Goal: Task Accomplishment & Management: Use online tool/utility

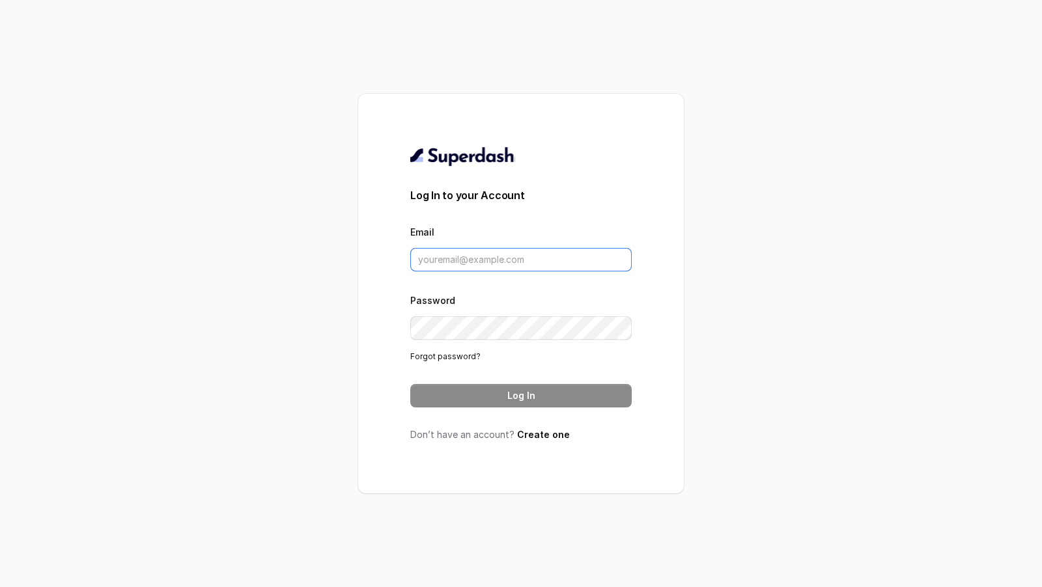
click at [480, 266] on input "Email" at bounding box center [520, 259] width 221 height 23
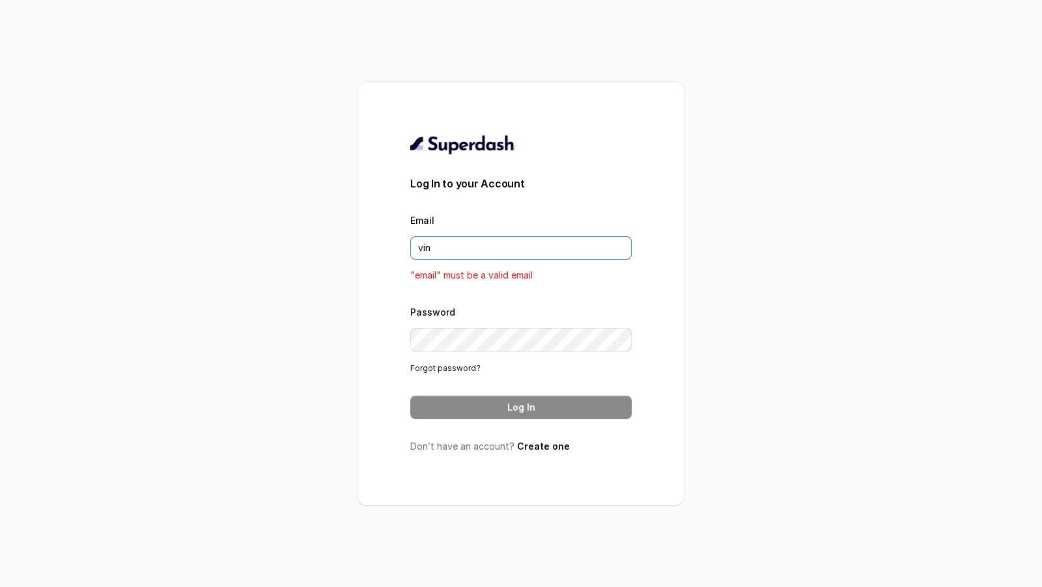
type input "VINIT_C@hdfclife.com"
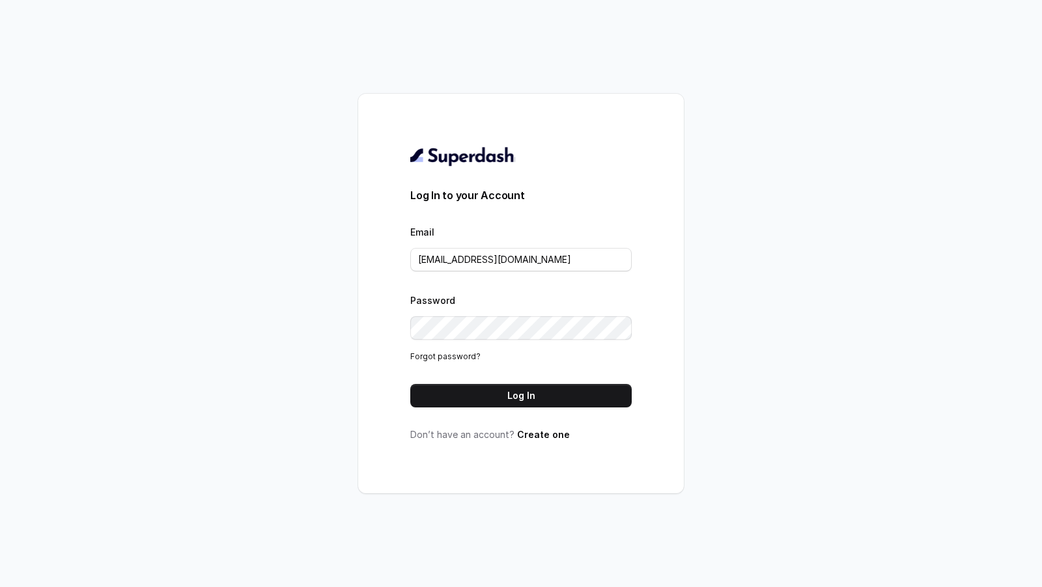
click at [483, 404] on button "Log In" at bounding box center [520, 395] width 221 height 23
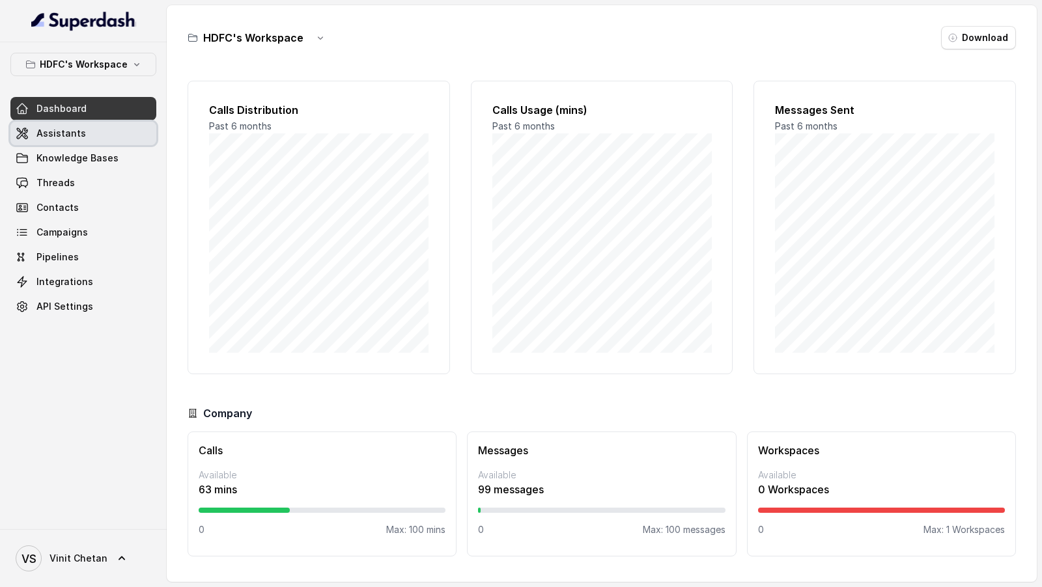
click at [91, 140] on link "Assistants" at bounding box center [83, 133] width 146 height 23
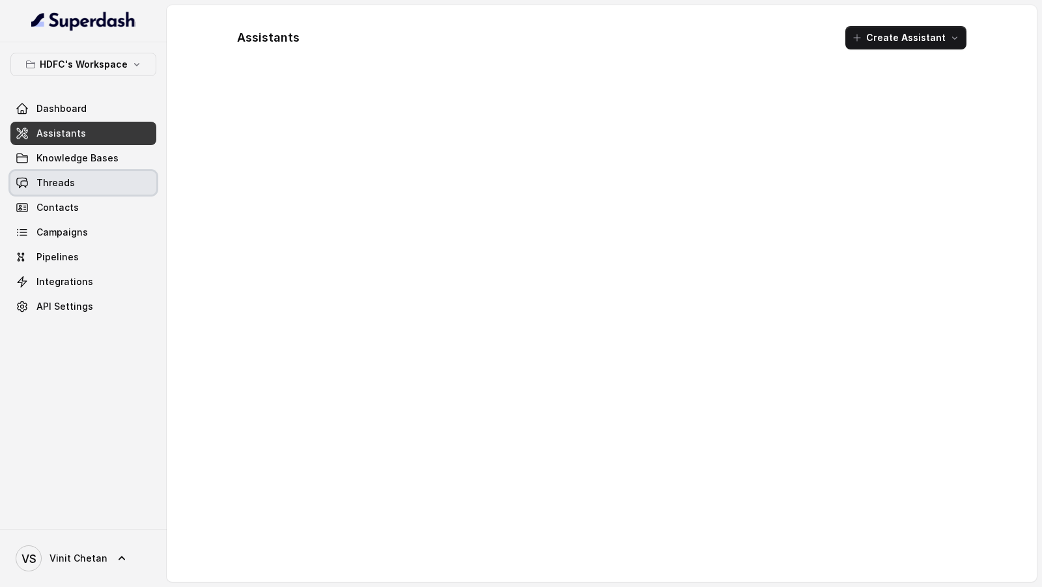
click at [86, 187] on link "Threads" at bounding box center [83, 182] width 146 height 23
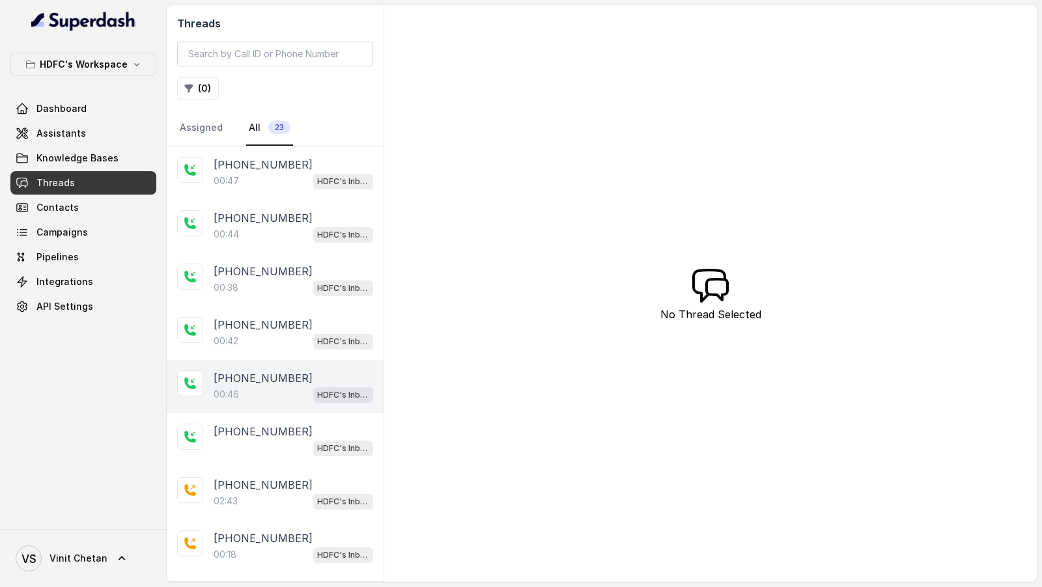
click at [288, 395] on div "00:46 HDFC's Inbound AI Call Assistant for POSP Agents" at bounding box center [294, 394] width 160 height 17
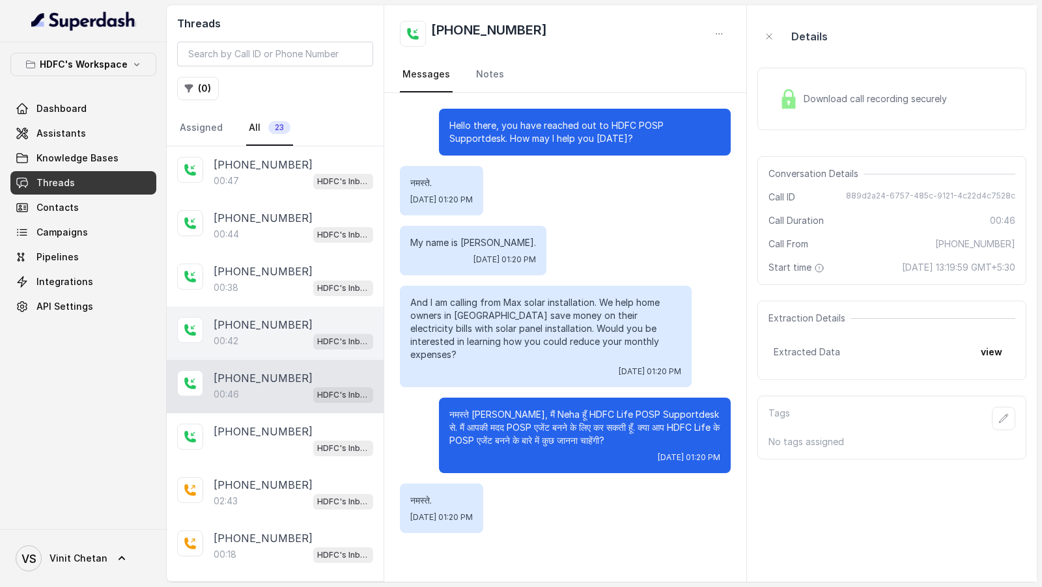
click at [288, 339] on div "00:42 HDFC's Inbound AI Call Assistant for POSP Agents" at bounding box center [294, 341] width 160 height 17
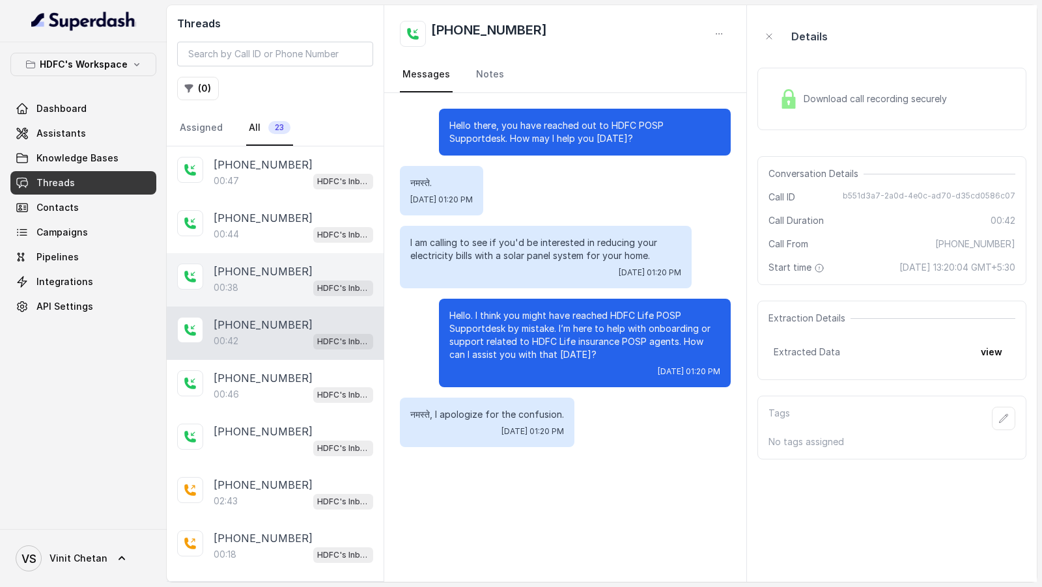
click at [288, 290] on div "00:38 HDFC's Inbound AI Call Assistant for POSP Agents" at bounding box center [294, 287] width 160 height 17
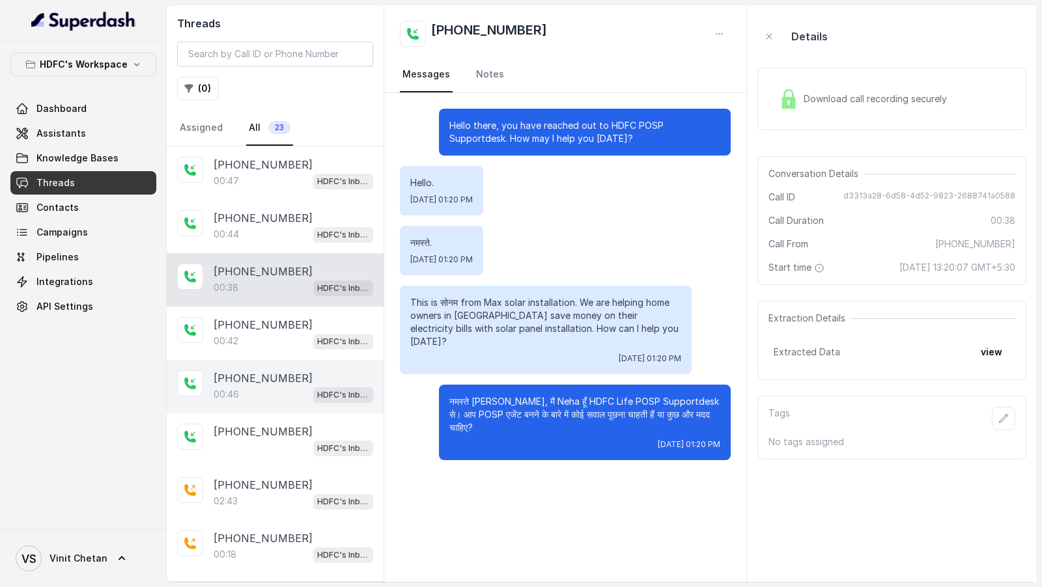
click at [258, 376] on p "+15102503572" at bounding box center [263, 378] width 99 height 16
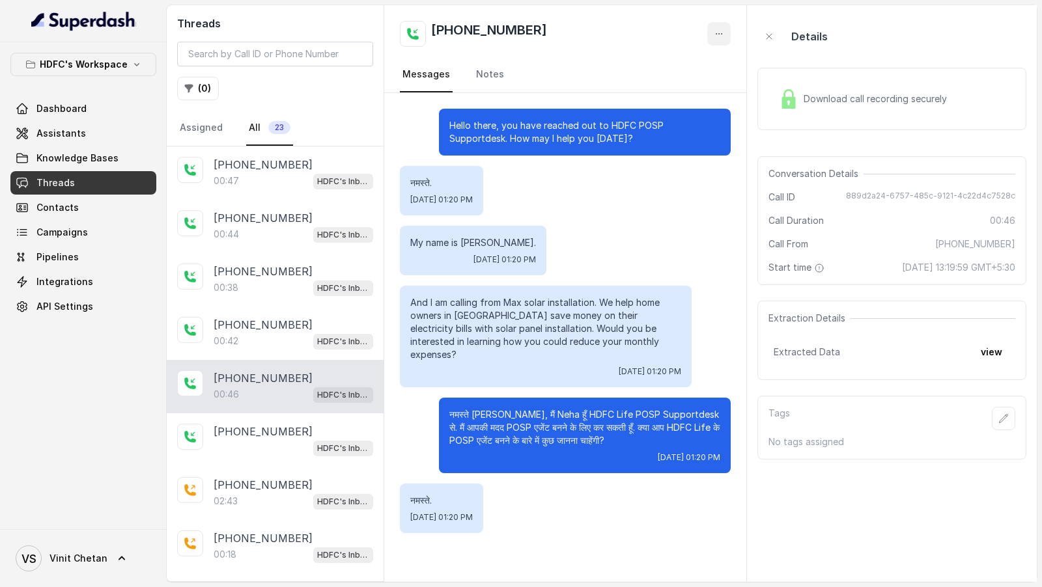
click at [719, 30] on icon "button" at bounding box center [719, 34] width 10 height 10
click at [688, 63] on button "Delete Conversation" at bounding box center [669, 64] width 125 height 23
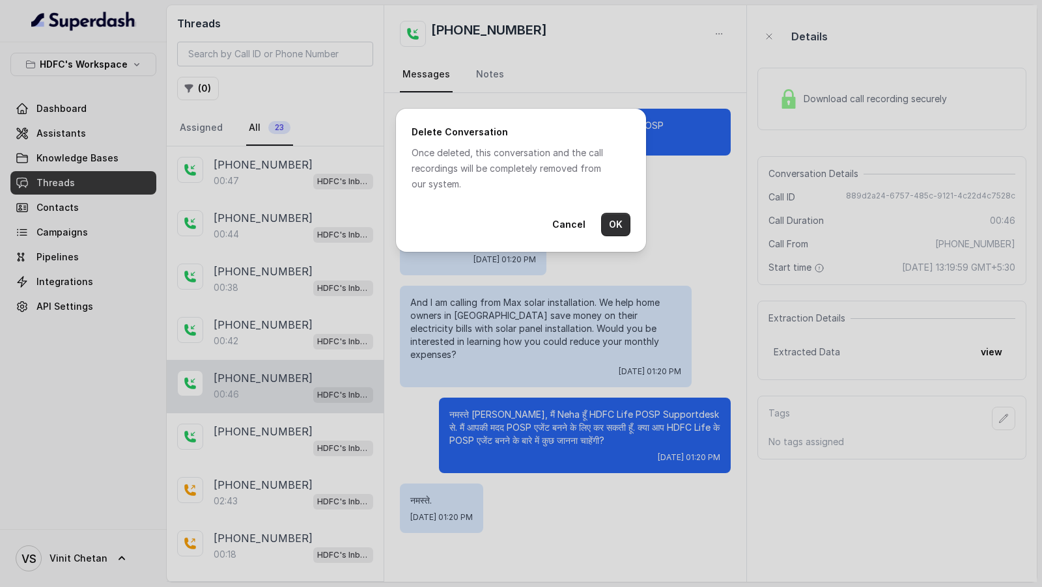
click at [609, 228] on button "OK" at bounding box center [615, 224] width 29 height 23
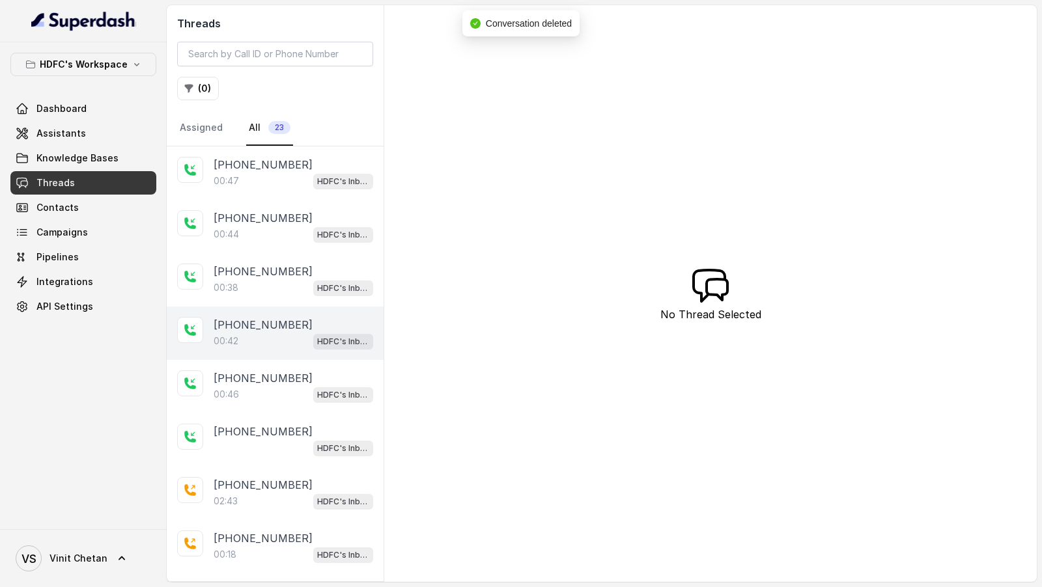
click at [283, 336] on div "00:42 HDFC's Inbound AI Call Assistant for POSP Agents" at bounding box center [294, 341] width 160 height 17
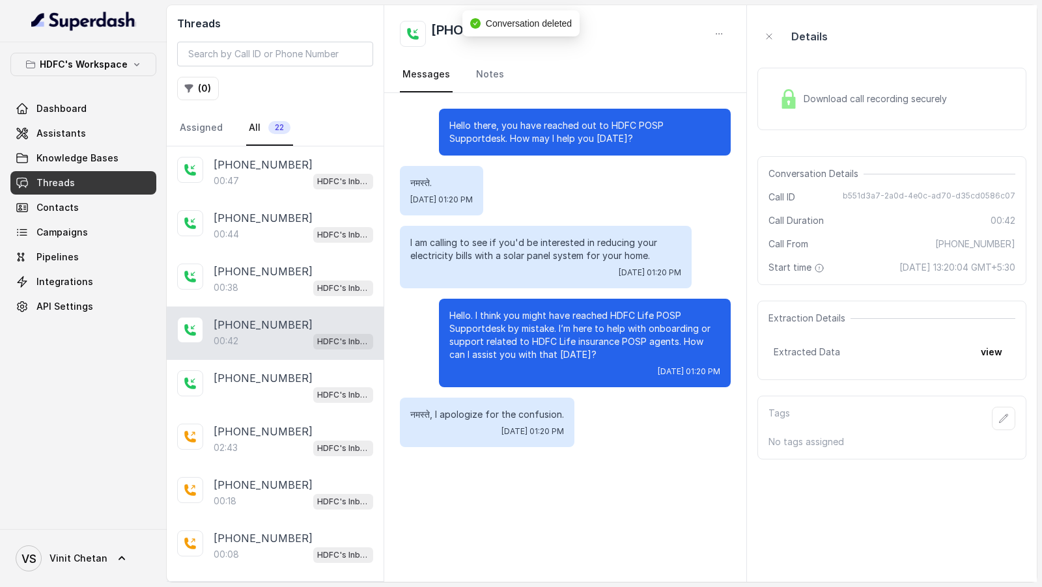
click at [706, 33] on div "+15102503572" at bounding box center [565, 34] width 331 height 26
click at [717, 33] on icon "button" at bounding box center [719, 34] width 10 height 10
click at [687, 58] on button "Delete Conversation" at bounding box center [669, 64] width 125 height 23
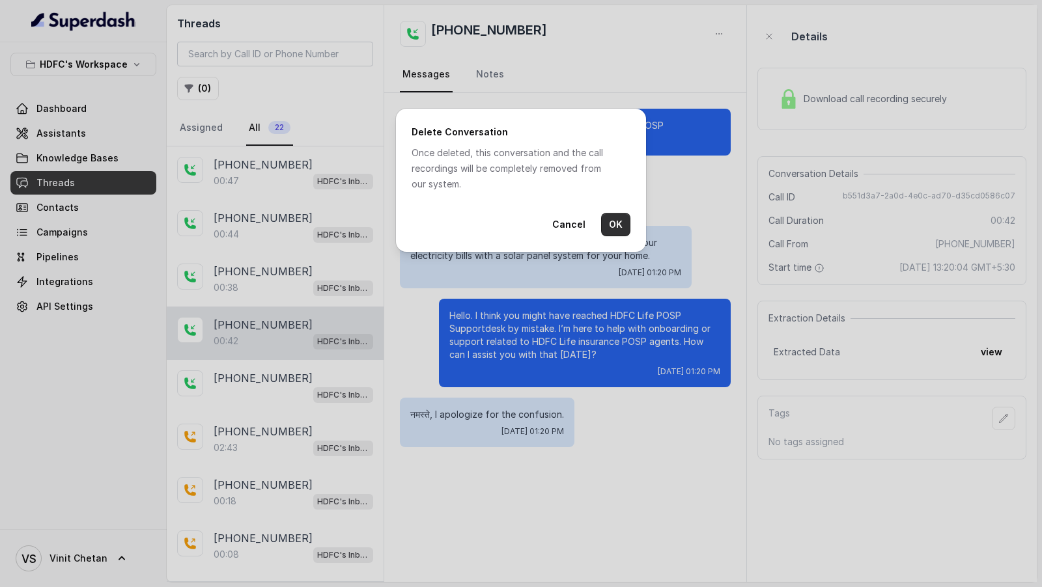
click at [620, 217] on button "OK" at bounding box center [615, 224] width 29 height 23
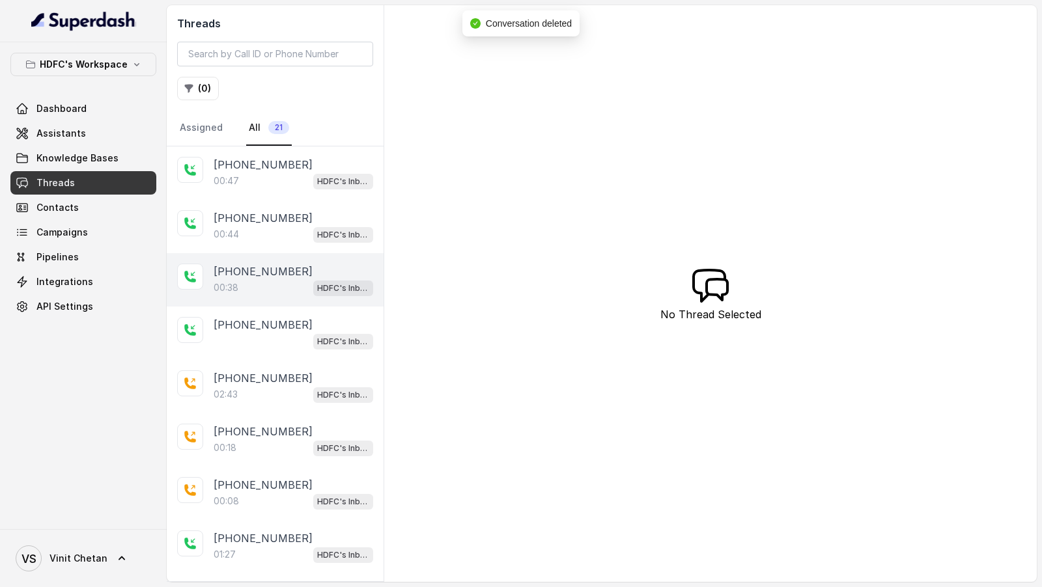
click at [329, 264] on div "+15102503572" at bounding box center [294, 272] width 160 height 16
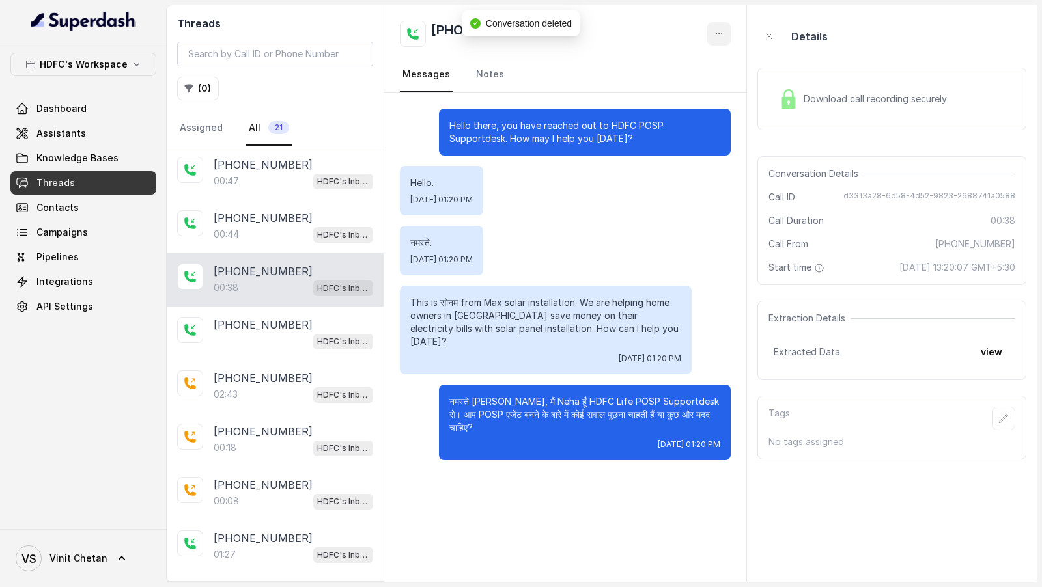
click at [721, 34] on icon "button" at bounding box center [719, 34] width 10 height 10
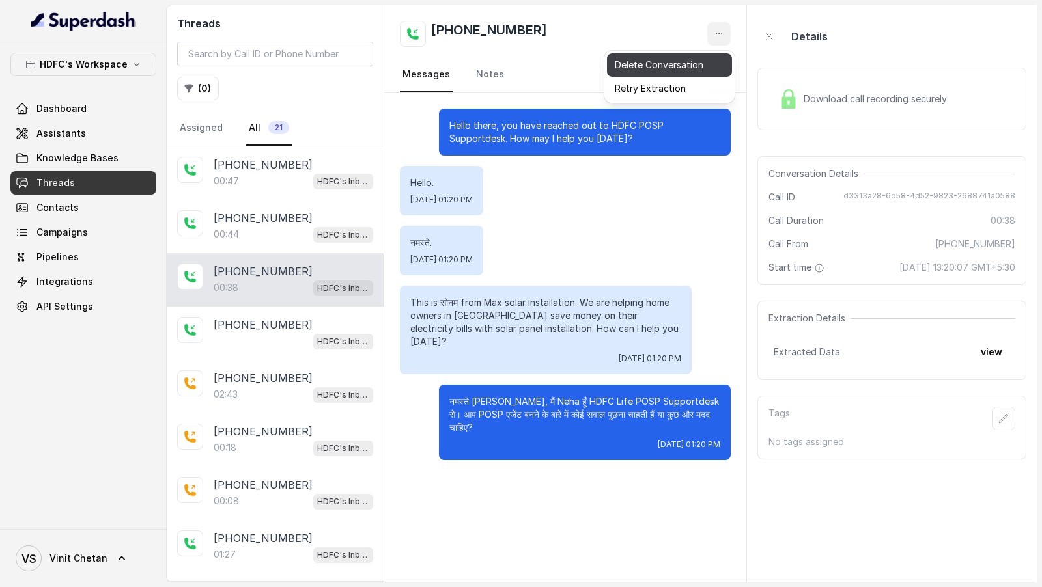
click at [675, 72] on button "Delete Conversation" at bounding box center [669, 64] width 125 height 23
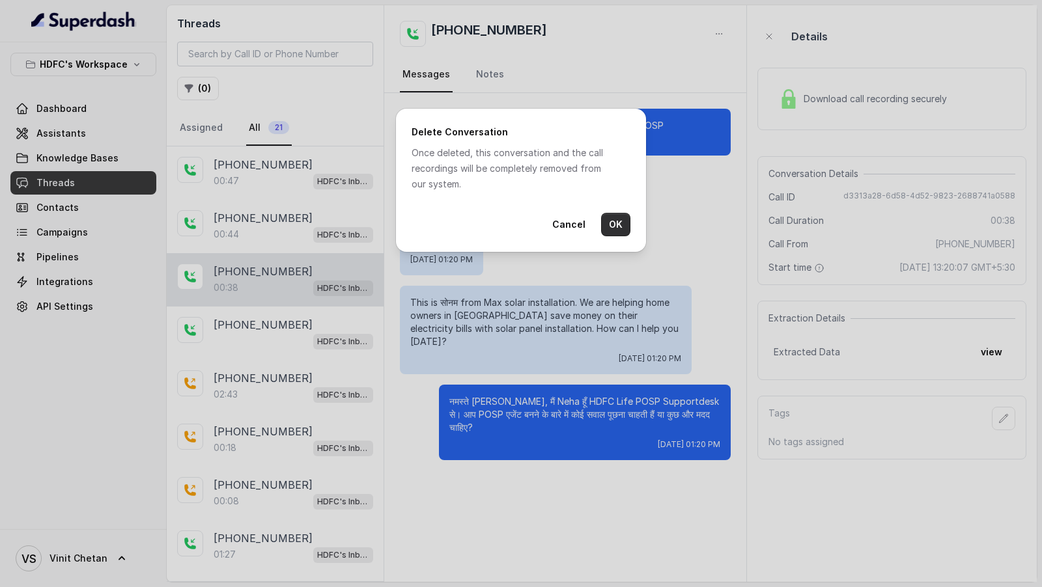
click at [617, 221] on button "OK" at bounding box center [615, 224] width 29 height 23
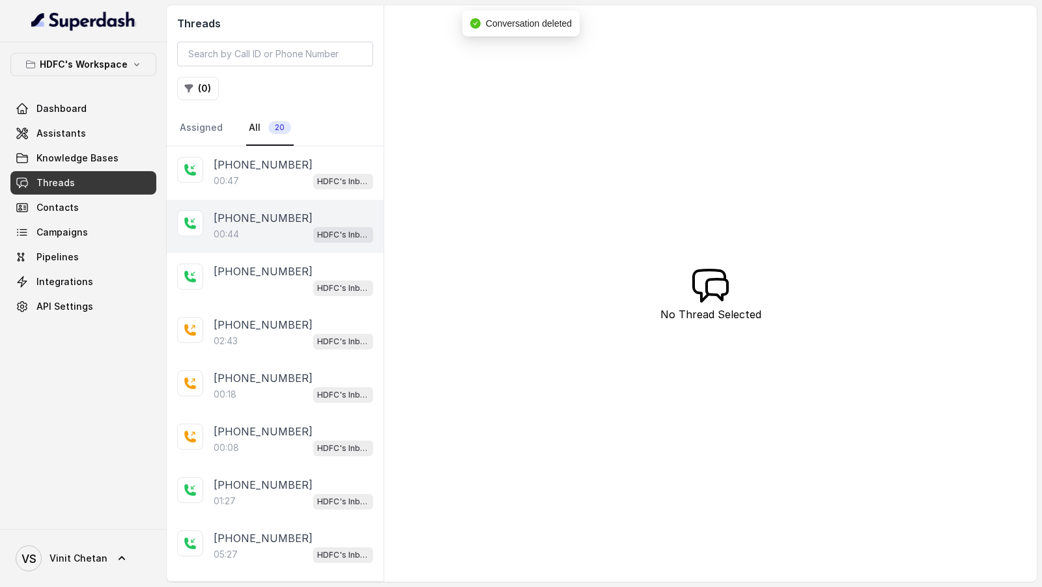
click at [256, 222] on p "+15102503572" at bounding box center [263, 218] width 99 height 16
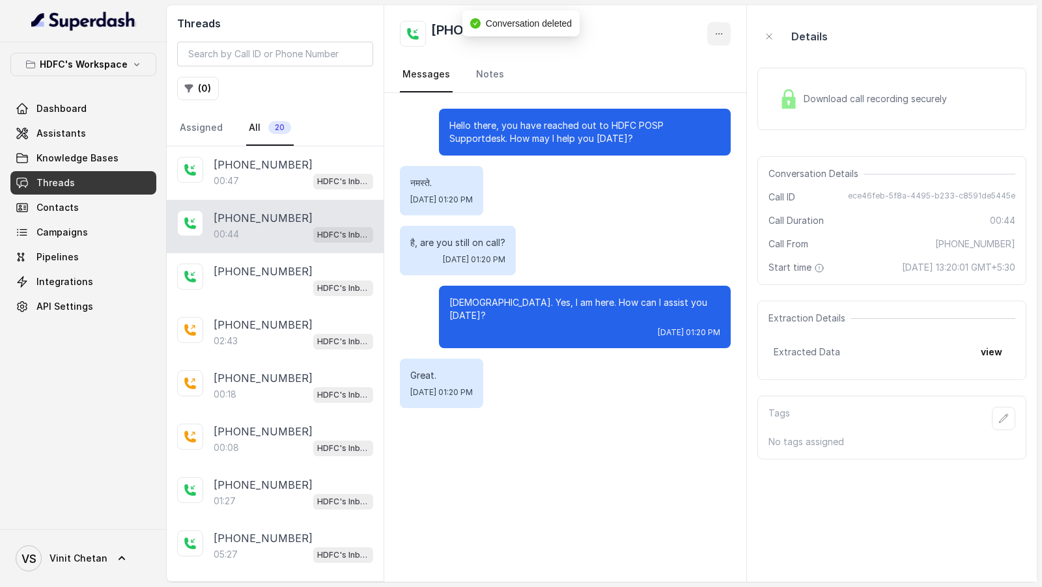
click at [717, 39] on button "button" at bounding box center [718, 33] width 23 height 23
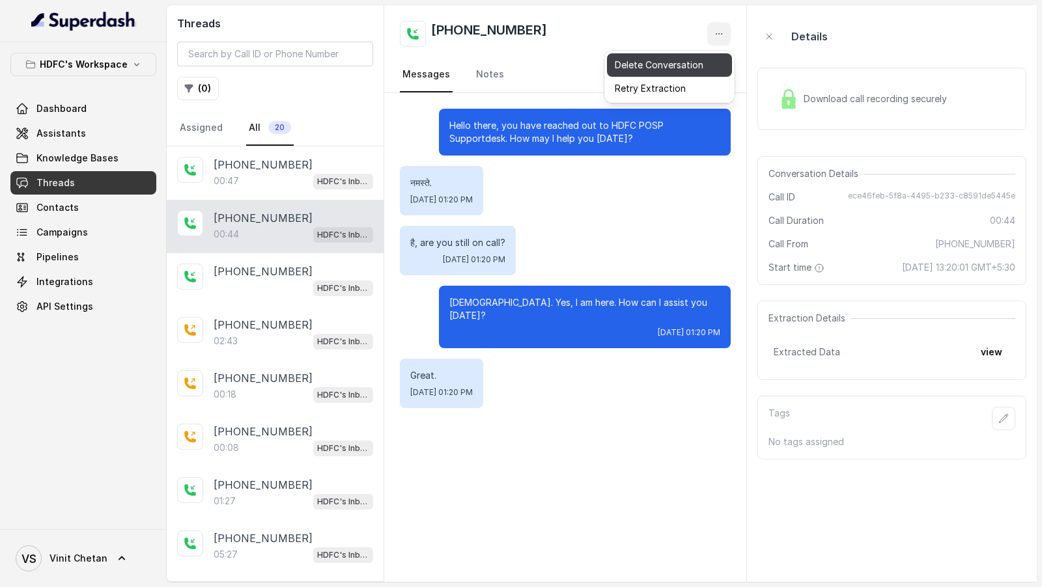
click at [684, 72] on button "Delete Conversation" at bounding box center [669, 64] width 125 height 23
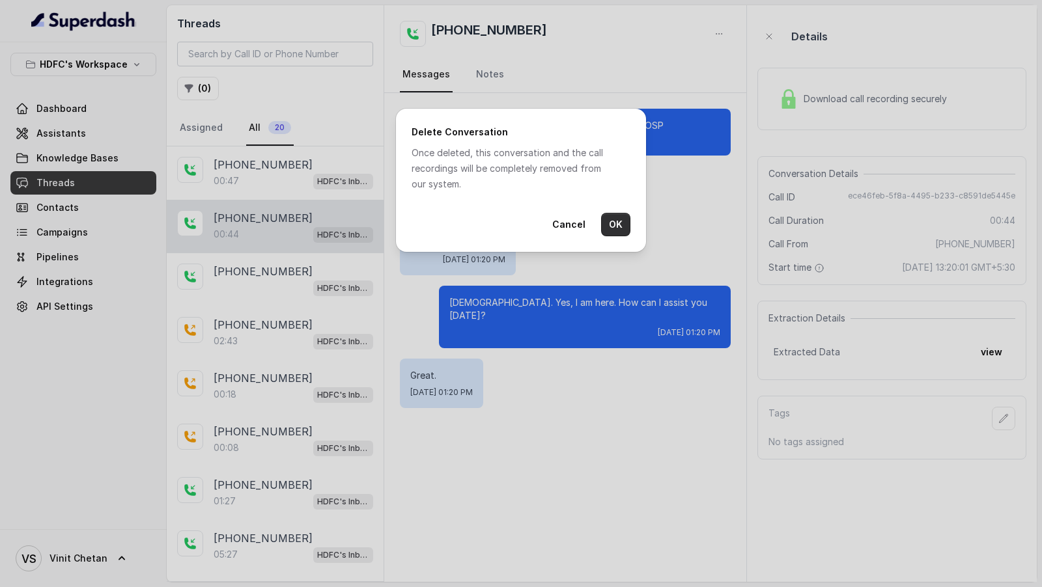
click at [620, 221] on button "OK" at bounding box center [615, 224] width 29 height 23
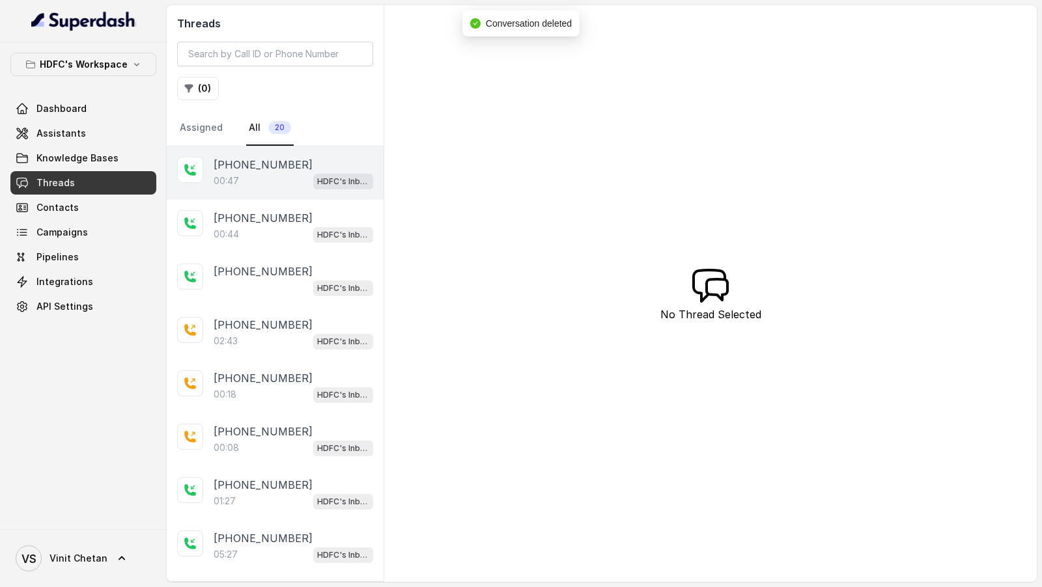
click at [294, 178] on div "00:47 HDFC's Inbound AI Call Assistant for POSP Agents" at bounding box center [294, 181] width 160 height 17
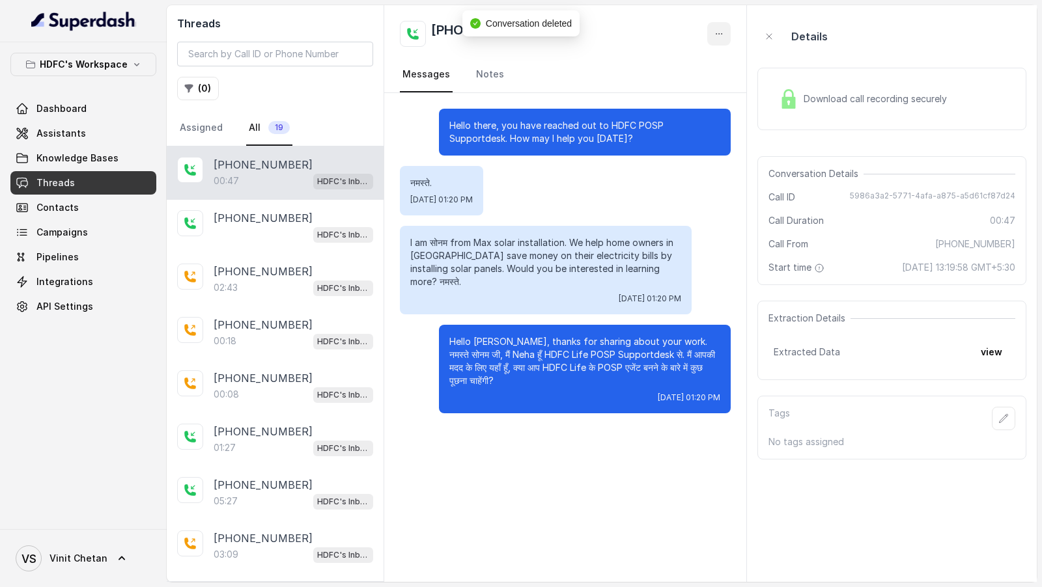
click at [716, 35] on icon "button" at bounding box center [719, 34] width 10 height 10
click at [684, 64] on button "Delete Conversation" at bounding box center [669, 64] width 125 height 23
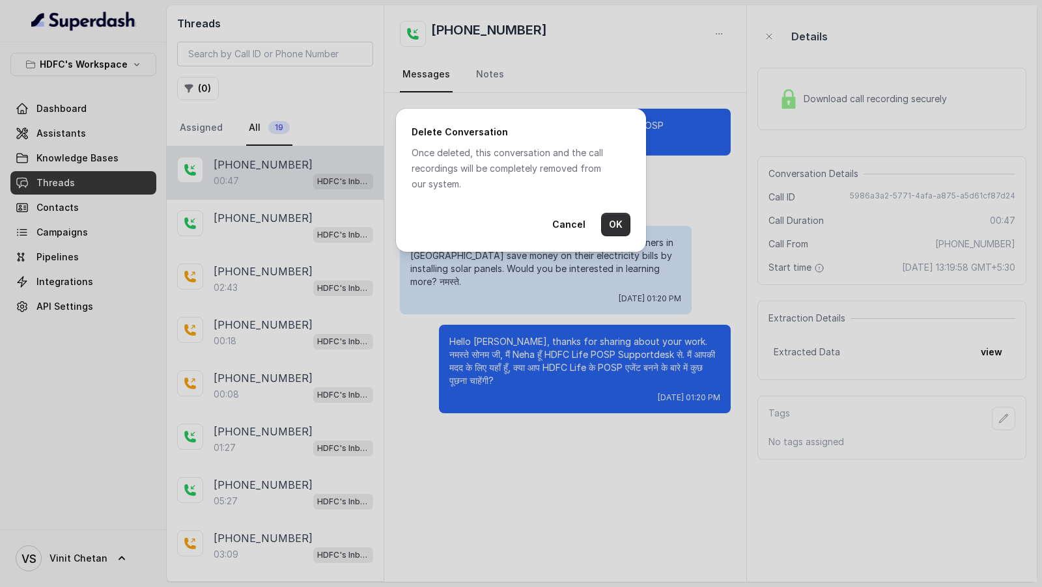
click at [620, 225] on button "OK" at bounding box center [615, 224] width 29 height 23
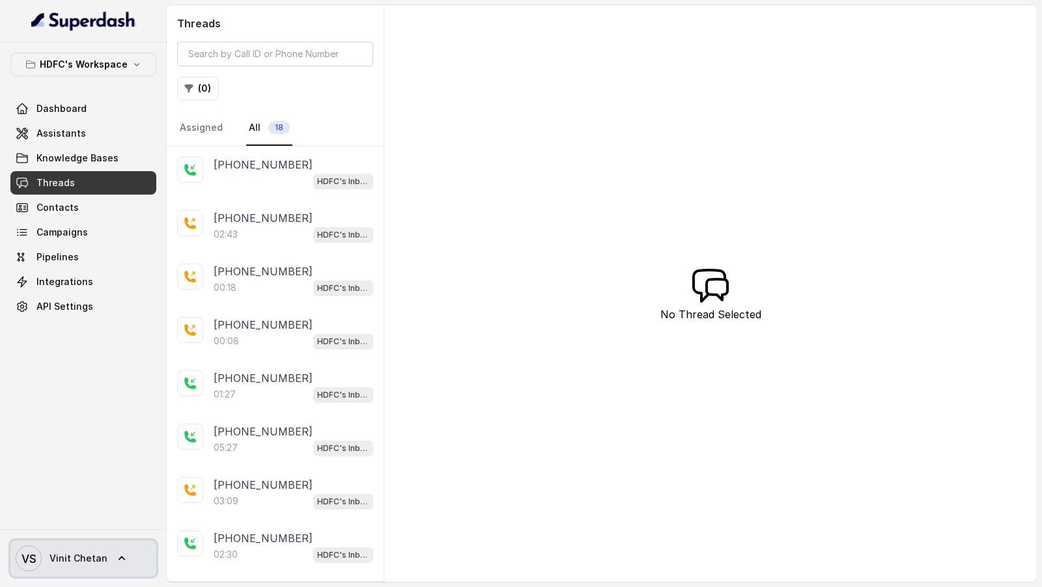
click at [55, 553] on span "Vinit Chetan" at bounding box center [78, 558] width 58 height 13
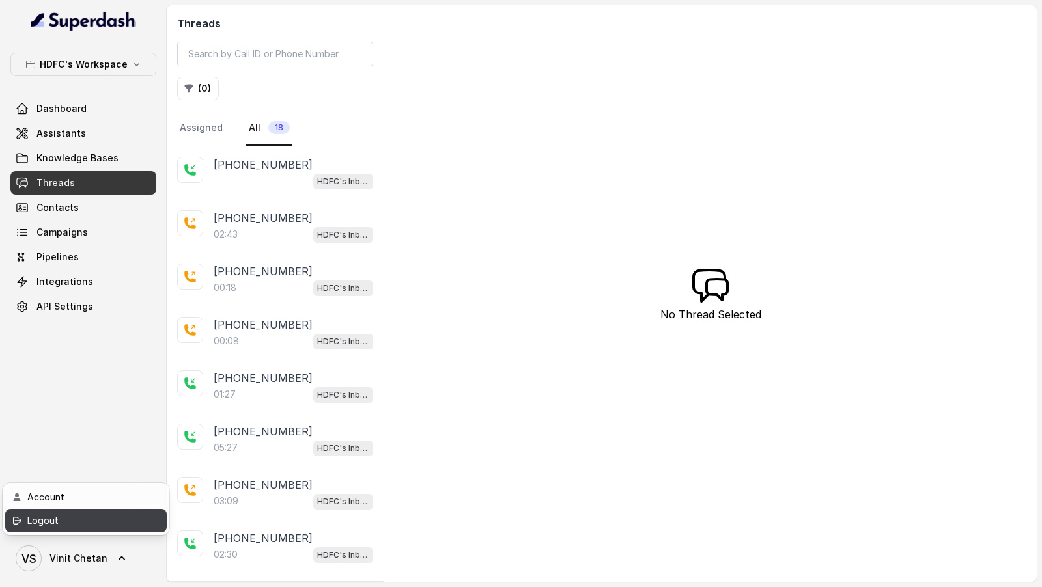
click at [93, 521] on div "Logout" at bounding box center [82, 521] width 111 height 16
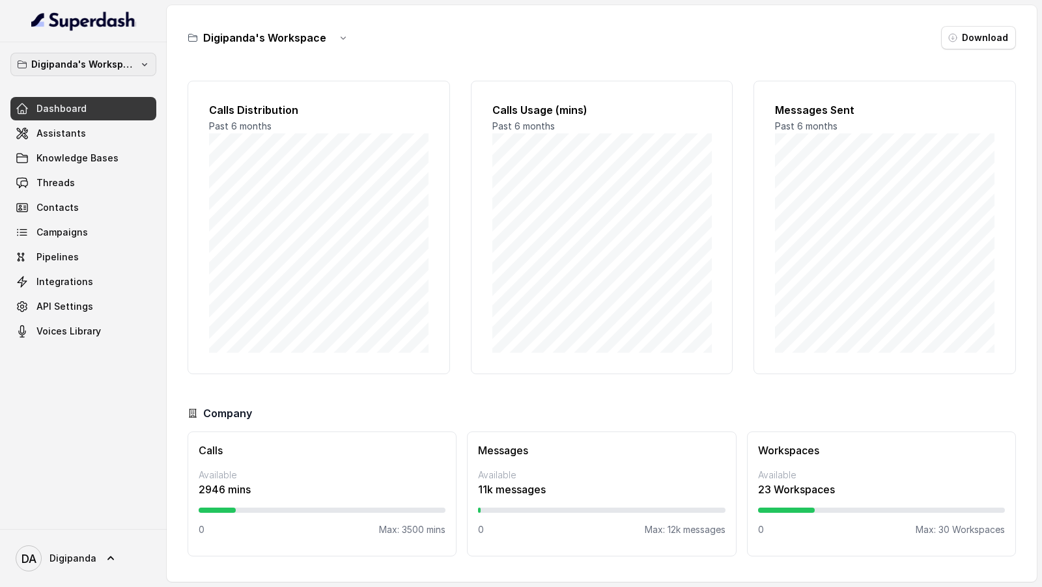
click at [108, 64] on p "Digipanda's Workspace" at bounding box center [83, 65] width 104 height 16
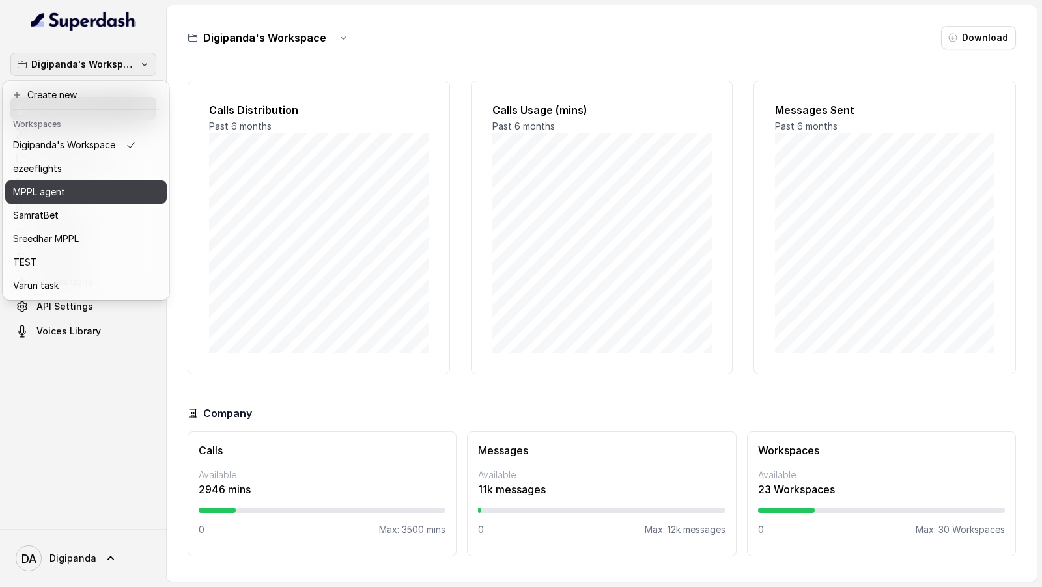
click at [96, 199] on div "MPPL agent" at bounding box center [74, 192] width 123 height 16
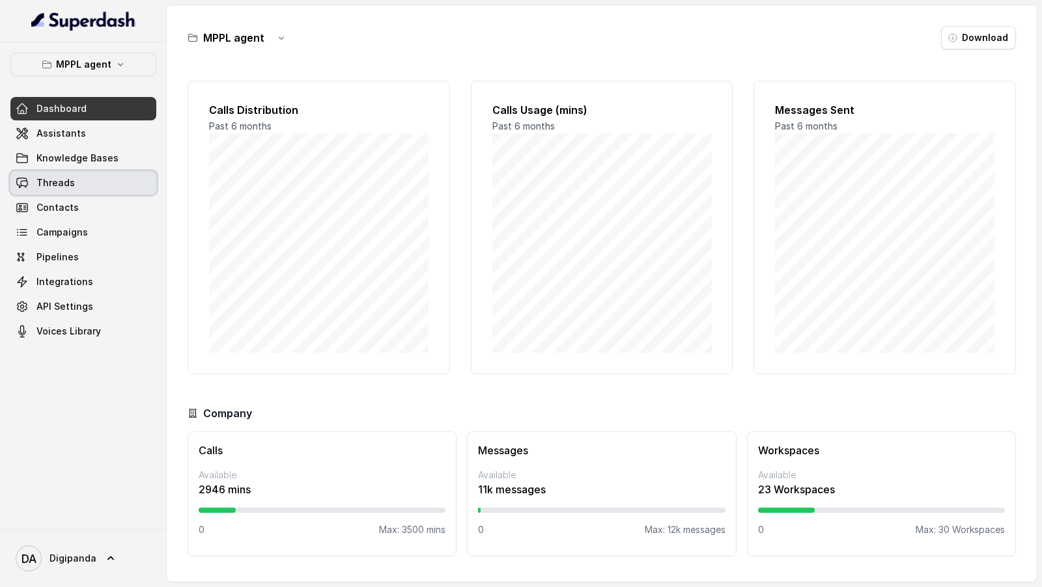
click at [79, 183] on link "Threads" at bounding box center [83, 182] width 146 height 23
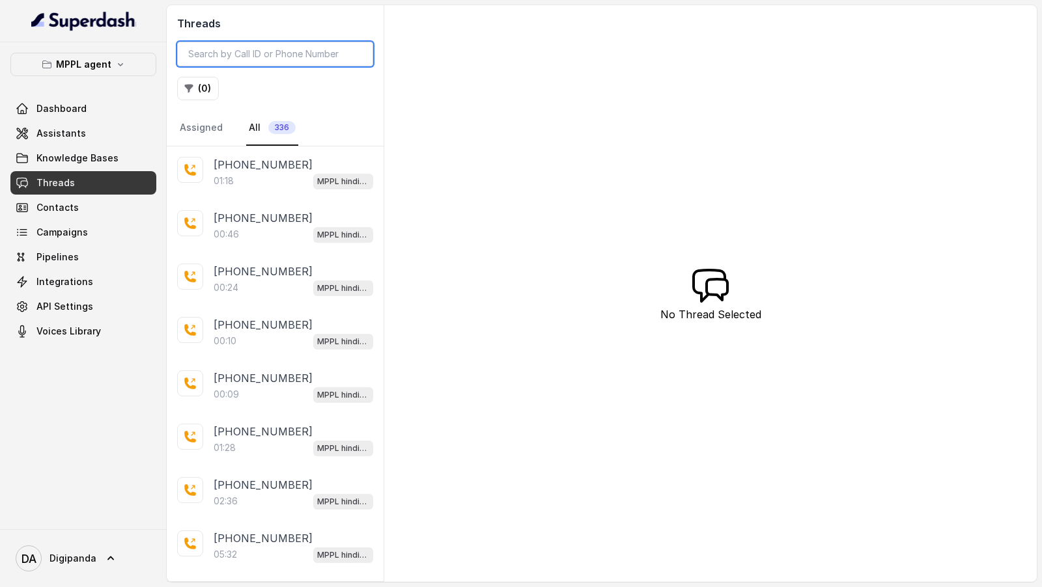
click at [283, 57] on input "search" at bounding box center [275, 54] width 196 height 25
paste input "e47712ef-d1a6-47dc-bbd4-f6c062b2d674"
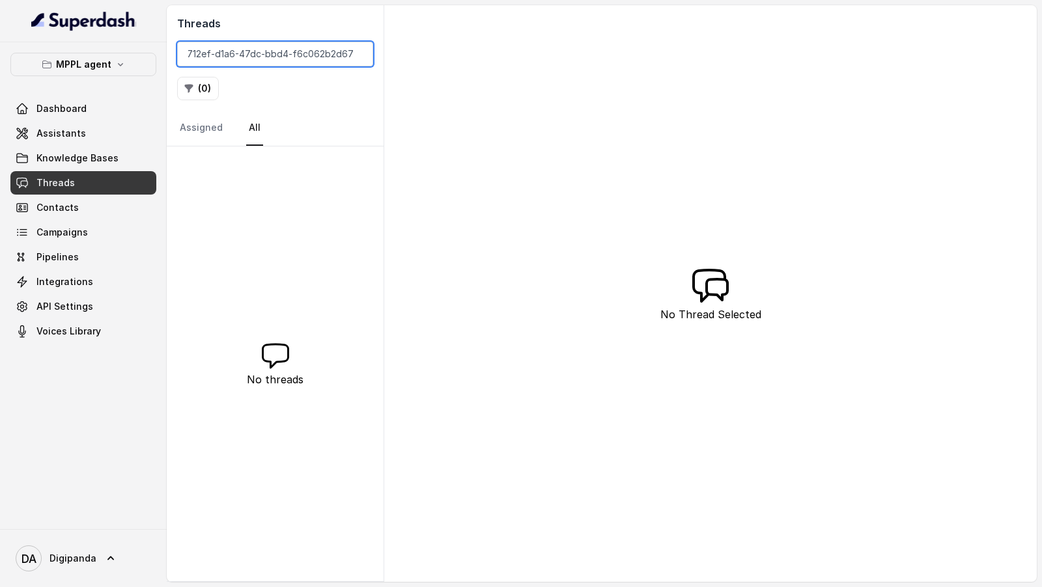
type input "e47712ef-d1a6-47dc-bbd4-f6c062b2d674"
click at [54, 71] on button "MPPL agent" at bounding box center [83, 64] width 146 height 23
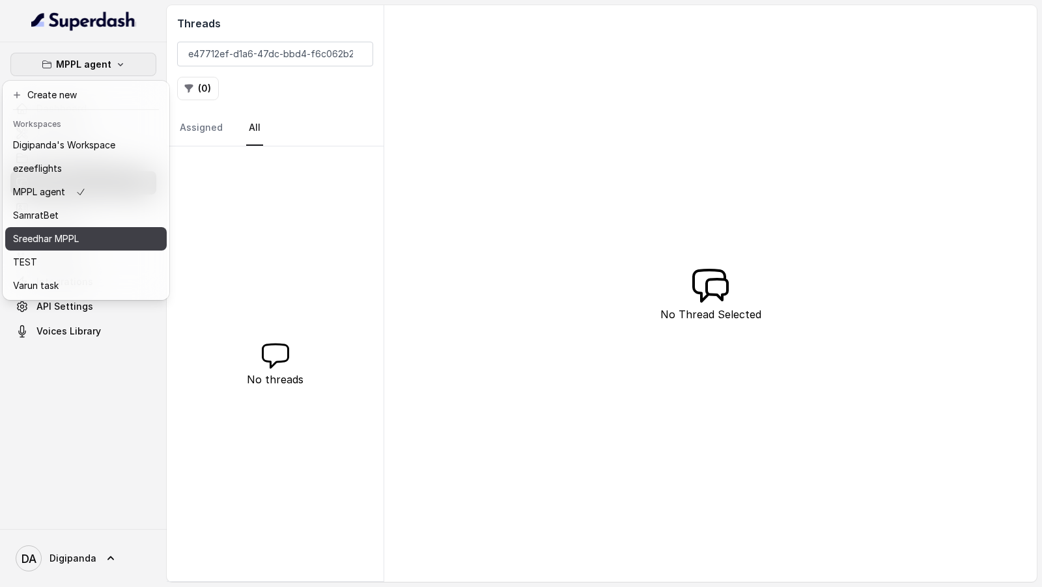
click at [78, 239] on p "Sreedhar MPPL" at bounding box center [46, 239] width 66 height 16
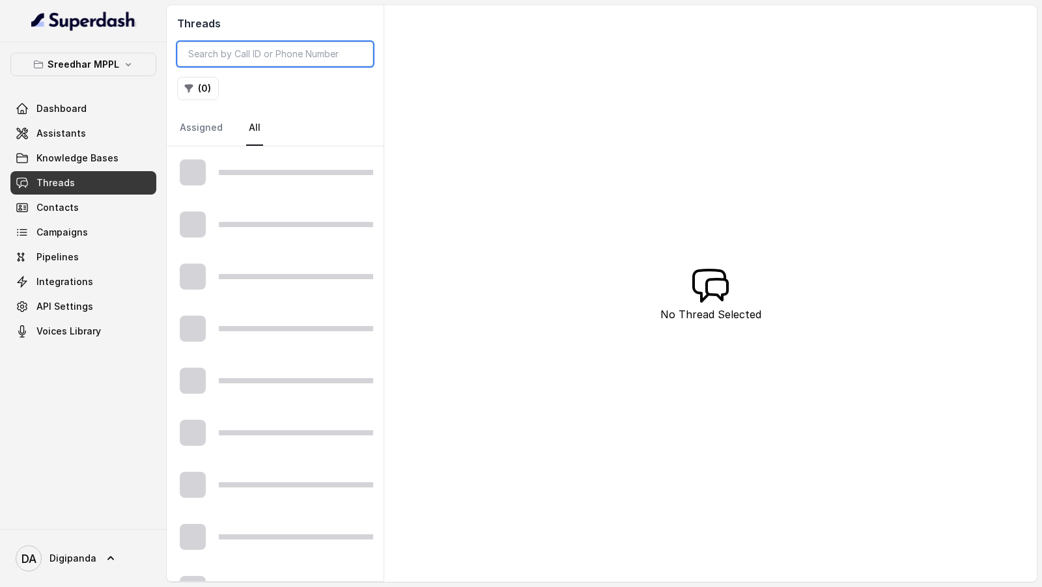
click at [260, 53] on input "search" at bounding box center [275, 54] width 196 height 25
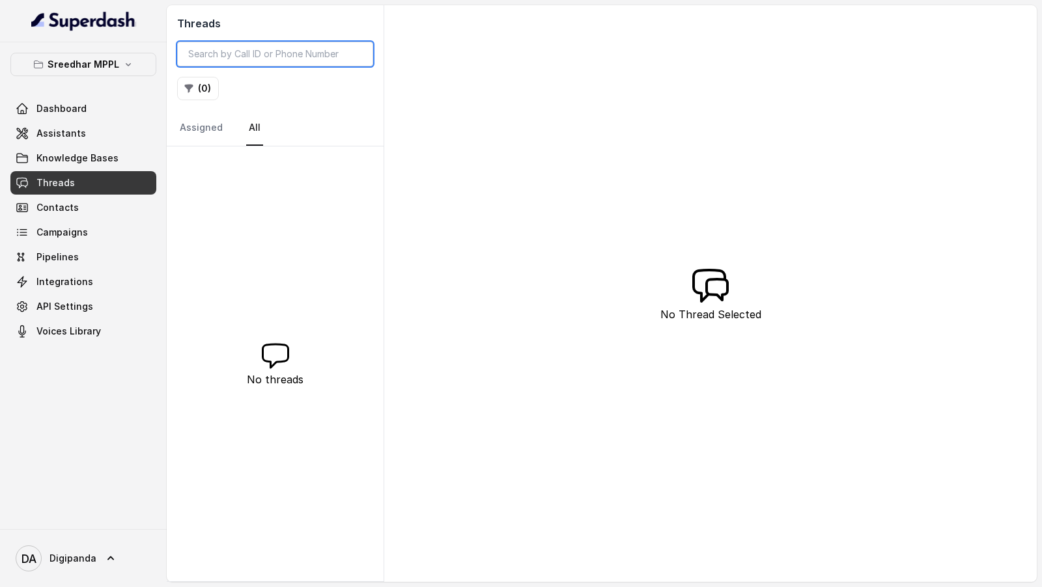
paste input "e47712ef-d1a6-47dc-bbd4-f6c062b2d674"
type input "e47712ef-d1a6-47dc-bbd4-f6c062b2d674"
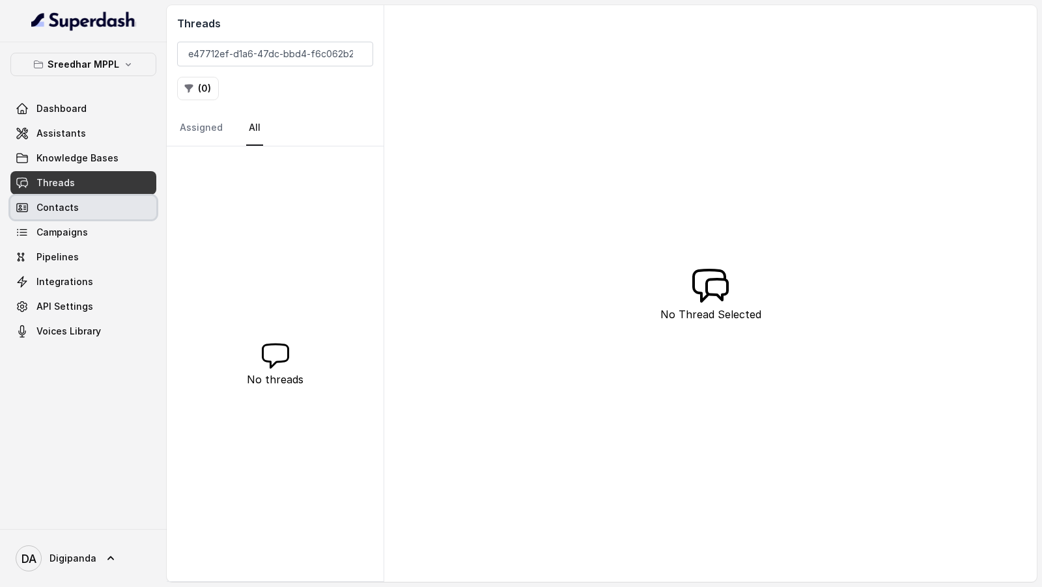
click at [107, 214] on link "Contacts" at bounding box center [83, 207] width 146 height 23
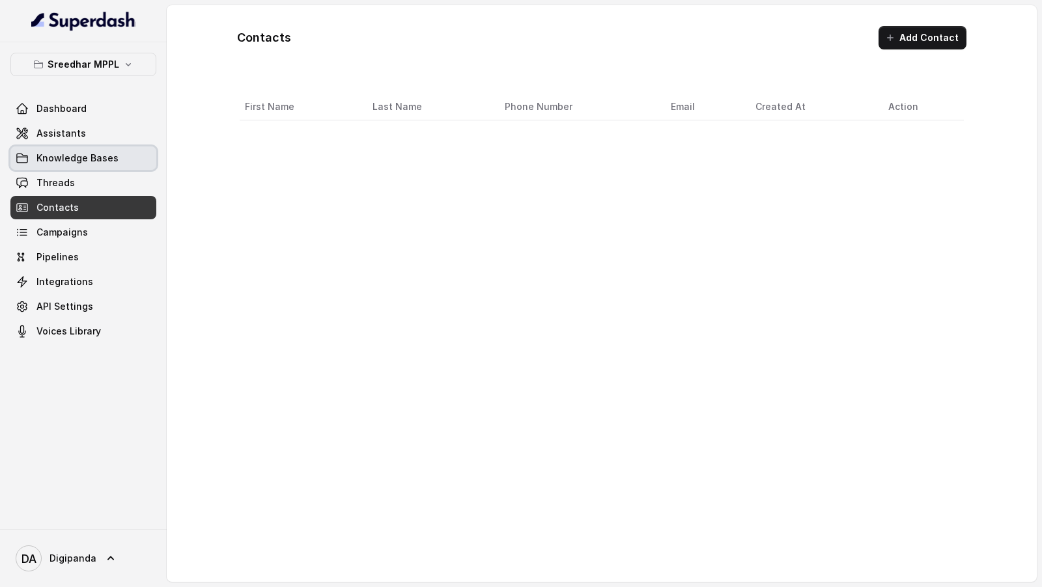
click at [143, 158] on link "Knowledge Bases" at bounding box center [83, 157] width 146 height 23
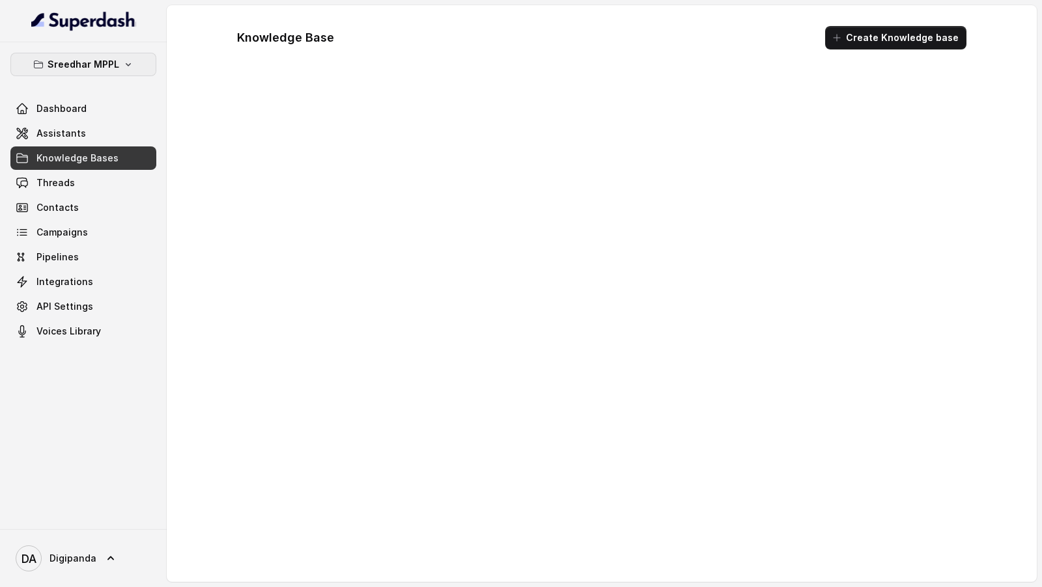
click at [104, 66] on p "Sreedhar MPPL" at bounding box center [84, 65] width 72 height 16
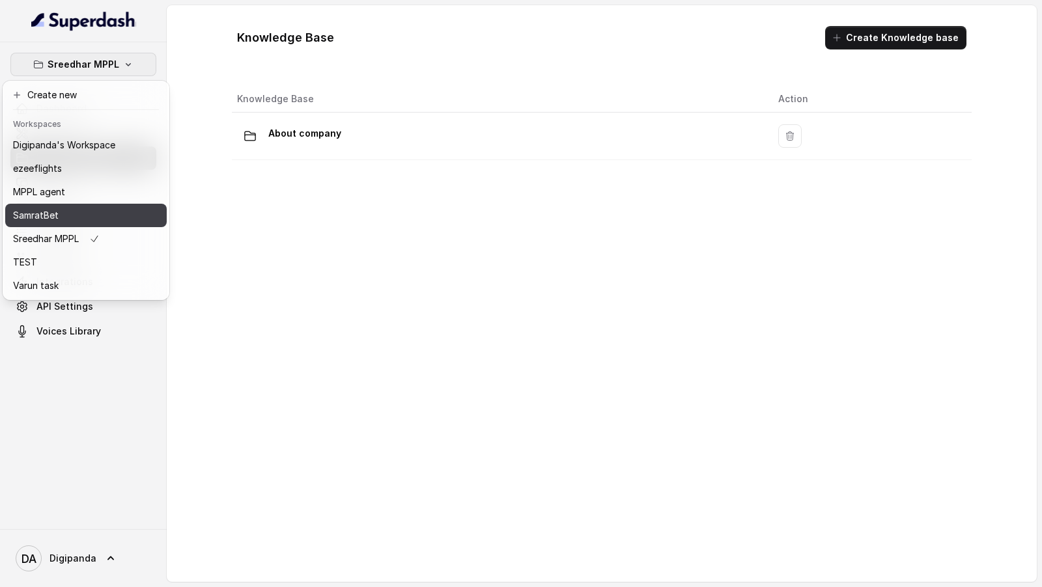
click at [92, 221] on div "SamratBet" at bounding box center [64, 216] width 102 height 16
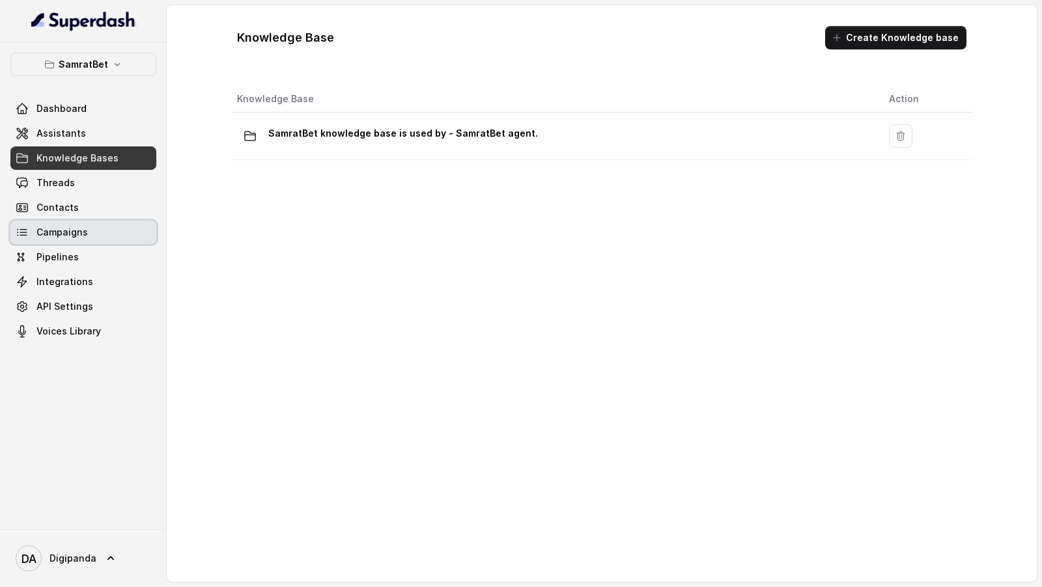
click at [92, 234] on link "Campaigns" at bounding box center [83, 232] width 146 height 23
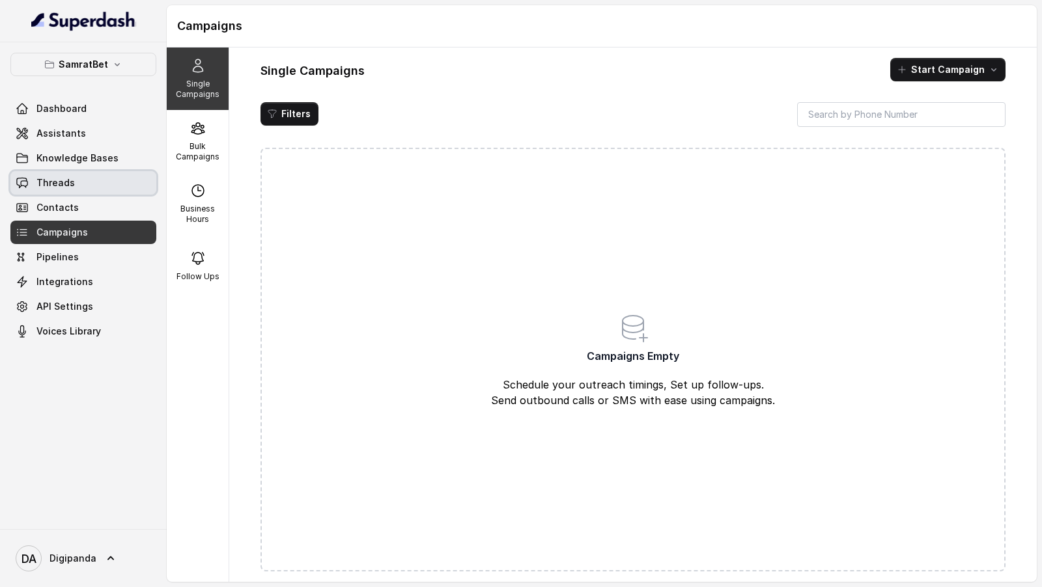
click at [104, 186] on link "Threads" at bounding box center [83, 182] width 146 height 23
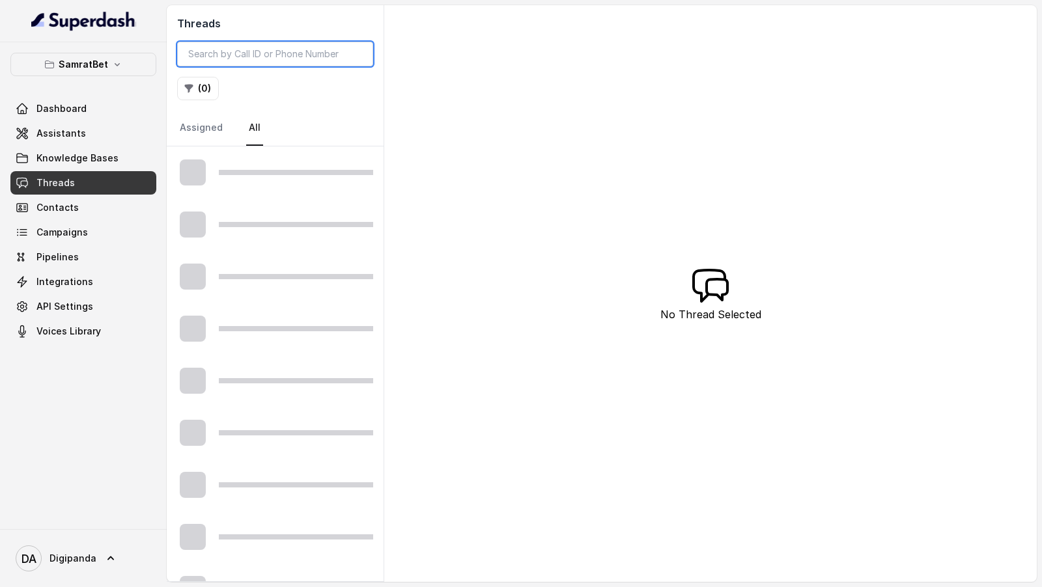
click at [276, 50] on input "search" at bounding box center [275, 54] width 196 height 25
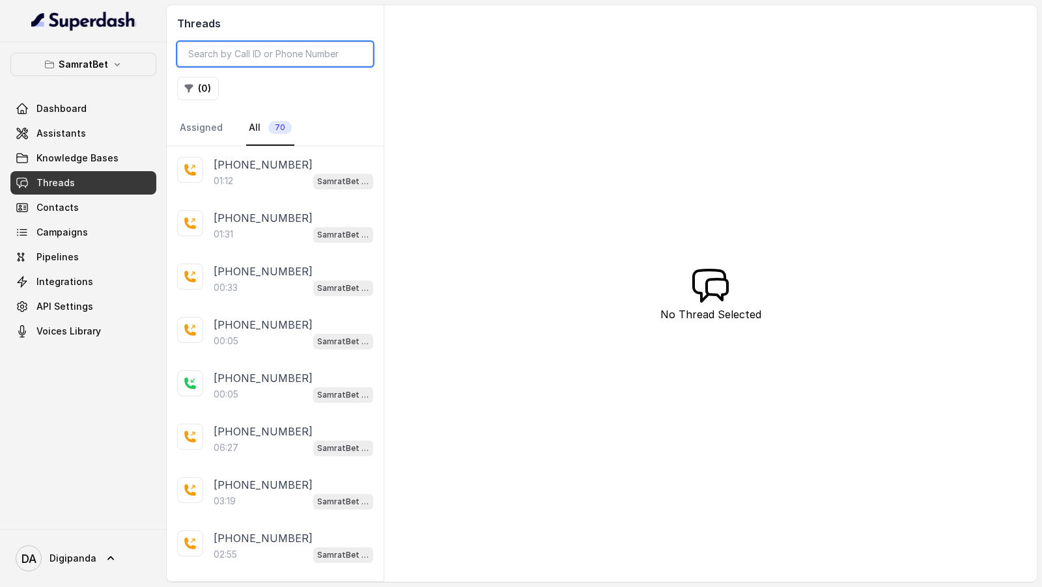
paste input "e47712ef-d1a6-47dc-bbd4-f6c062b2d674"
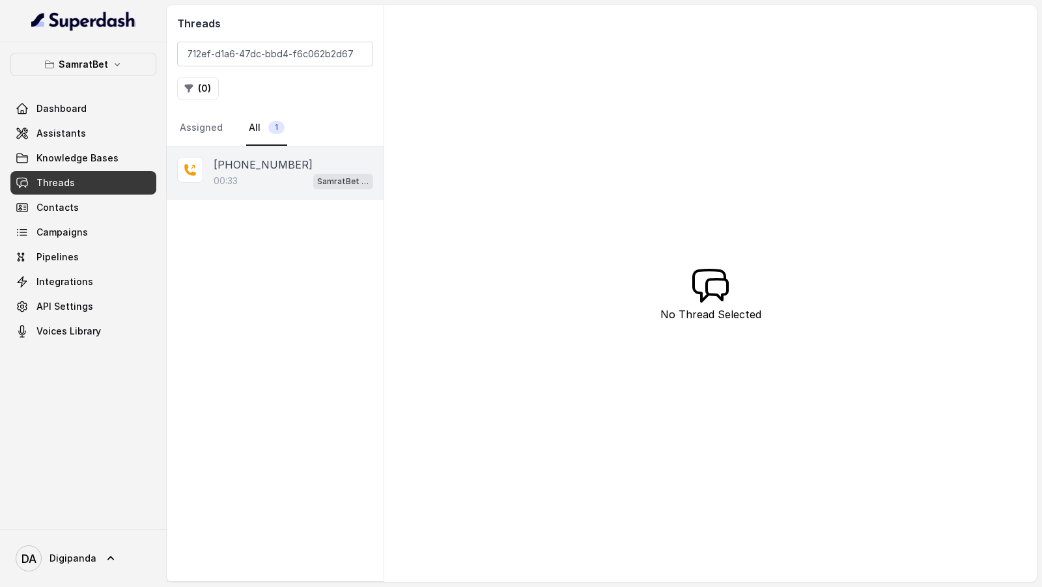
click at [288, 180] on div "00:33 SamratBet agent" at bounding box center [294, 181] width 160 height 17
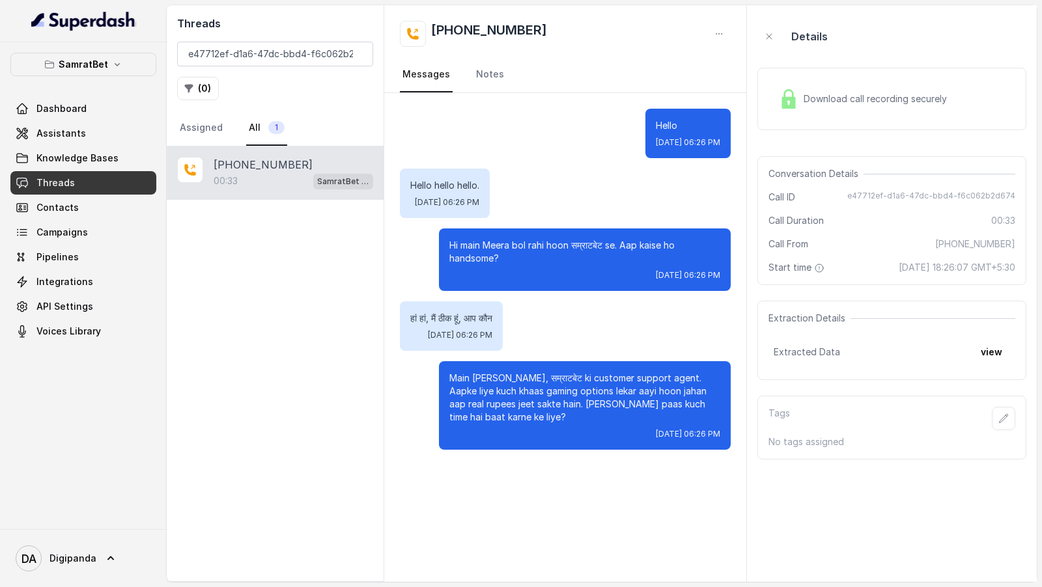
click at [911, 102] on span "Download call recording securely" at bounding box center [877, 98] width 148 height 13
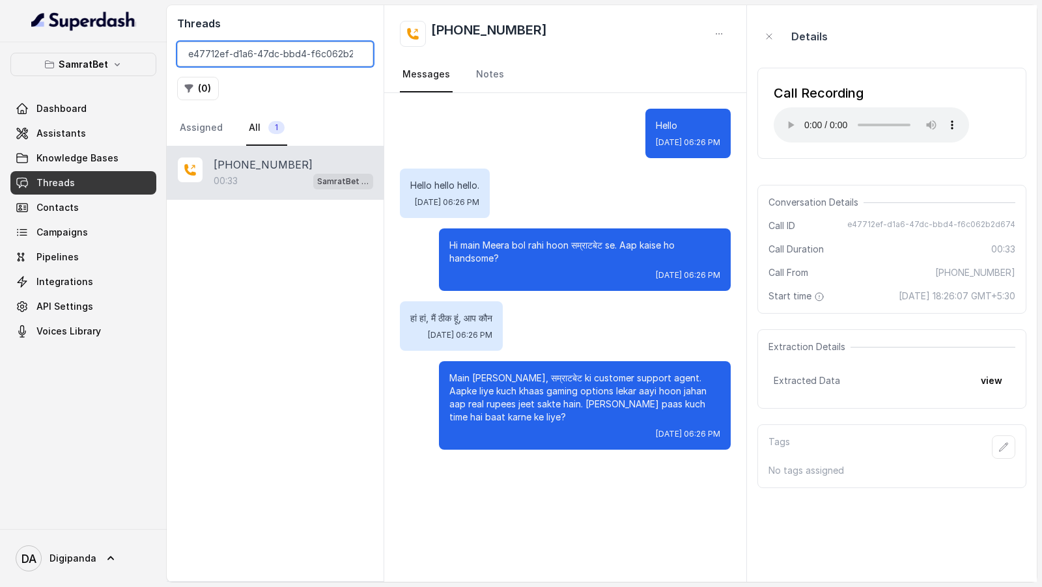
click at [271, 53] on input "e47712ef-d1a6-47dc-bbd4-f6c062b2d674" at bounding box center [275, 54] width 196 height 25
paste input "ff282df4-2ac5-487c-a08c-3516b34a7053"
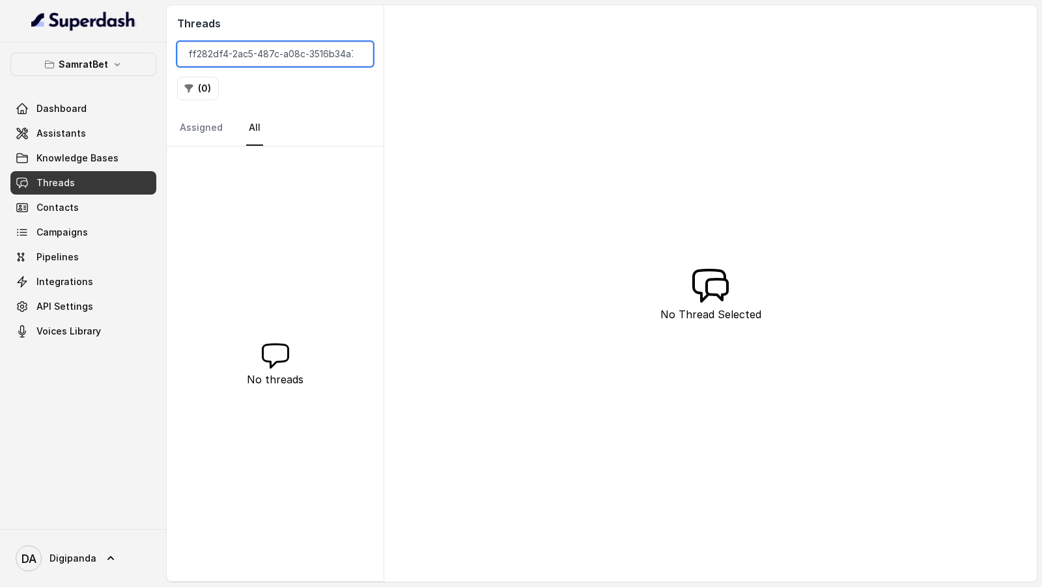
click at [292, 61] on input "ff282df4-2ac5-487c-a08c-3516b34a7053" at bounding box center [275, 54] width 196 height 25
paste input "e47712ef-d1a6-47dc-bbd4-f6c062b2d674"
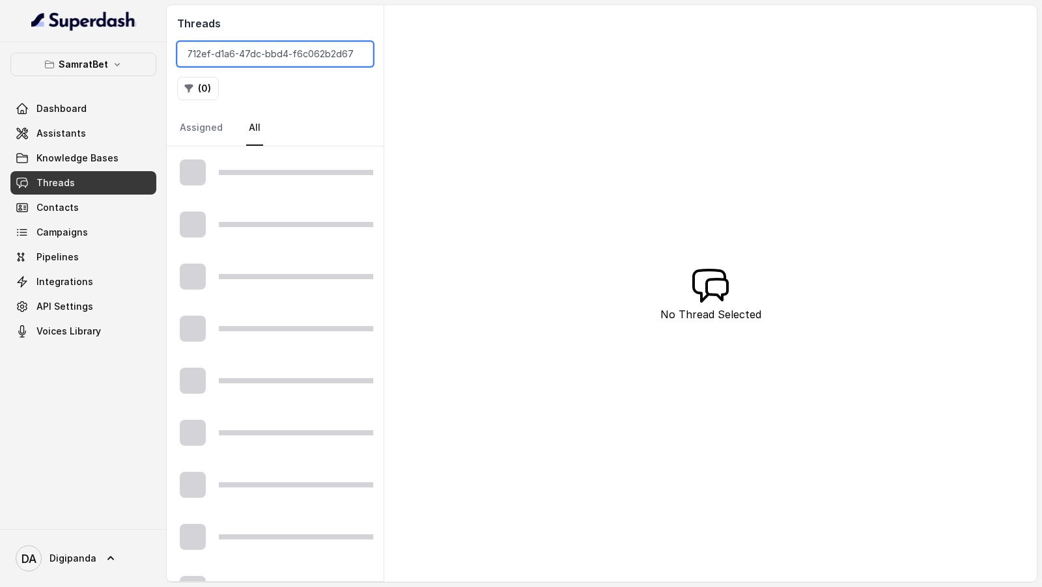
type input "e47712ef-d1a6-47dc-bbd4-f6c062b2d674"
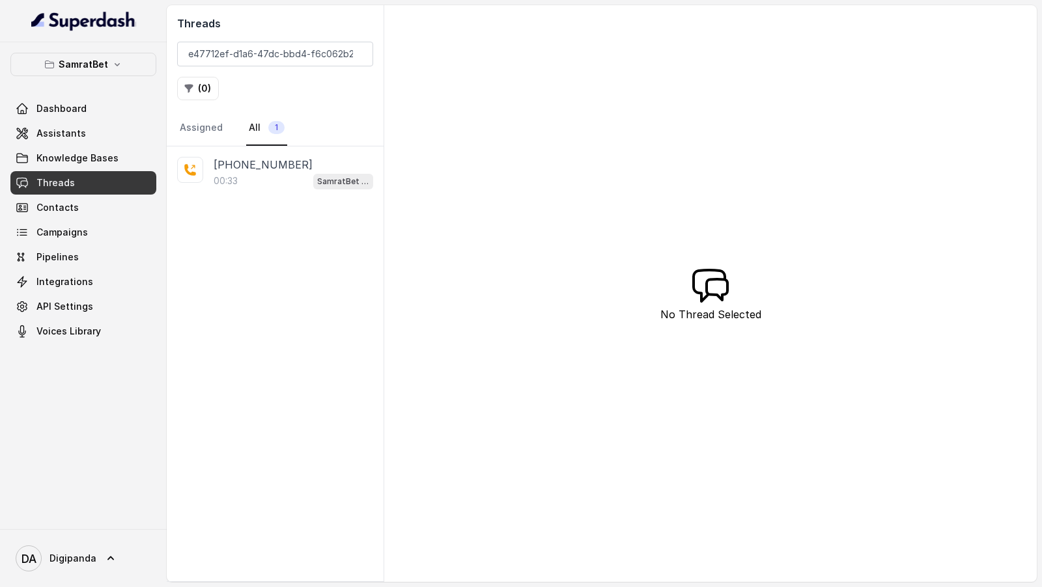
click at [227, 144] on nav "Assigned All 1" at bounding box center [275, 128] width 196 height 35
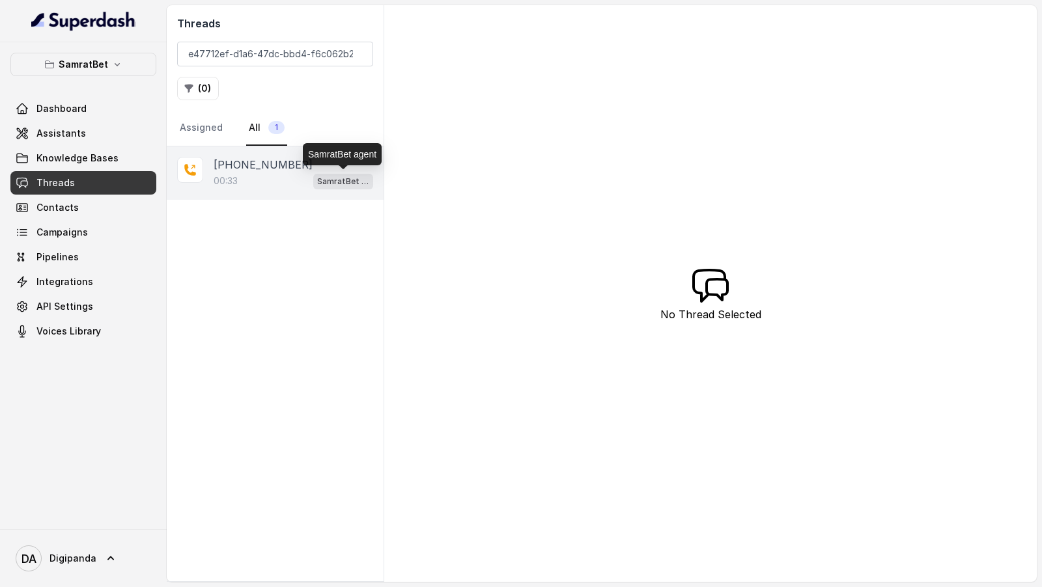
click at [275, 160] on p "[PHONE_NUMBER]" at bounding box center [263, 165] width 99 height 16
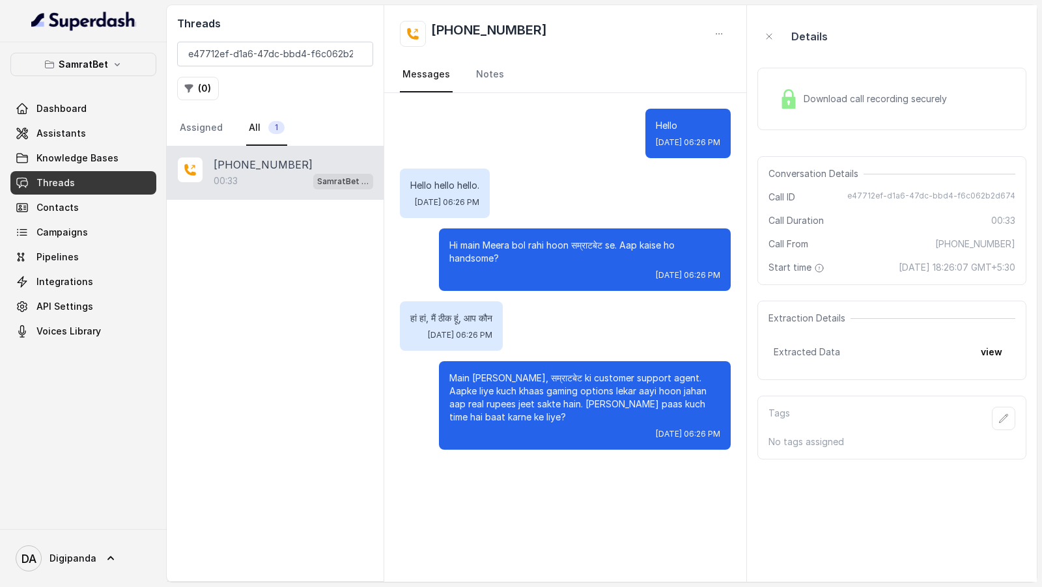
click at [852, 92] on span "Download call recording securely" at bounding box center [877, 98] width 148 height 13
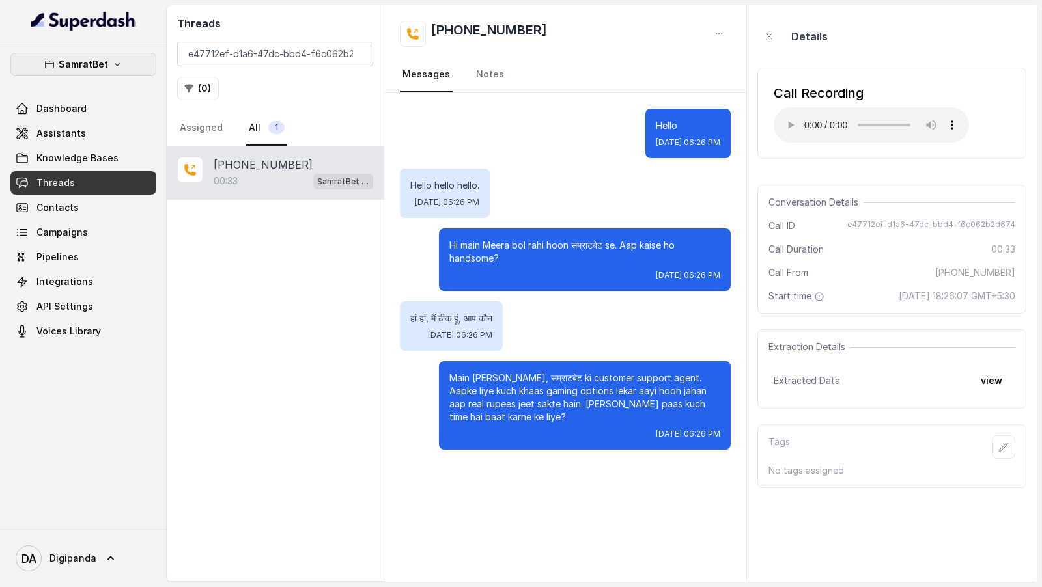
click at [107, 63] on button "SamratBet" at bounding box center [83, 64] width 146 height 23
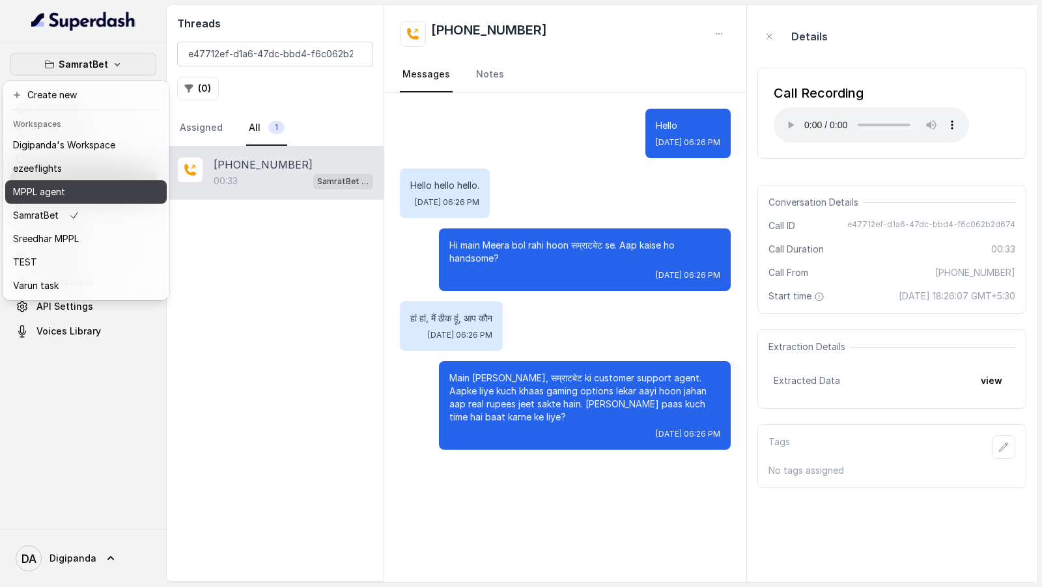
click at [105, 197] on div "MPPL agent" at bounding box center [64, 192] width 102 height 16
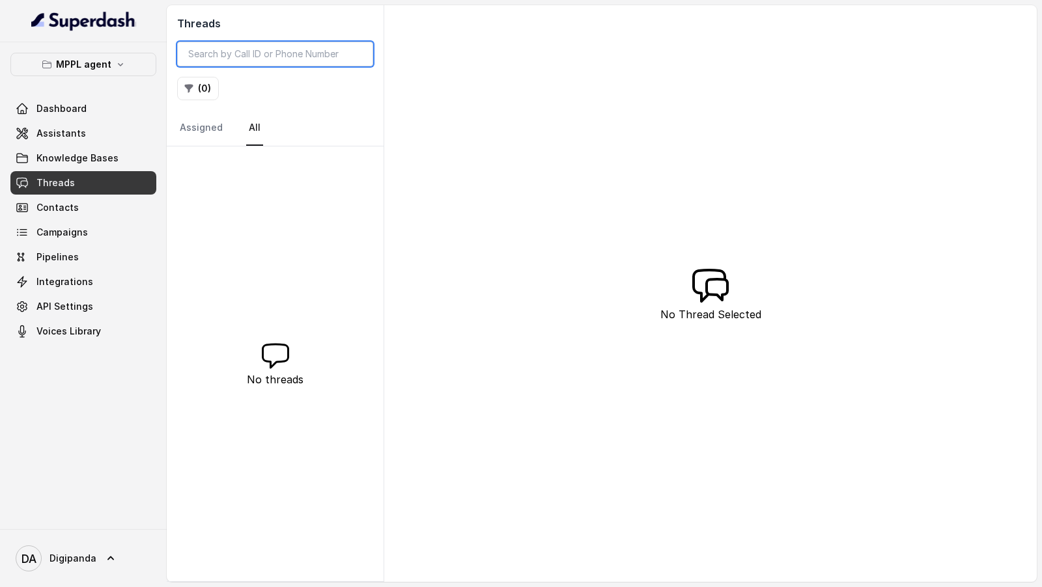
click at [261, 53] on input "search" at bounding box center [275, 54] width 196 height 25
paste input "ff282df4-2ac5-487c-a08c-3516b34a7053"
type input "ff282df4-2ac5-487c-a08c-3516b34a7053"
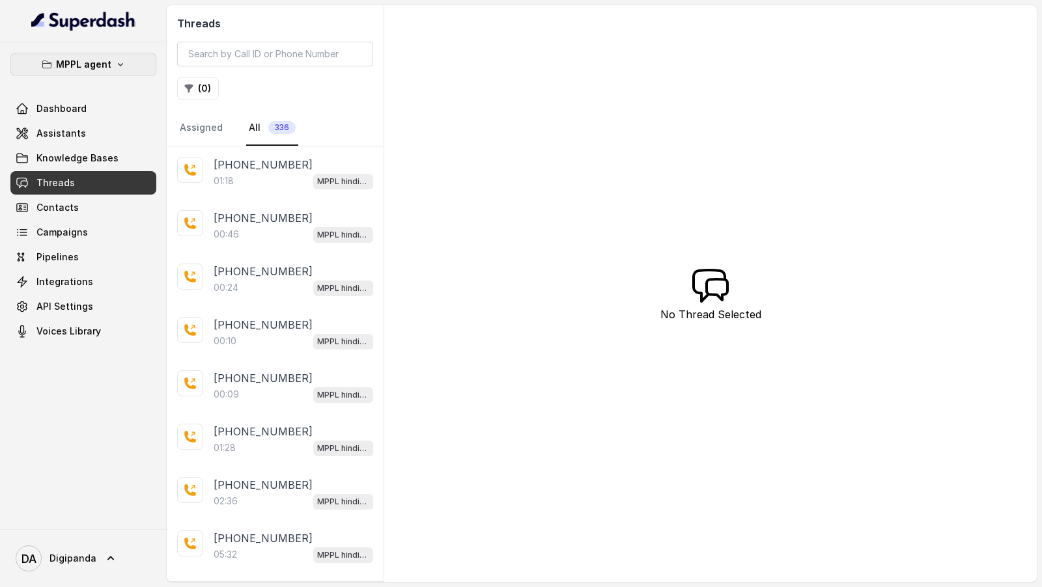
click at [117, 66] on icon "button" at bounding box center [120, 64] width 10 height 10
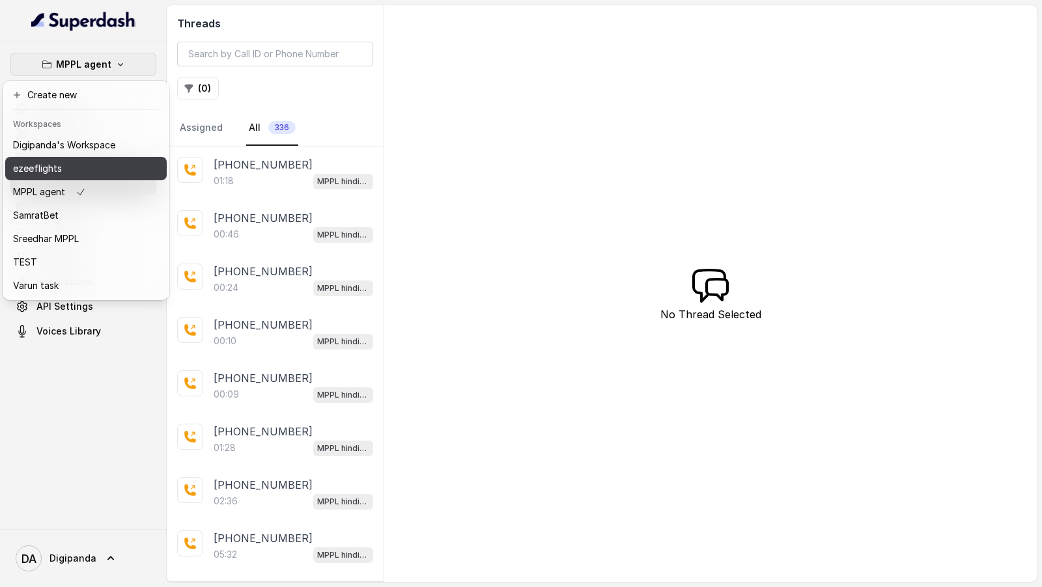
click at [116, 166] on button "ezeeflights" at bounding box center [85, 168] width 161 height 23
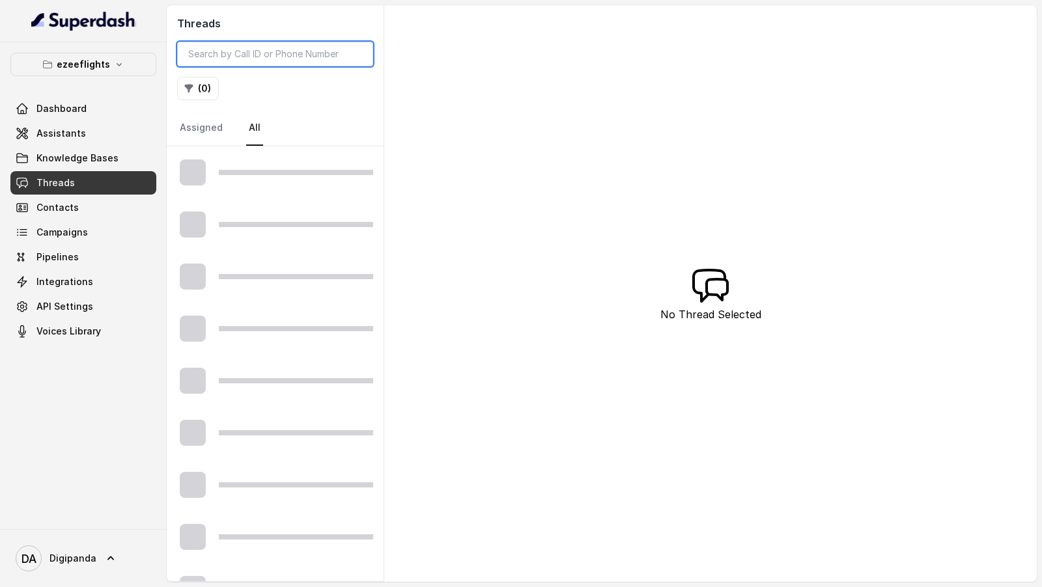
click at [244, 60] on input "search" at bounding box center [275, 54] width 196 height 25
paste input "ff282df4-2ac5-487c-a08c-3516b34a7053"
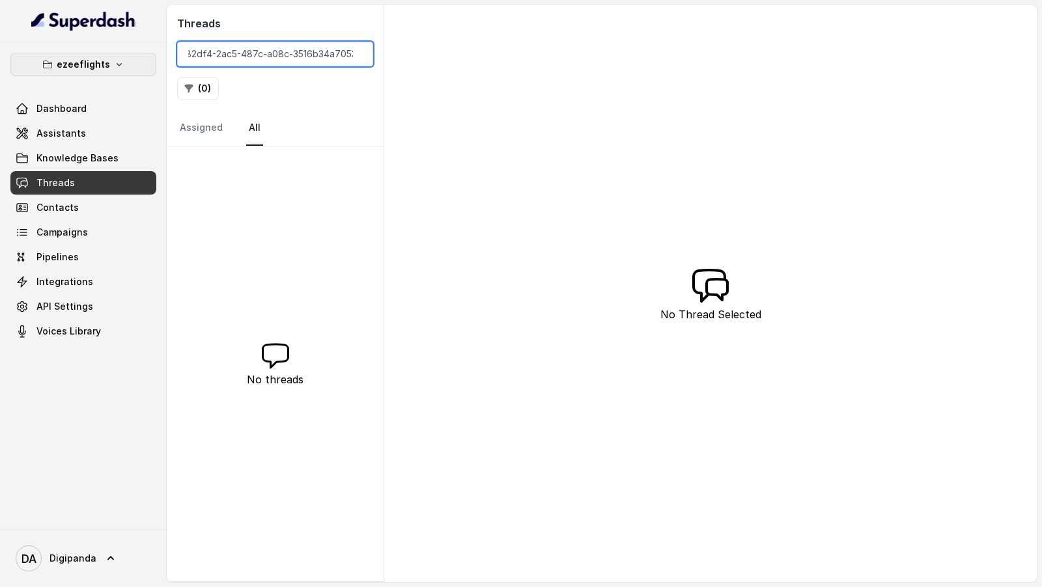
type input "ff282df4-2ac5-487c-a08c-3516b34a7053"
click at [117, 64] on icon "button" at bounding box center [119, 64] width 5 height 3
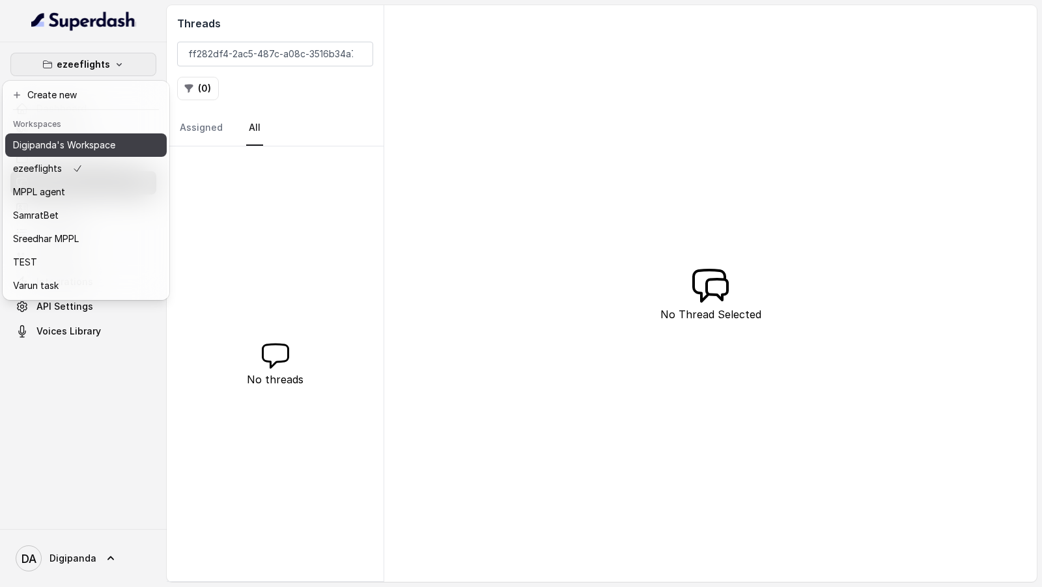
click at [100, 147] on p "Digipanda's Workspace" at bounding box center [64, 145] width 102 height 16
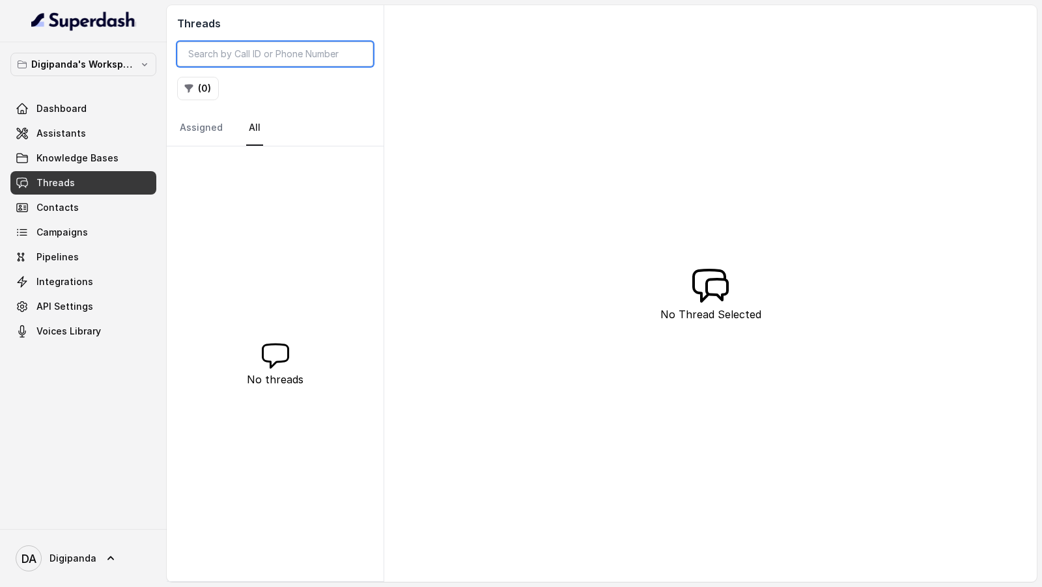
click at [234, 53] on input "search" at bounding box center [275, 54] width 196 height 25
paste input "ff282df4-2ac5-487c-a08c-3516b34a7053"
type input "ff282df4-2ac5-487c-a08c-3516b34a7053"
click at [125, 64] on p "Digipanda's Workspace" at bounding box center [83, 65] width 104 height 16
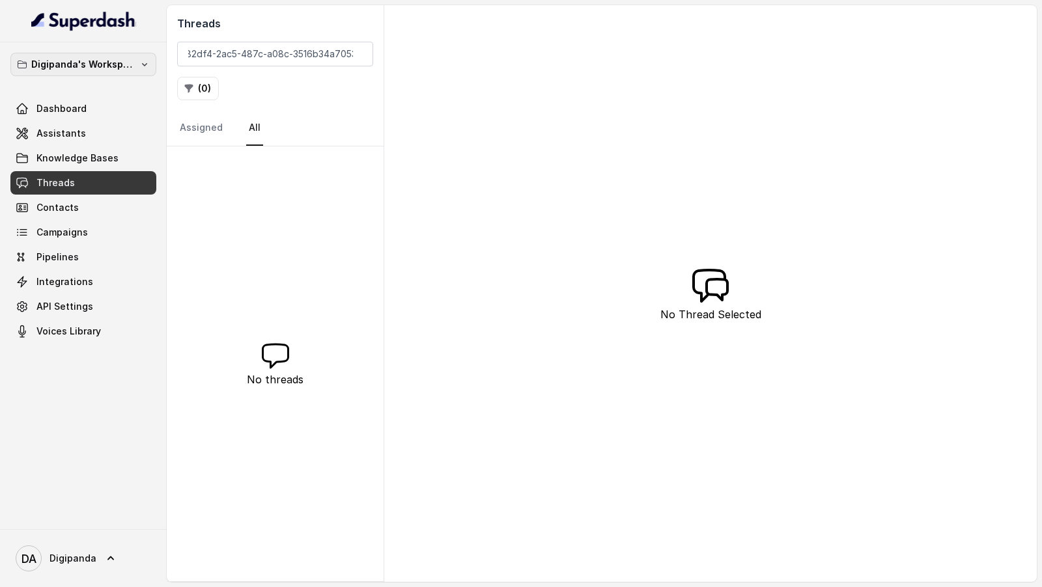
scroll to position [0, 0]
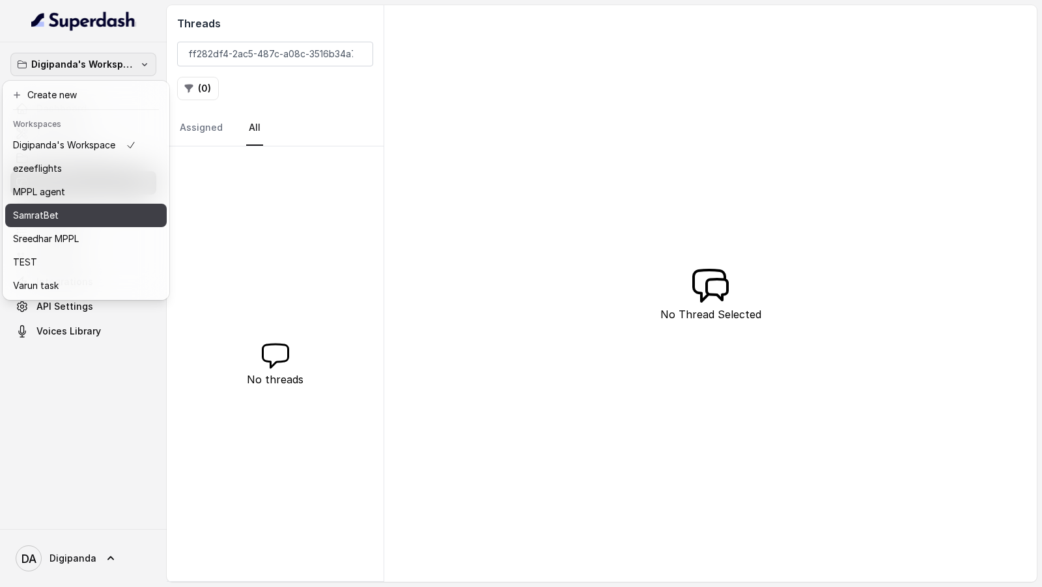
click at [115, 225] on button "SamratBet" at bounding box center [85, 215] width 161 height 23
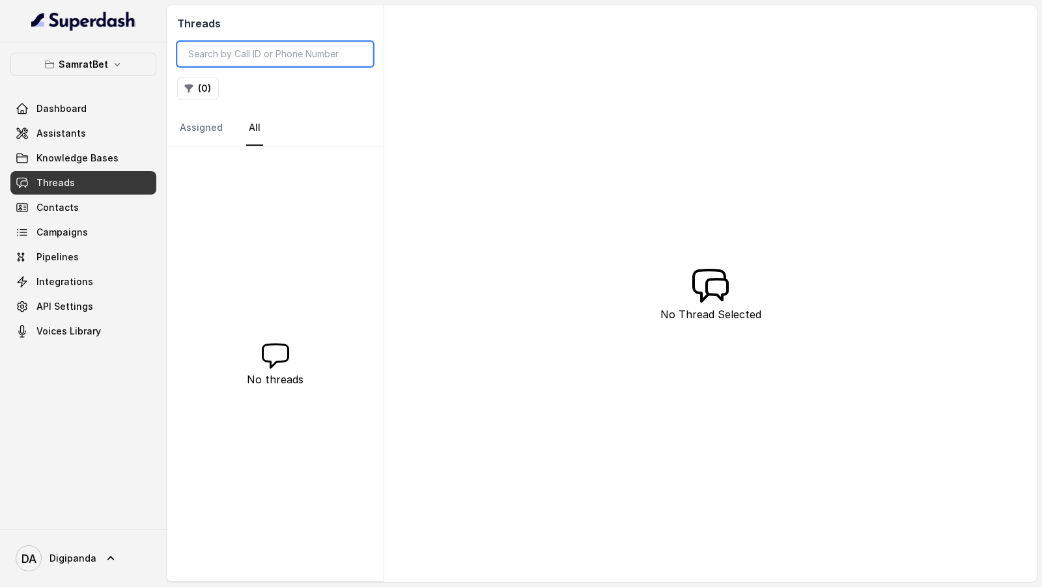
click at [242, 57] on input "search" at bounding box center [275, 54] width 196 height 25
paste input "ff282df4-2ac5-487c-a08c-3516b34a7053"
type input "ff282df4-2ac5-487c-a08c-3516b34a7053"
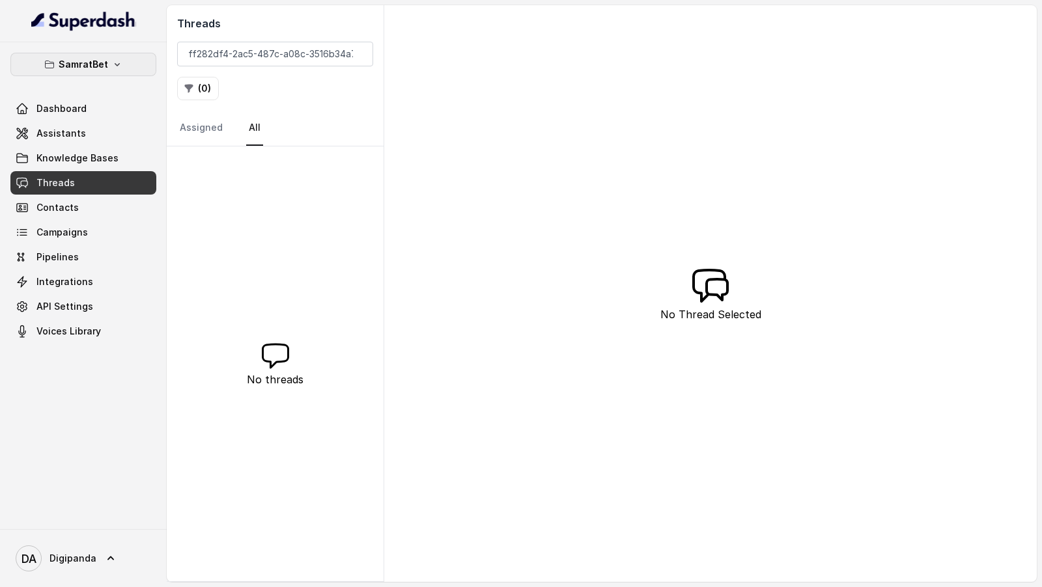
click at [115, 63] on icon "button" at bounding box center [117, 64] width 10 height 10
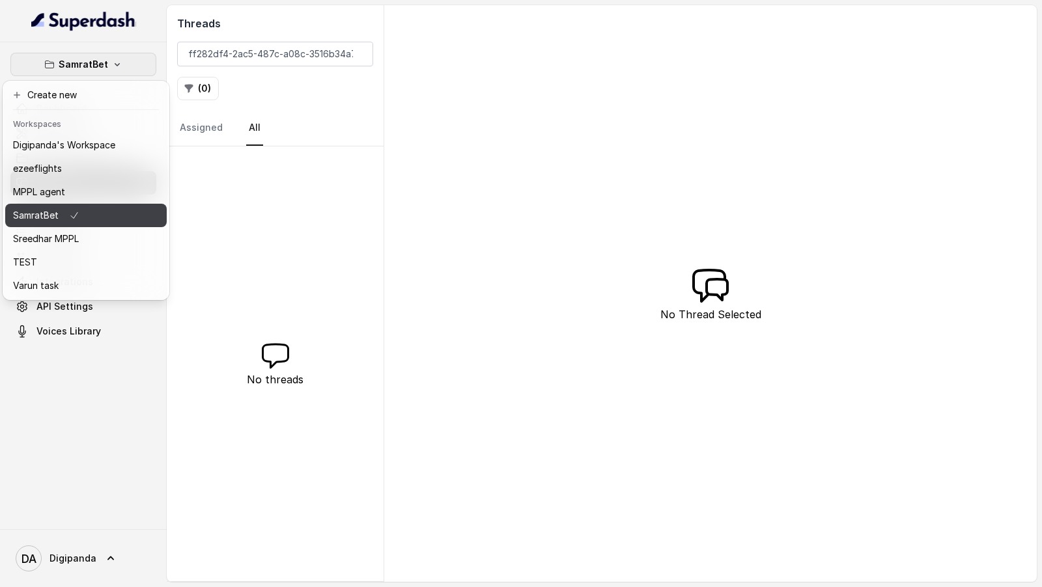
click at [94, 234] on div "Sreedhar MPPL" at bounding box center [64, 239] width 102 height 16
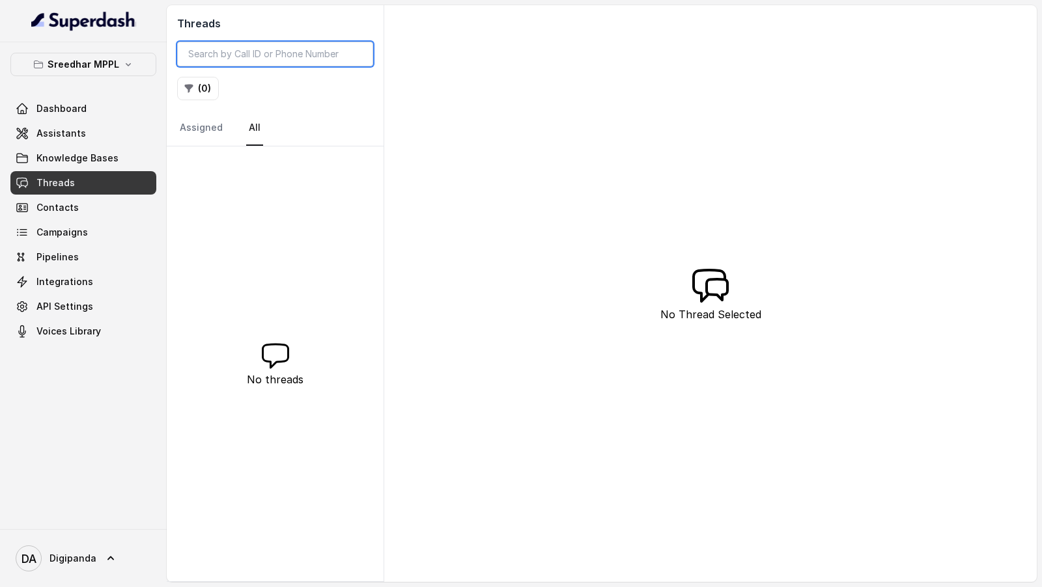
click at [268, 57] on input "search" at bounding box center [275, 54] width 196 height 25
paste input "ff282df4-2ac5-487c-a08c-3516b34a7053"
type input "ff282df4-2ac5-487c-a08c-3516b34a7053"
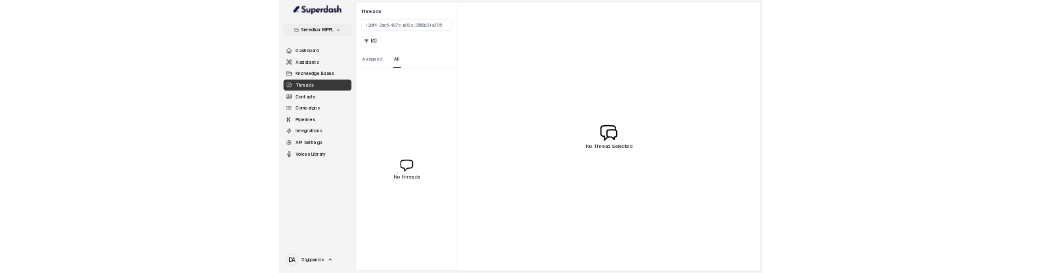
scroll to position [0, 0]
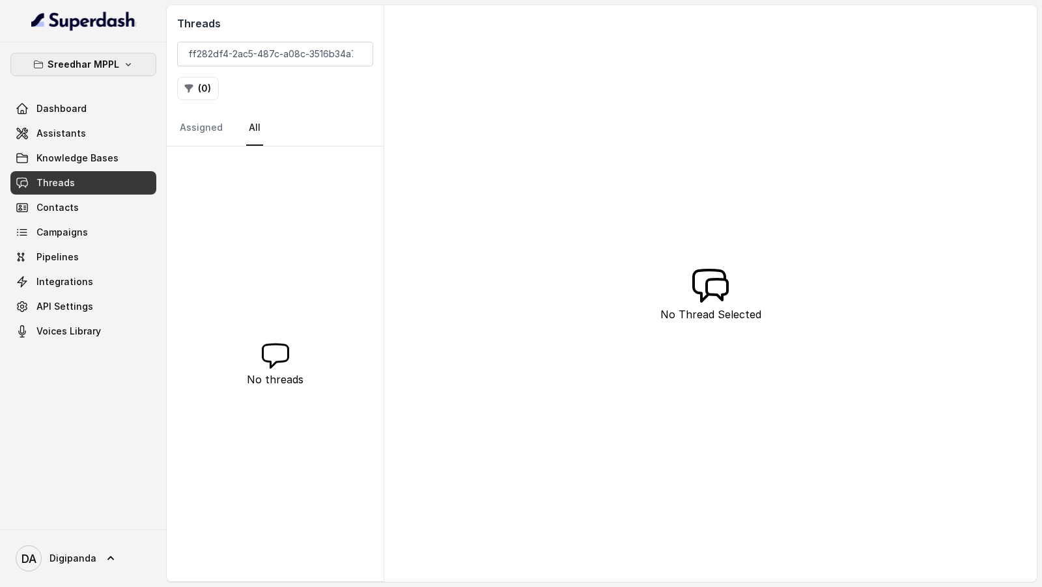
click at [94, 53] on button "Sreedhar MPPL" at bounding box center [83, 64] width 146 height 23
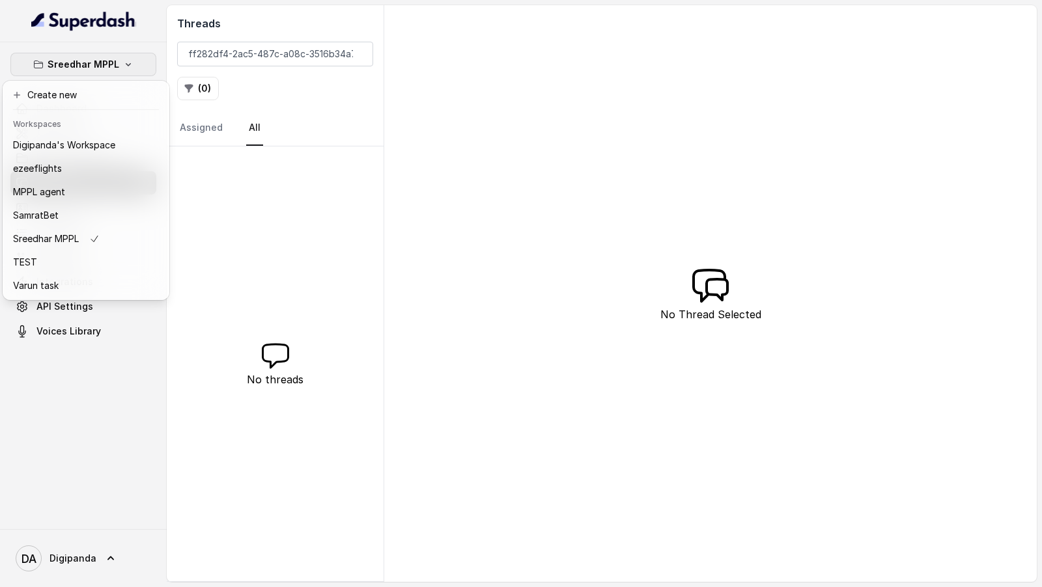
click at [113, 272] on div "Sreedhar MPPL Dashboard Assistants Knowledge Bases Threads Contacts Campaigns P…" at bounding box center [83, 198] width 146 height 290
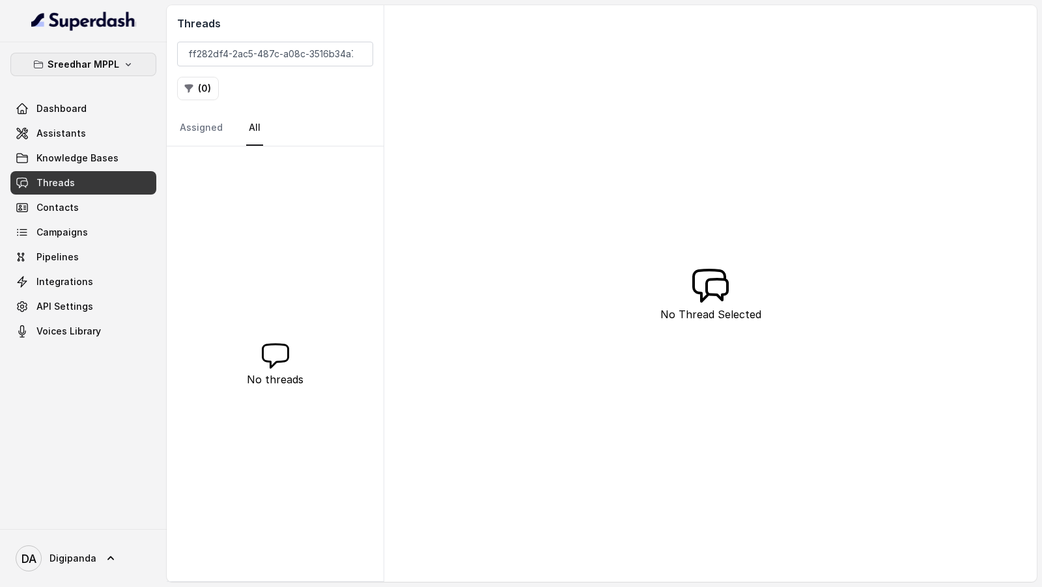
click at [127, 74] on button "Sreedhar MPPL" at bounding box center [83, 64] width 146 height 23
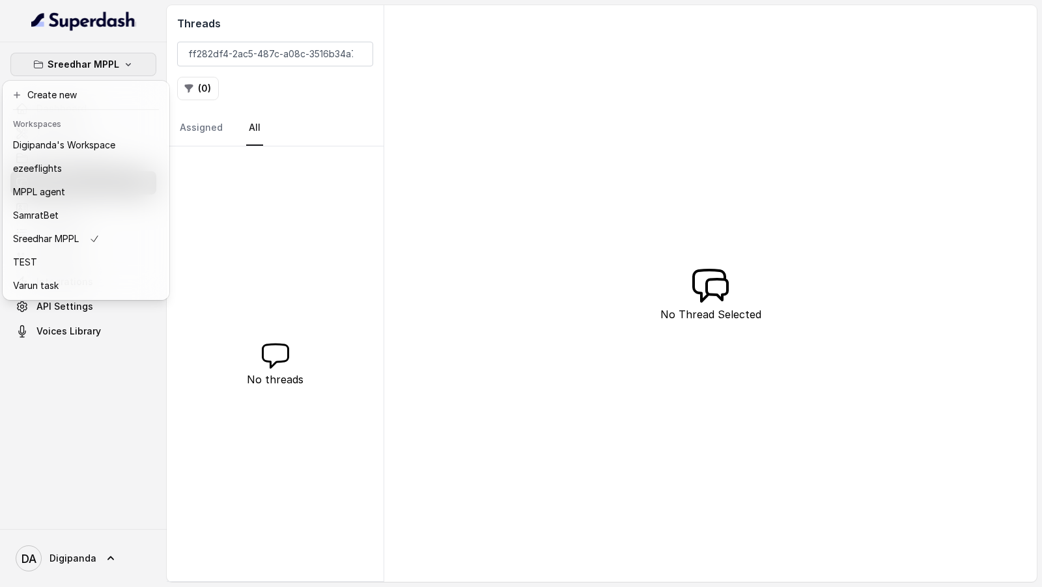
click at [134, 272] on div "Sreedhar MPPL Dashboard Assistants Knowledge Bases Threads Contacts Campaigns P…" at bounding box center [83, 285] width 167 height 487
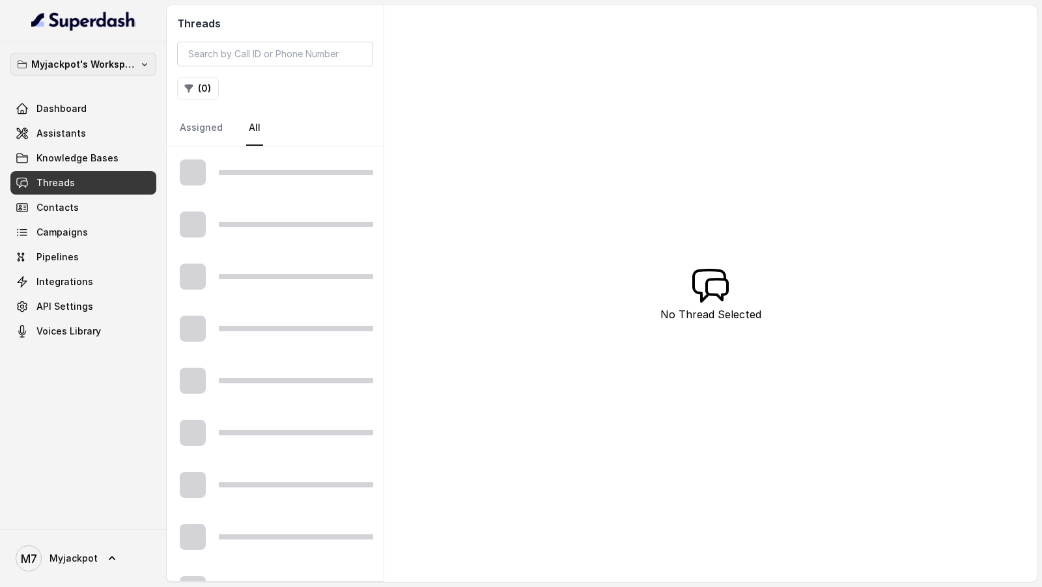
click at [93, 69] on p "Myjackpot's Workspace" at bounding box center [83, 65] width 104 height 16
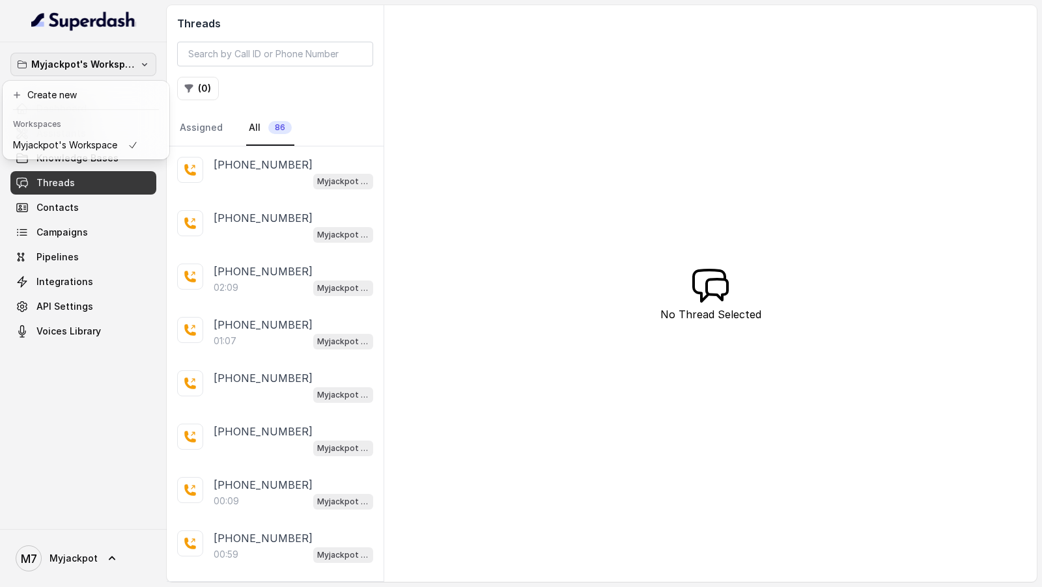
click at [112, 272] on div "Myjackpot's Workspace Dashboard Assistants Knowledge Bases Threads Contacts Cam…" at bounding box center [83, 285] width 167 height 487
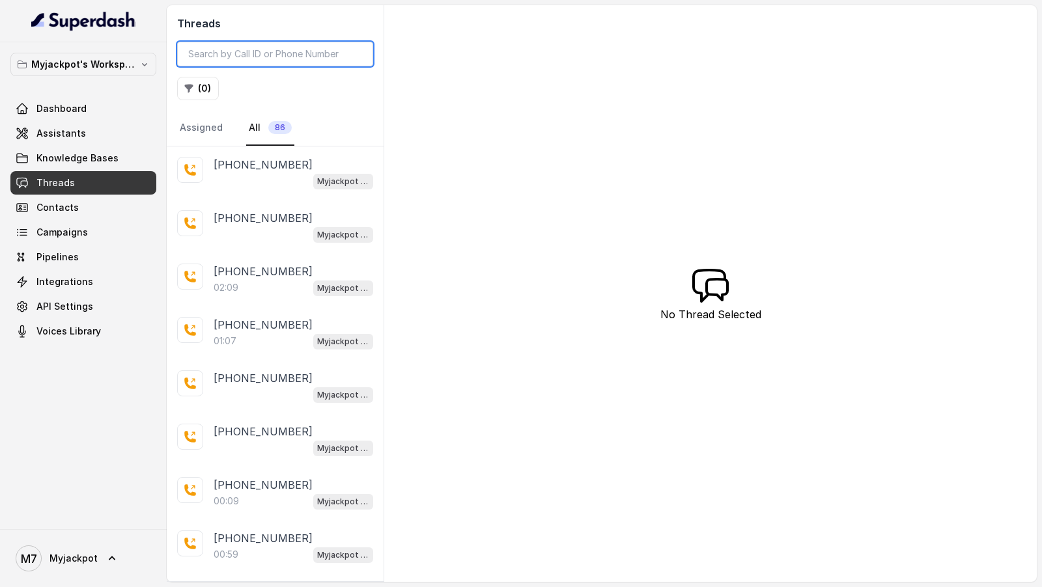
click at [259, 60] on input "search" at bounding box center [275, 54] width 196 height 25
paste input "e47712ef-d1a6-47dc-bbd4-f6c062b2d674"
type input "e47712ef-d1a6-47dc-bbd4-f6c062b2d674"
click at [262, 55] on input "search" at bounding box center [275, 54] width 196 height 25
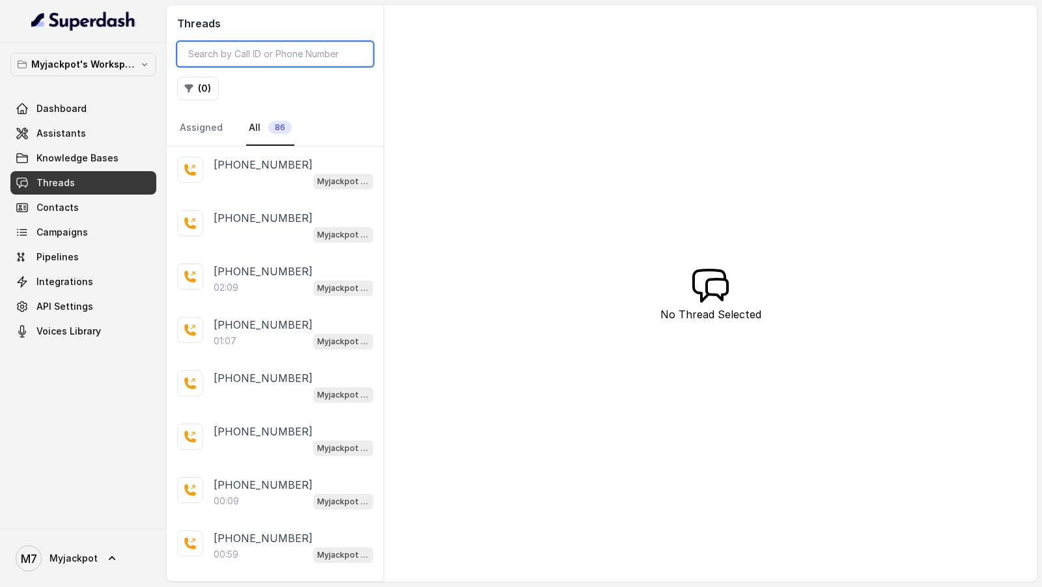
paste input "ff282df4-2ac5-487c-a08c-3516b34a7053"
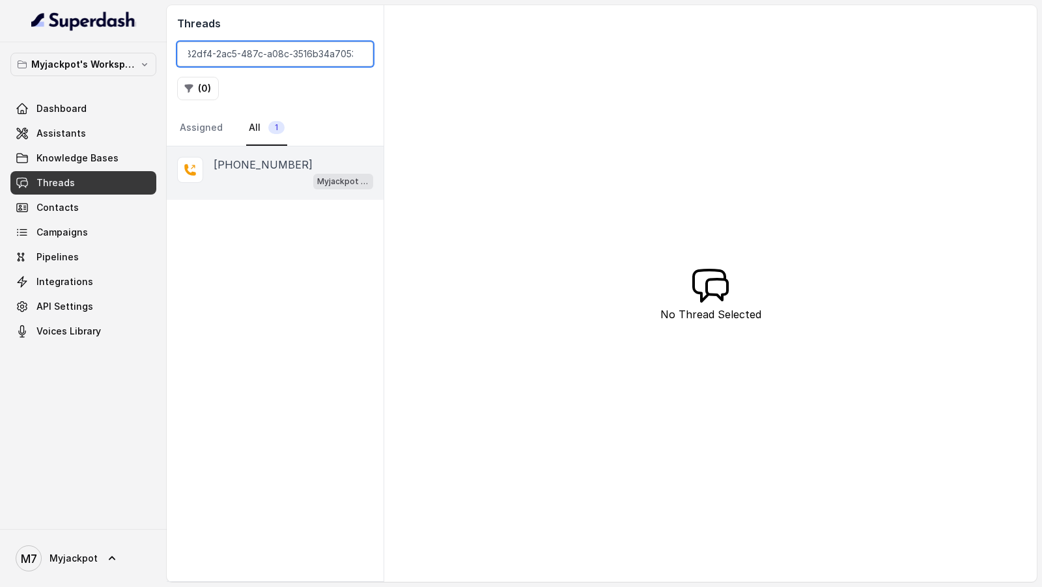
type input "ff282df4-2ac5-487c-a08c-3516b34a7053"
click at [255, 173] on div "Myjackpot agent" at bounding box center [294, 181] width 160 height 17
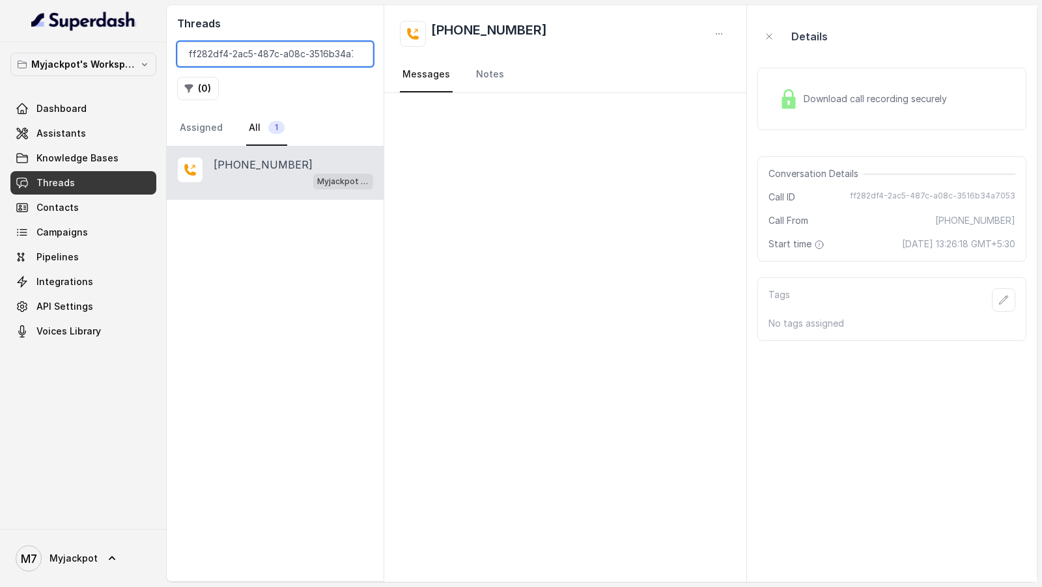
click at [251, 44] on input "ff282df4-2ac5-487c-a08c-3516b34a7053" at bounding box center [275, 54] width 196 height 25
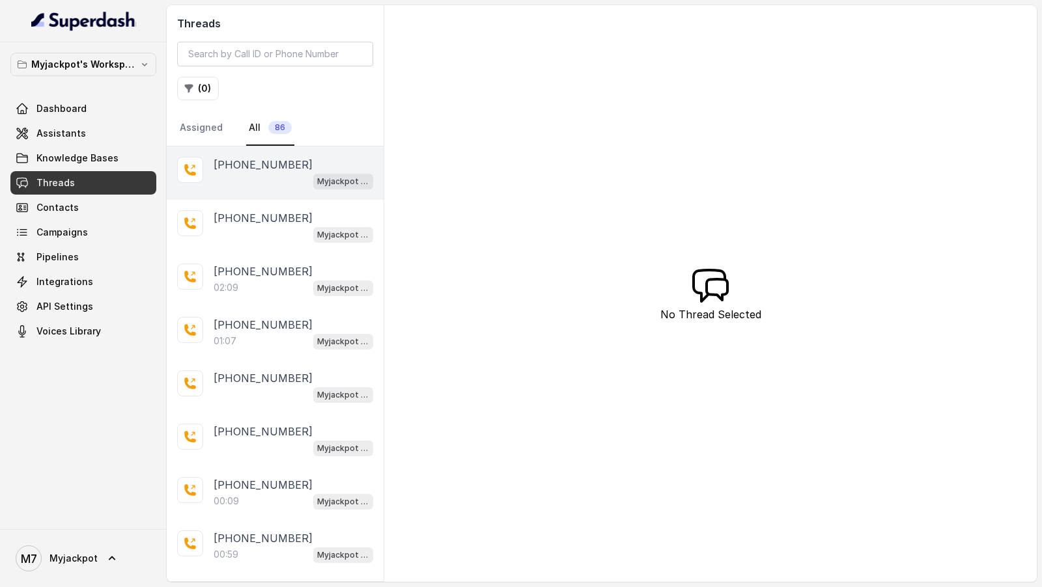
click at [259, 180] on div "Myjackpot agent" at bounding box center [294, 181] width 160 height 17
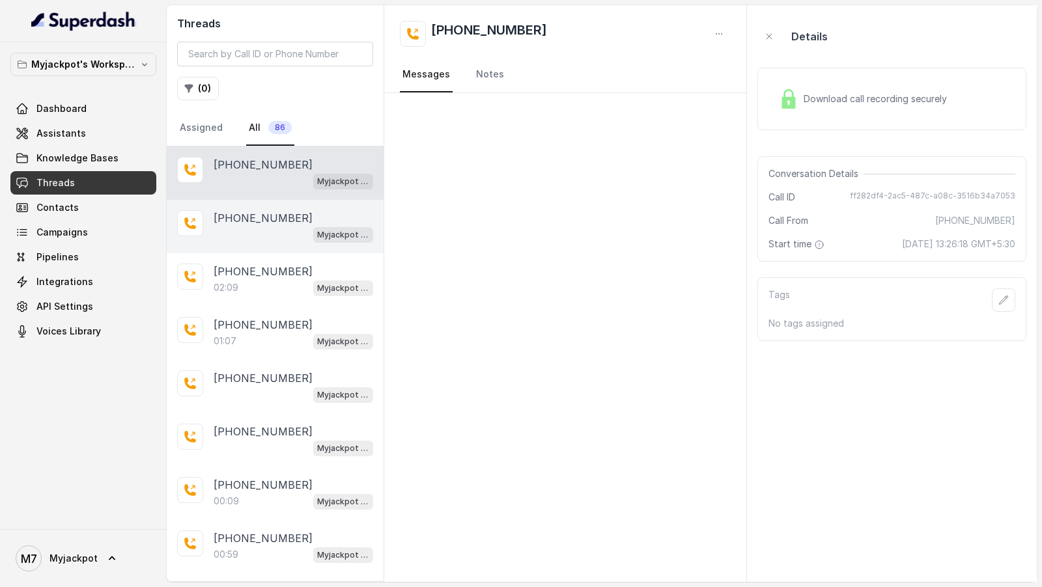
click at [247, 221] on p "[PHONE_NUMBER]" at bounding box center [263, 218] width 99 height 16
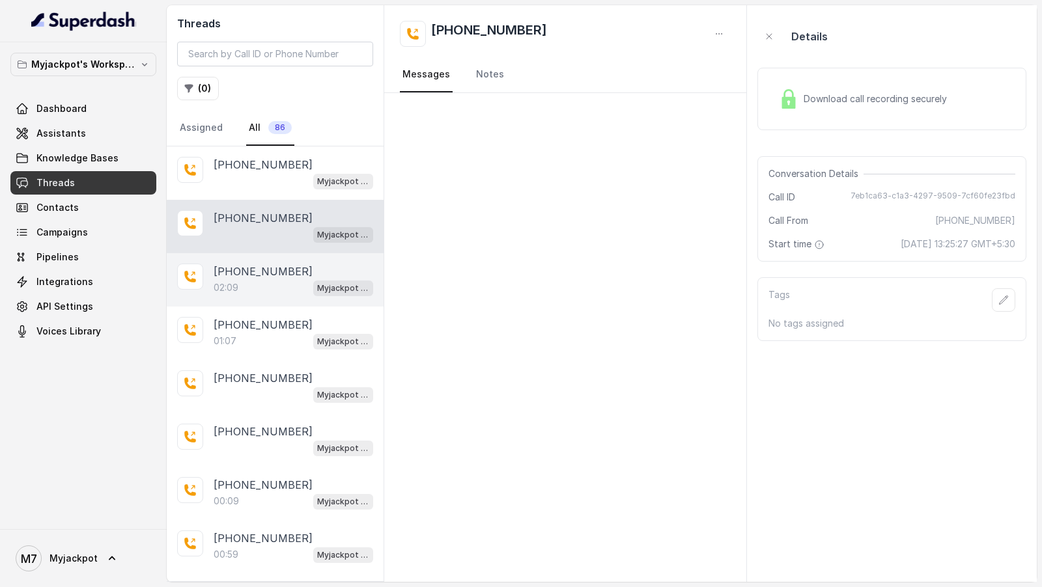
click at [249, 272] on p "[PHONE_NUMBER]" at bounding box center [263, 272] width 99 height 16
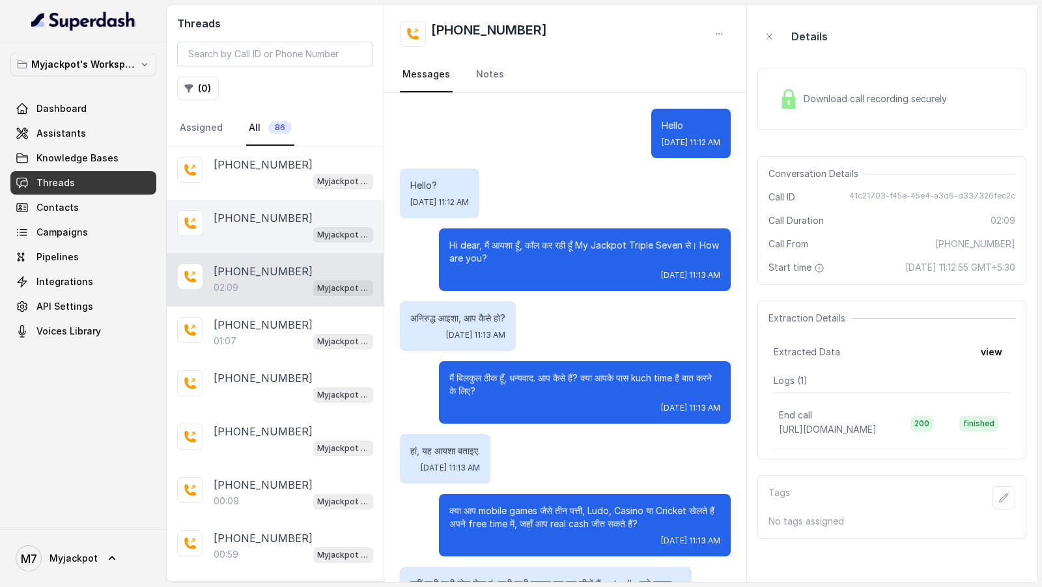
scroll to position [864, 0]
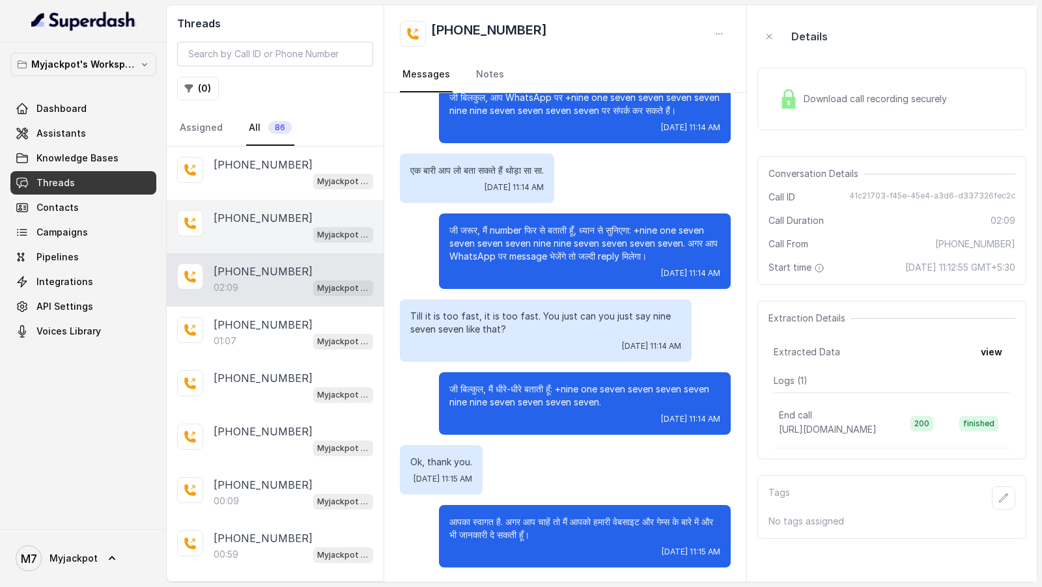
click at [267, 220] on p "[PHONE_NUMBER]" at bounding box center [263, 218] width 99 height 16
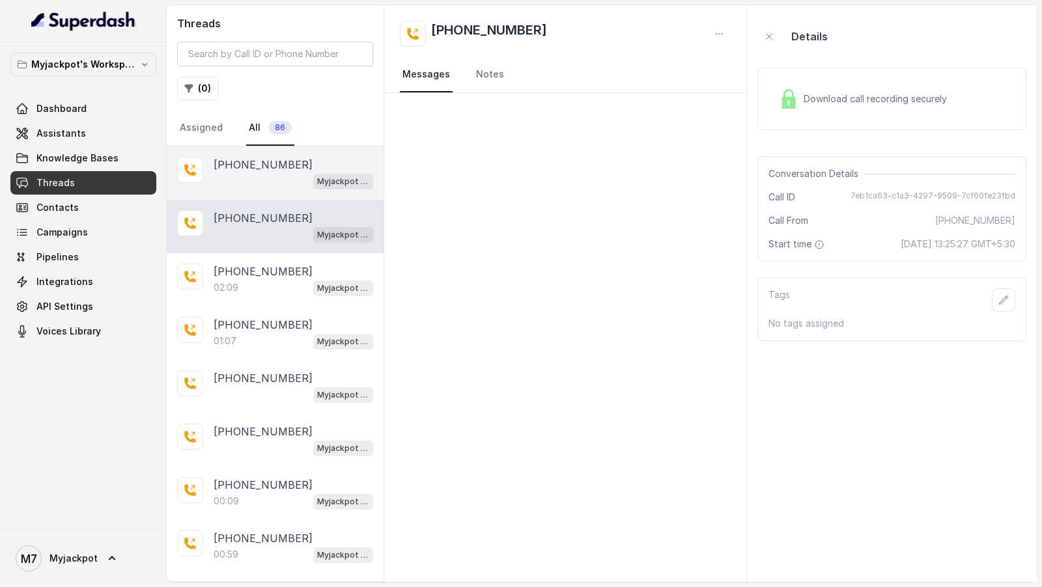
click at [271, 188] on div "+919045449640 Myjackpot agent" at bounding box center [275, 172] width 217 height 53
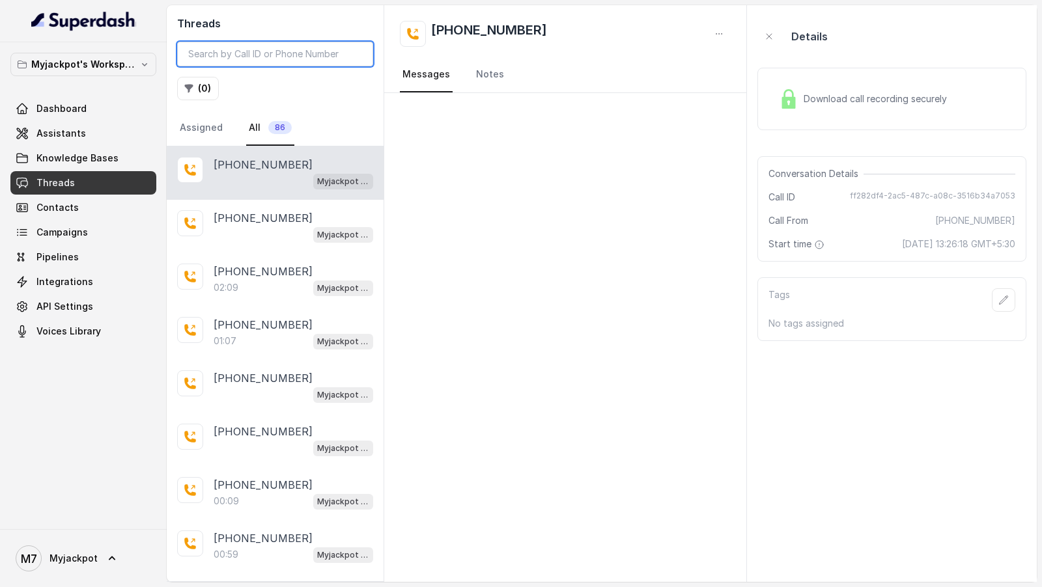
click at [261, 57] on input "search" at bounding box center [275, 54] width 196 height 25
paste input "ff282df4-2ac5-487c-a08c-3516b34a7053"
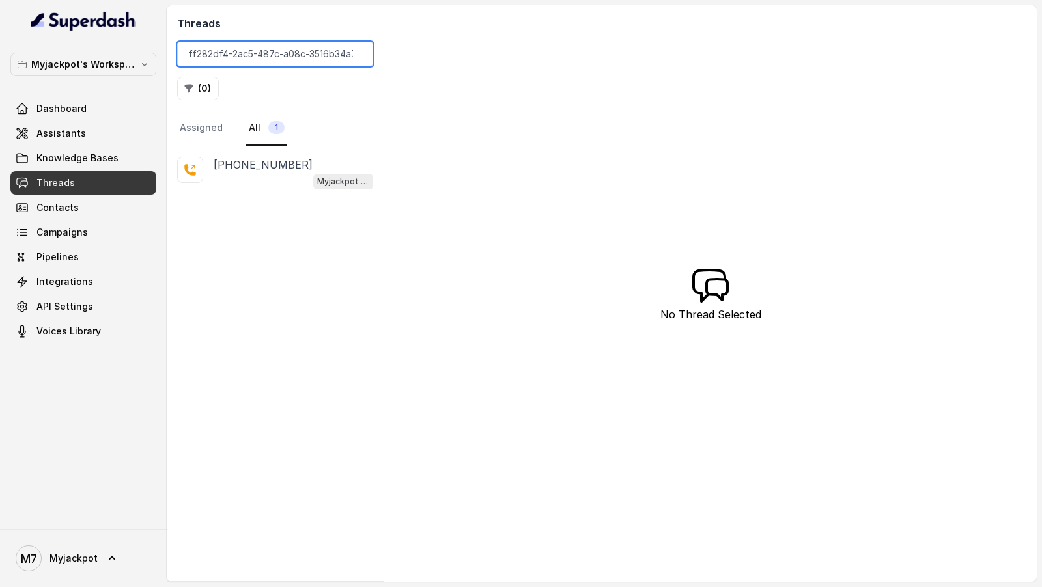
click at [241, 59] on input "ff282df4-2ac5-487c-a08c-3516b34a7053" at bounding box center [275, 54] width 196 height 25
paste input "e47712ef-d1a6-47dc-bbd4-f6c062b2d674"
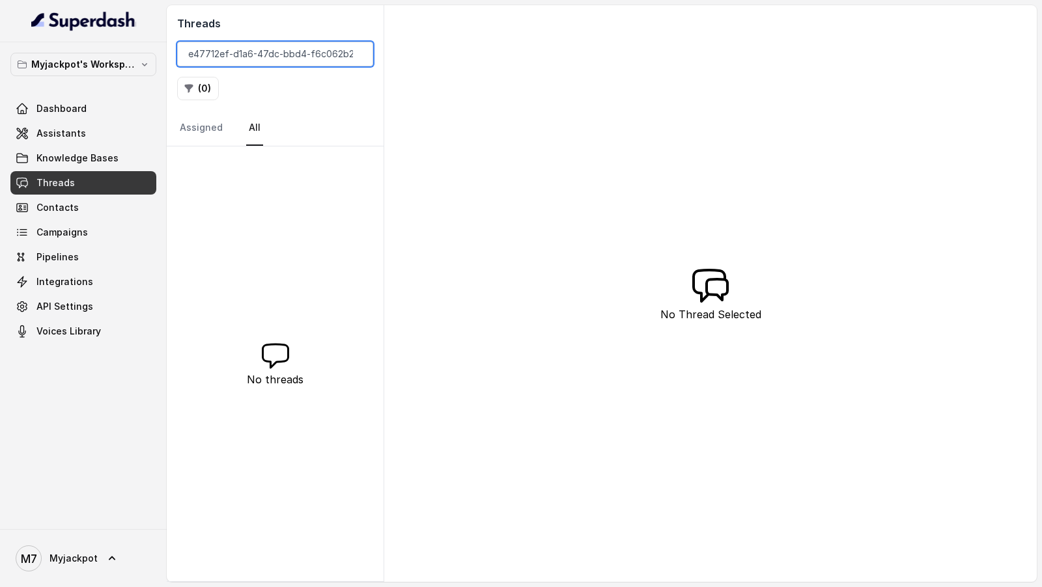
click at [245, 62] on input "e47712ef-d1a6-47dc-bbd4-f6c062b2d674" at bounding box center [275, 54] width 196 height 25
paste input "ff282df4-2ac5-487c-a08c-3516b34a7053"
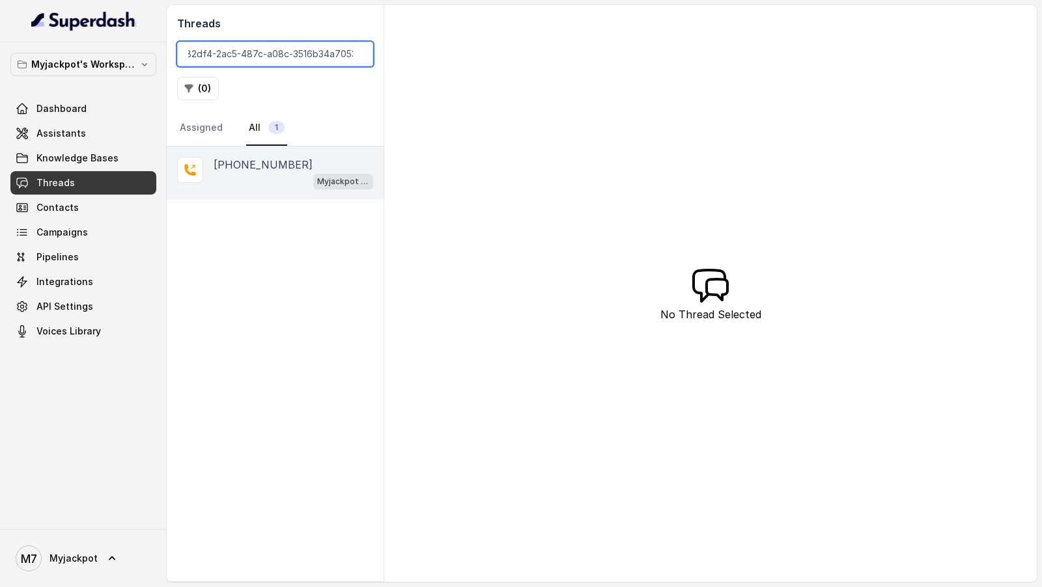
type input "ff282df4-2ac5-487c-a08c-3516b34a7053"
click at [269, 176] on div "Myjackpot agent" at bounding box center [294, 181] width 160 height 17
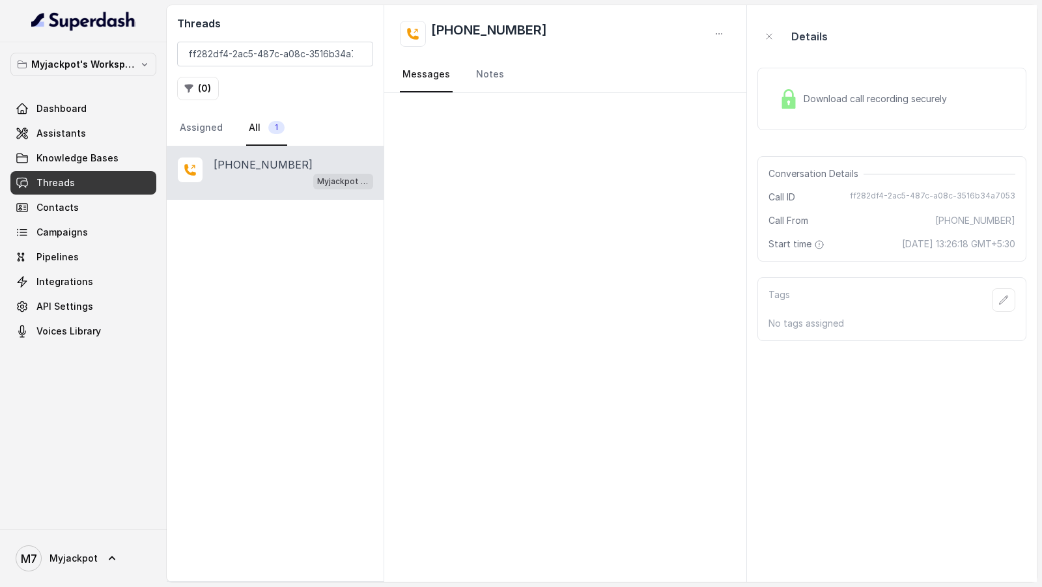
click at [283, 178] on div "Myjackpot agent" at bounding box center [294, 181] width 160 height 17
click at [921, 84] on div "Download call recording securely" at bounding box center [862, 99] width 178 height 30
click at [910, 105] on div "Download call recording securely" at bounding box center [862, 99] width 178 height 30
click at [931, 243] on span "26 August 2025 at 13:26:18 GMT+5:30" at bounding box center [958, 244] width 113 height 13
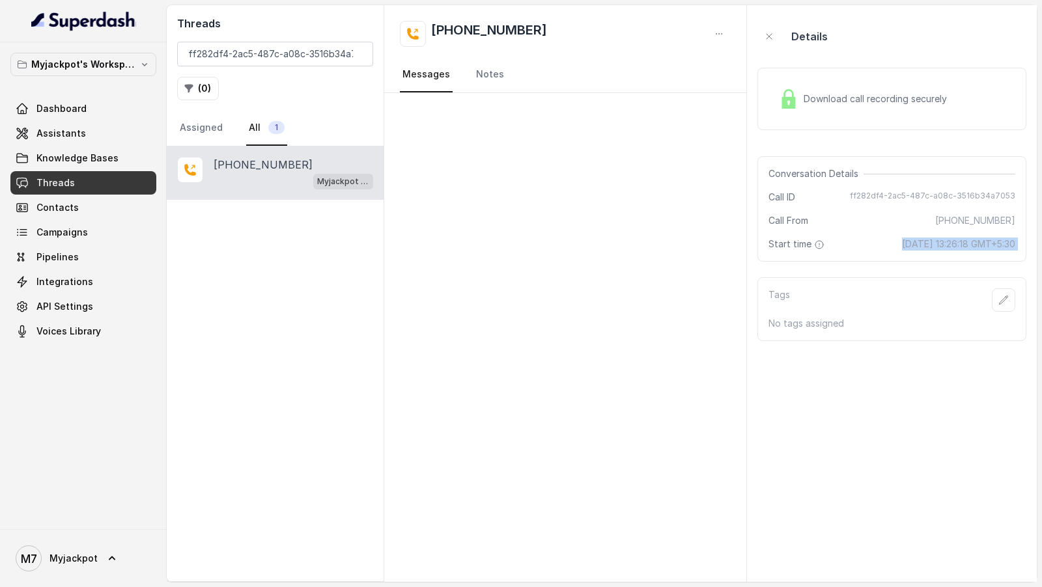
click at [931, 243] on span "26 August 2025 at 13:26:18 GMT+5:30" at bounding box center [958, 244] width 113 height 13
copy span "26 August 2025 at 13:26:18 GMT+5:30"
click at [49, 141] on link "Assistants" at bounding box center [83, 133] width 146 height 23
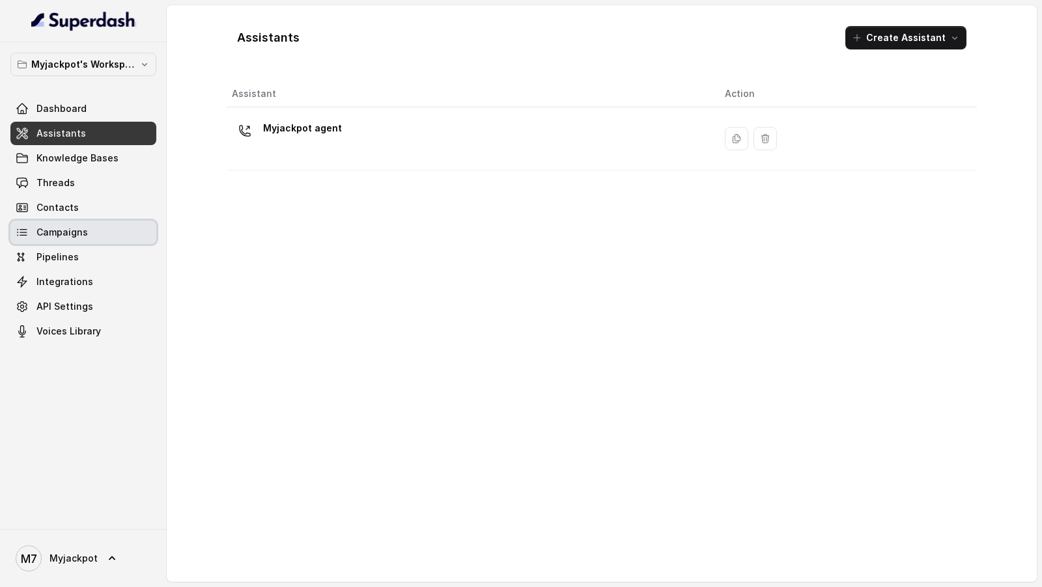
click at [89, 236] on link "Campaigns" at bounding box center [83, 232] width 146 height 23
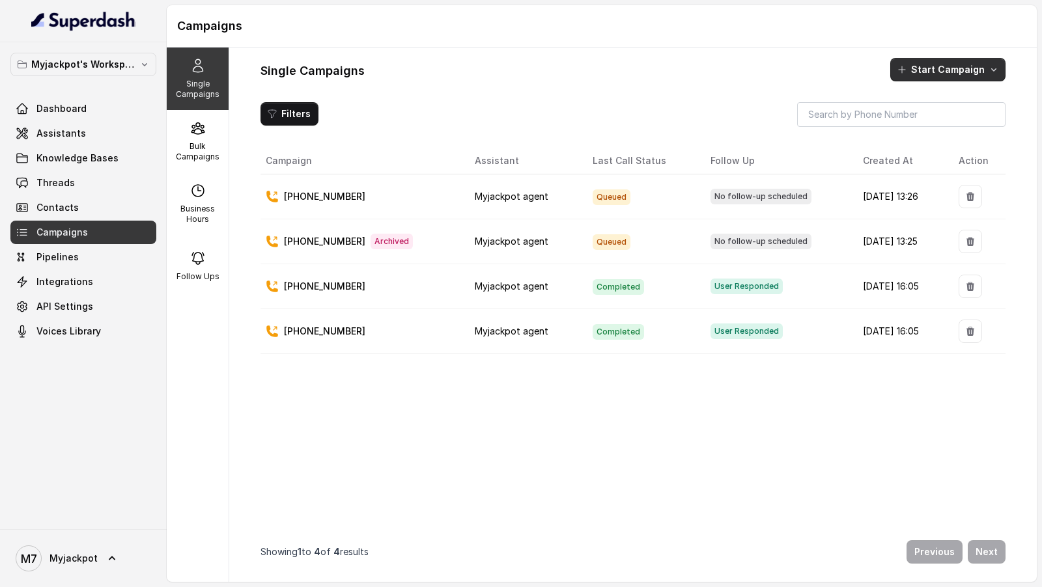
click at [995, 70] on icon "button" at bounding box center [993, 69] width 5 height 3
click at [930, 118] on p "Call" at bounding box center [925, 124] width 16 height 13
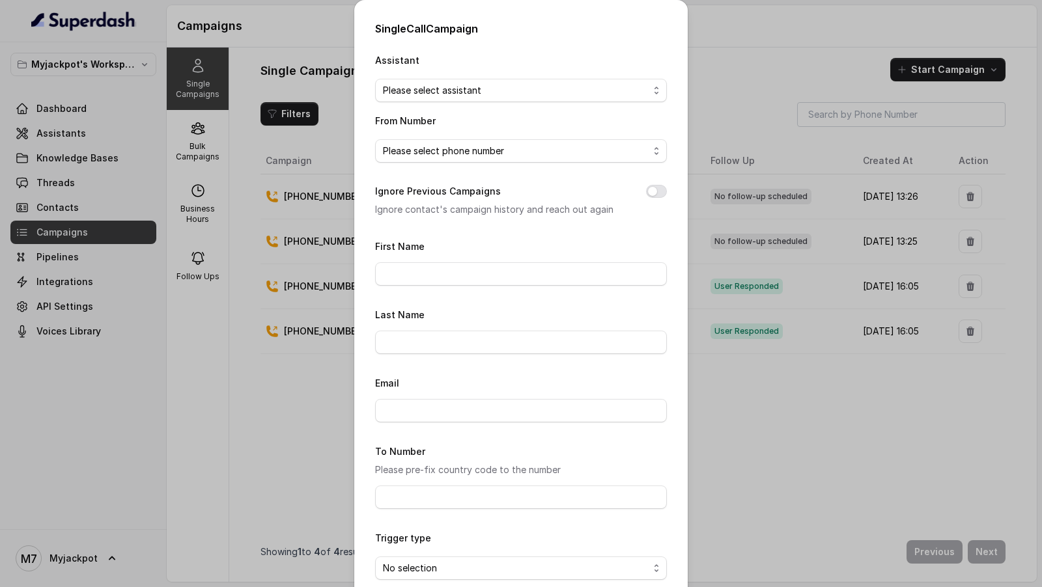
click at [498, 95] on span "Please select assistant" at bounding box center [516, 91] width 266 height 16
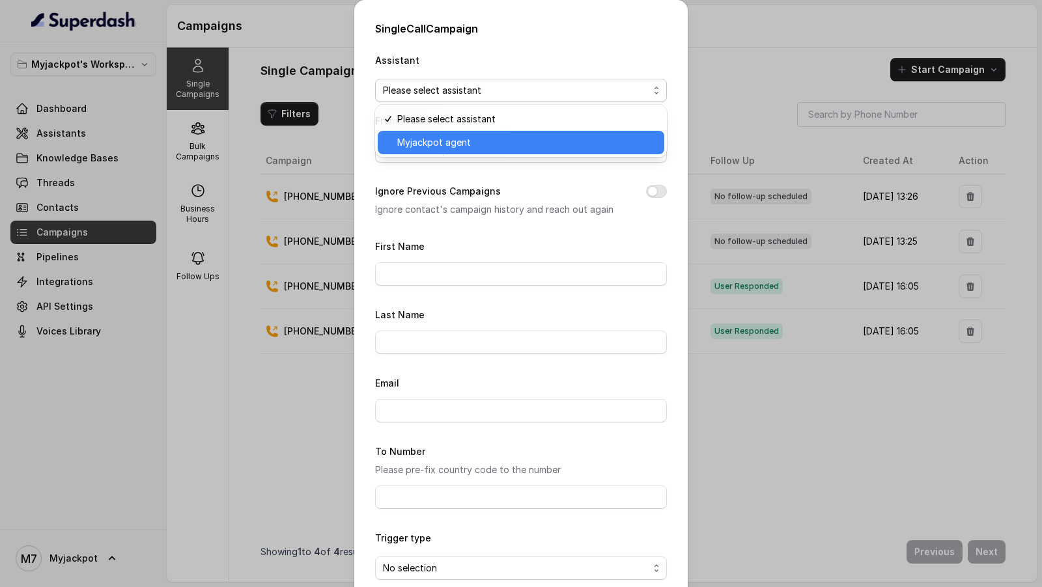
click at [473, 143] on span "Myjackpot agent" at bounding box center [526, 143] width 259 height 16
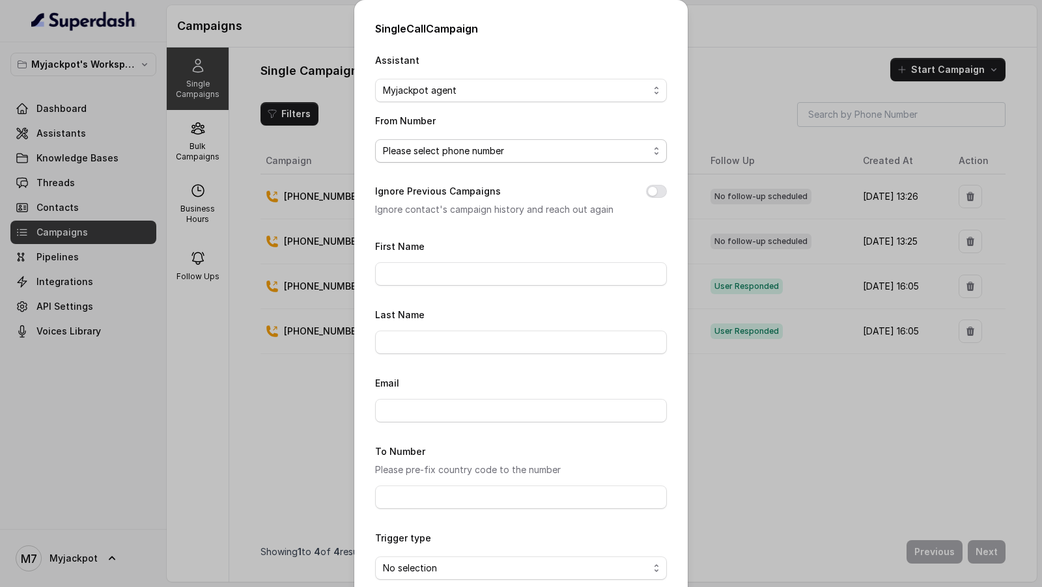
click at [473, 143] on span "Please select phone number" at bounding box center [521, 150] width 292 height 23
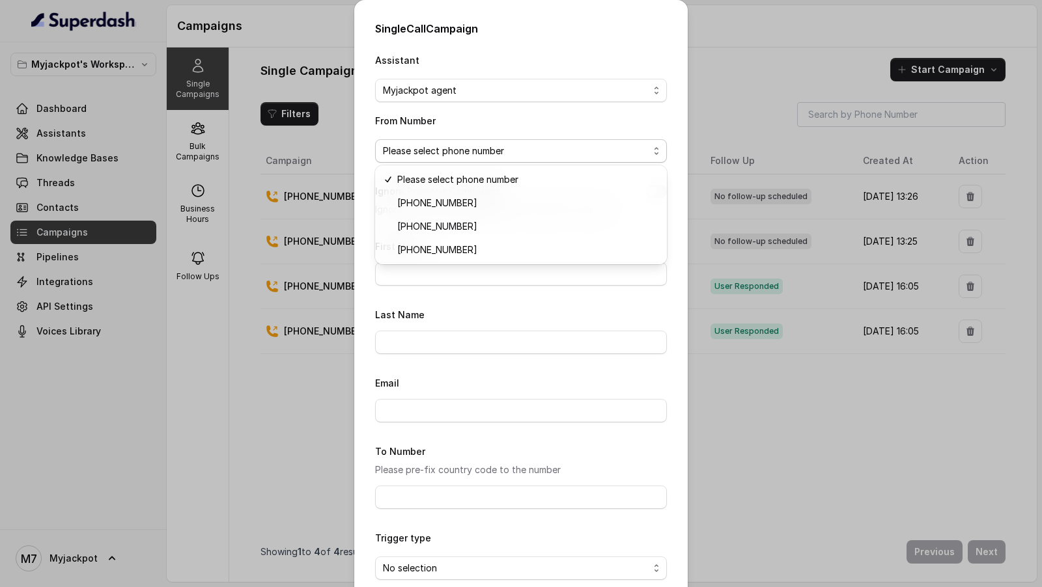
click at [247, 251] on div "Single Call Campaign Assistant Myjackpot agent From Number Please select phone …" at bounding box center [521, 293] width 1042 height 587
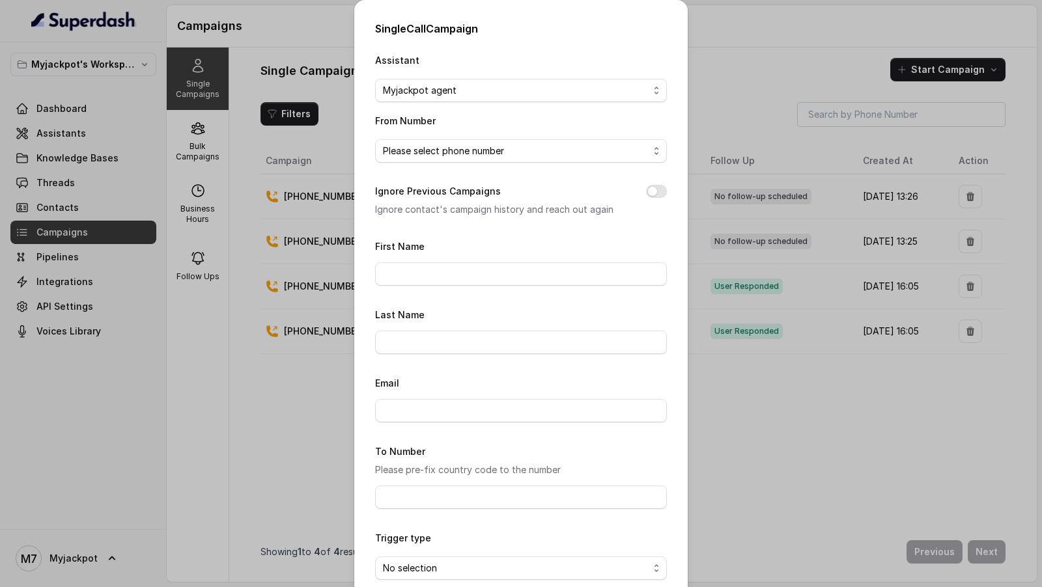
click at [247, 251] on div "Single Call Campaign Assistant Myjackpot agent From Number Please select phone …" at bounding box center [521, 293] width 1042 height 587
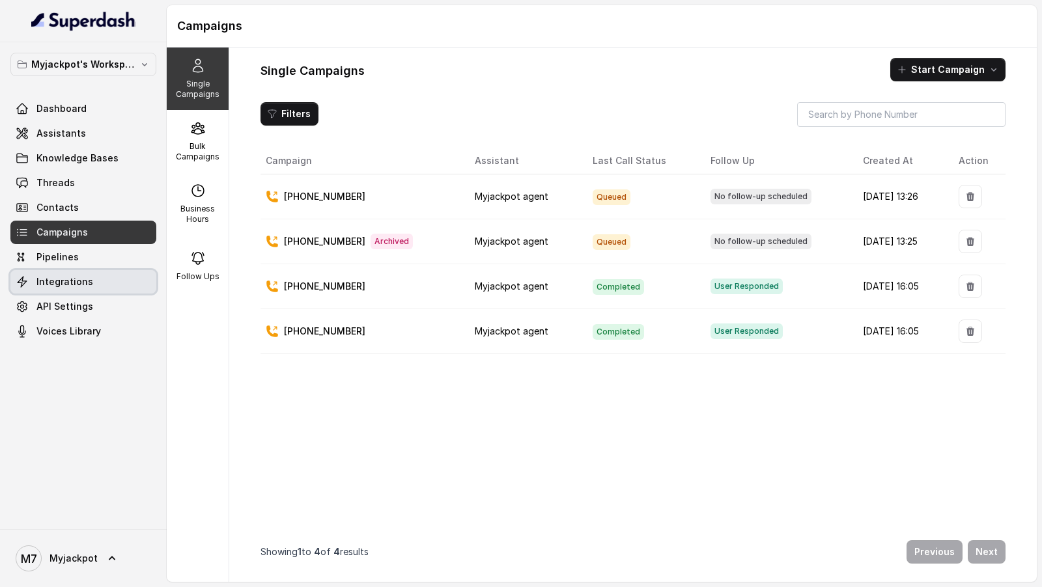
click at [89, 272] on link "Integrations" at bounding box center [83, 281] width 146 height 23
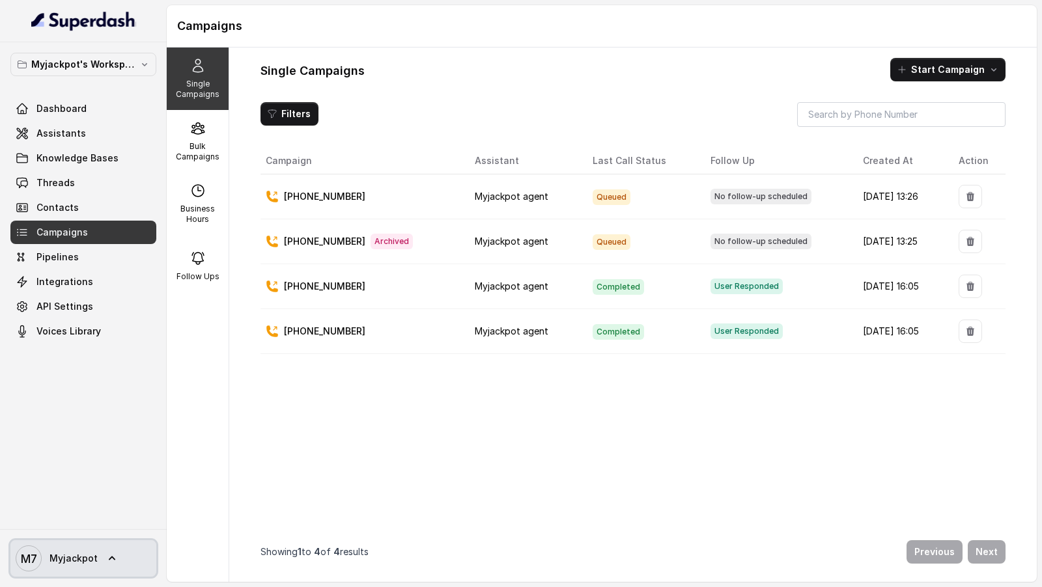
click at [59, 272] on span "Myjackpot" at bounding box center [73, 558] width 48 height 13
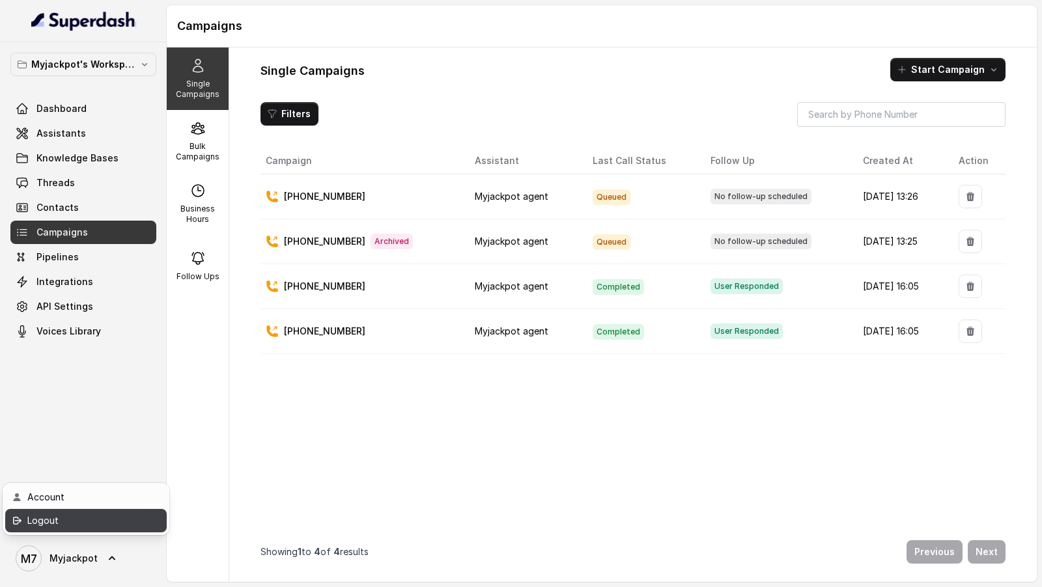
click at [81, 272] on div "Logout" at bounding box center [82, 521] width 111 height 16
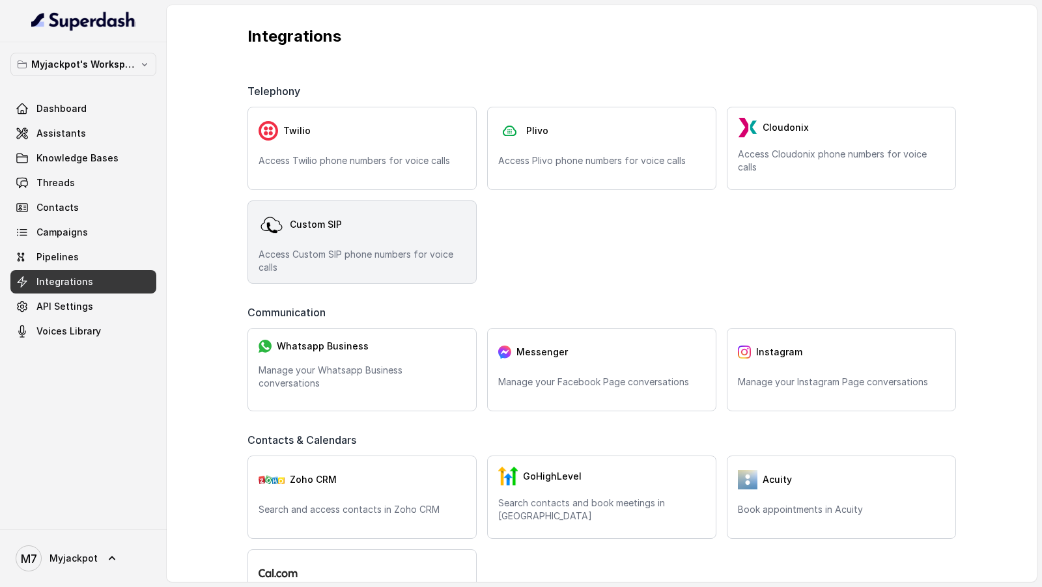
click at [389, 236] on div "Custom SIP" at bounding box center [361, 225] width 207 height 26
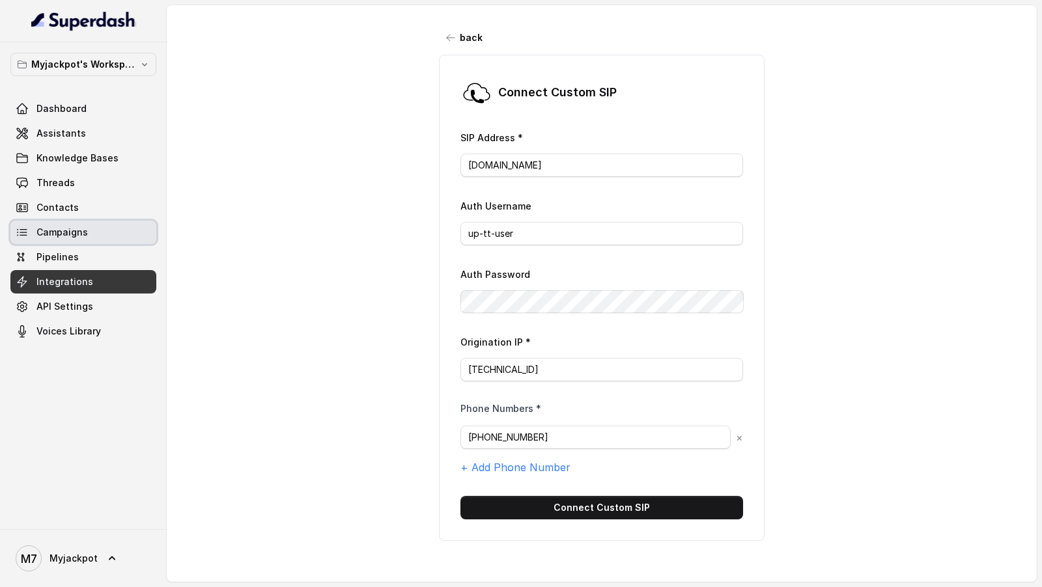
click at [92, 238] on link "Campaigns" at bounding box center [83, 232] width 146 height 23
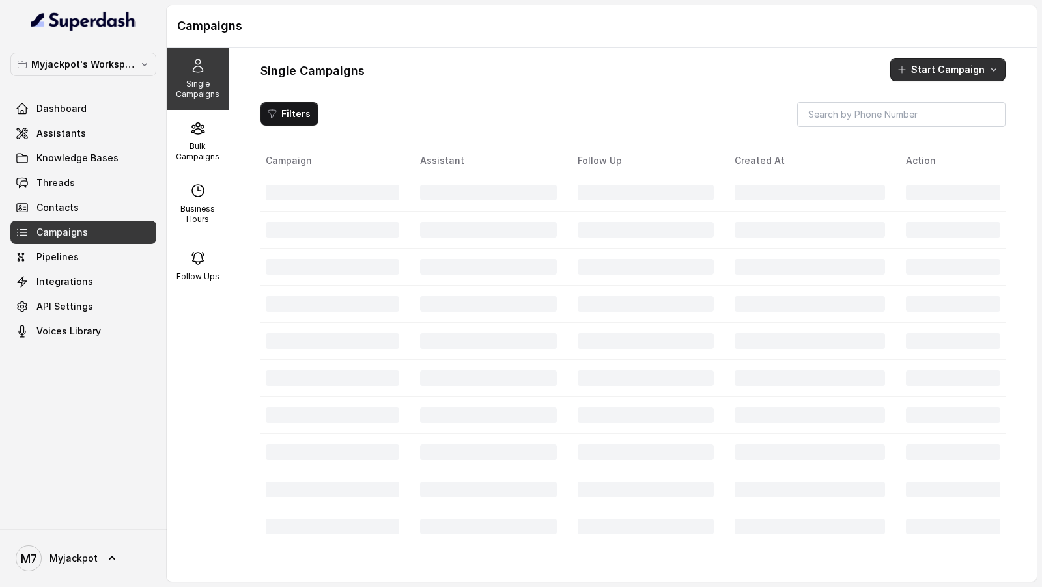
click at [932, 67] on button "Start Campaign" at bounding box center [947, 69] width 115 height 23
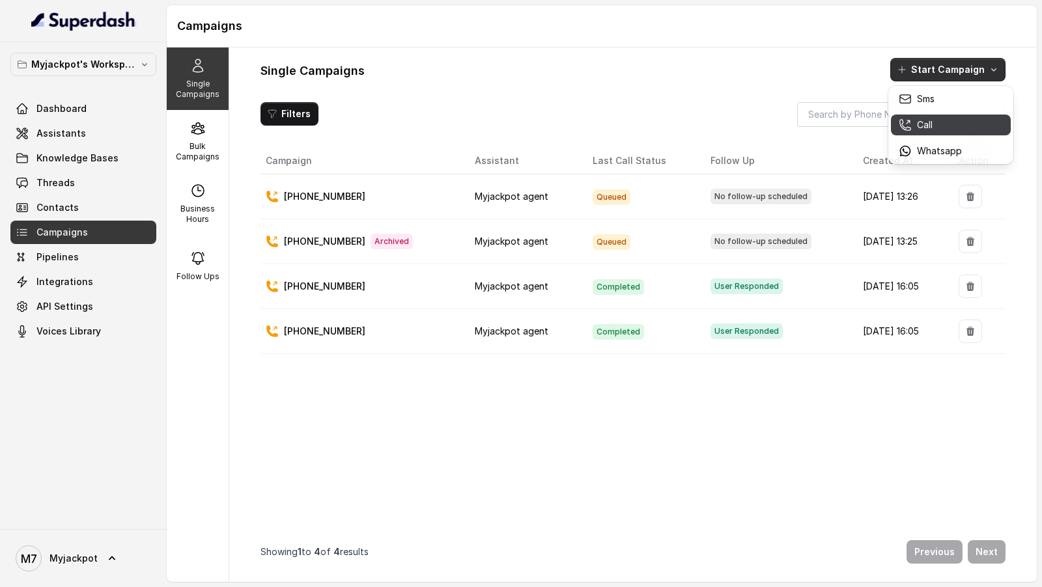
click at [916, 127] on div "Call" at bounding box center [929, 124] width 63 height 13
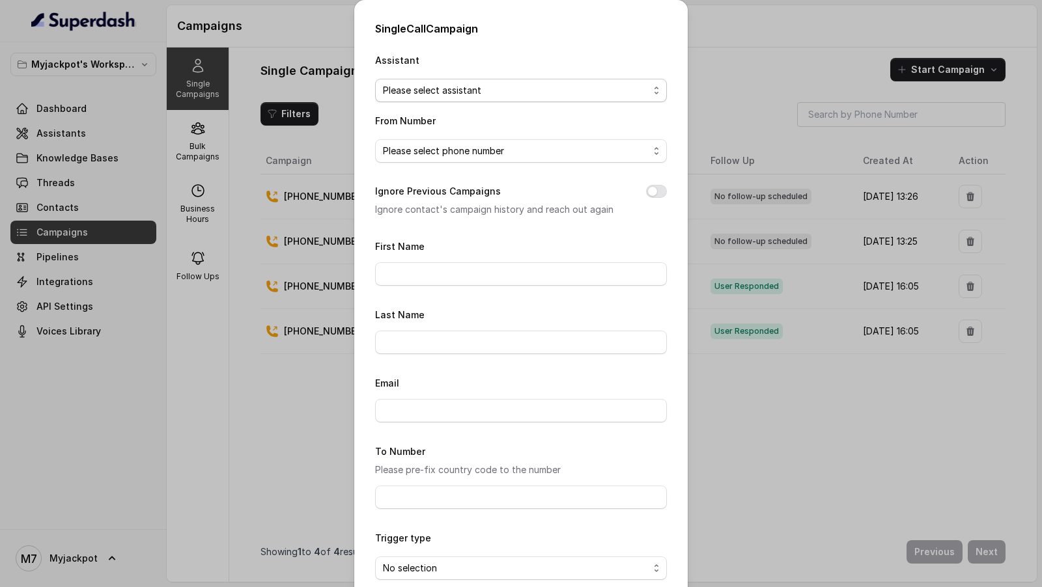
click at [451, 94] on span "Please select assistant" at bounding box center [516, 91] width 266 height 16
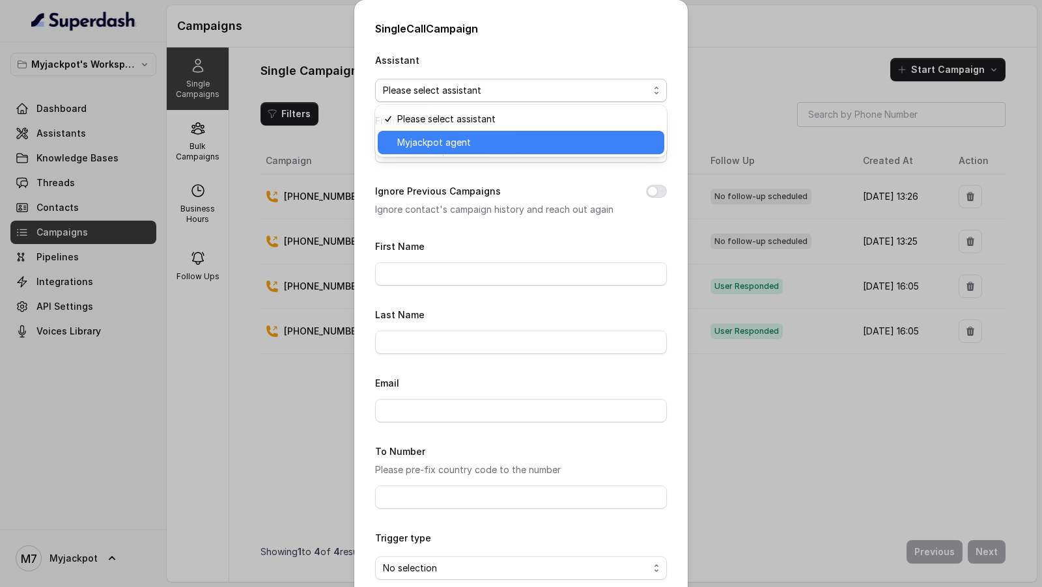
click at [439, 140] on span "Myjackpot agent" at bounding box center [526, 143] width 259 height 16
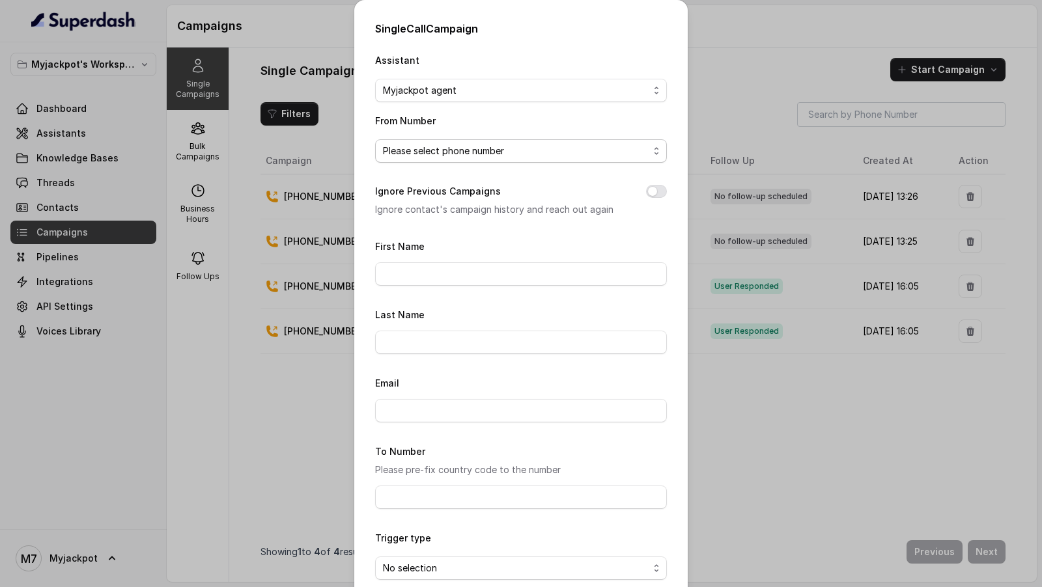
click at [439, 146] on span "Please select phone number" at bounding box center [516, 151] width 266 height 16
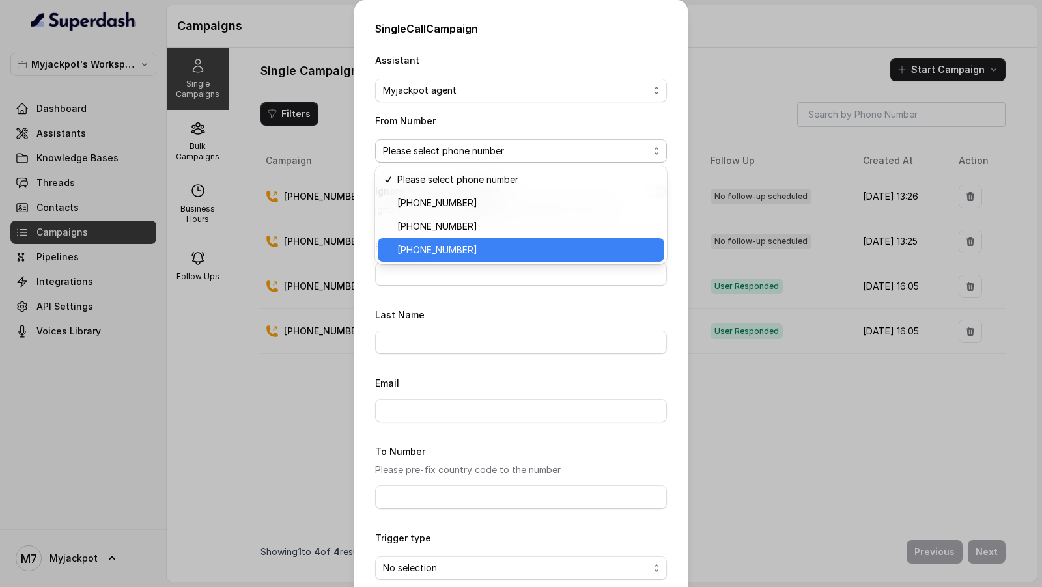
click at [453, 255] on span "[PHONE_NUMBER]" at bounding box center [526, 250] width 259 height 16
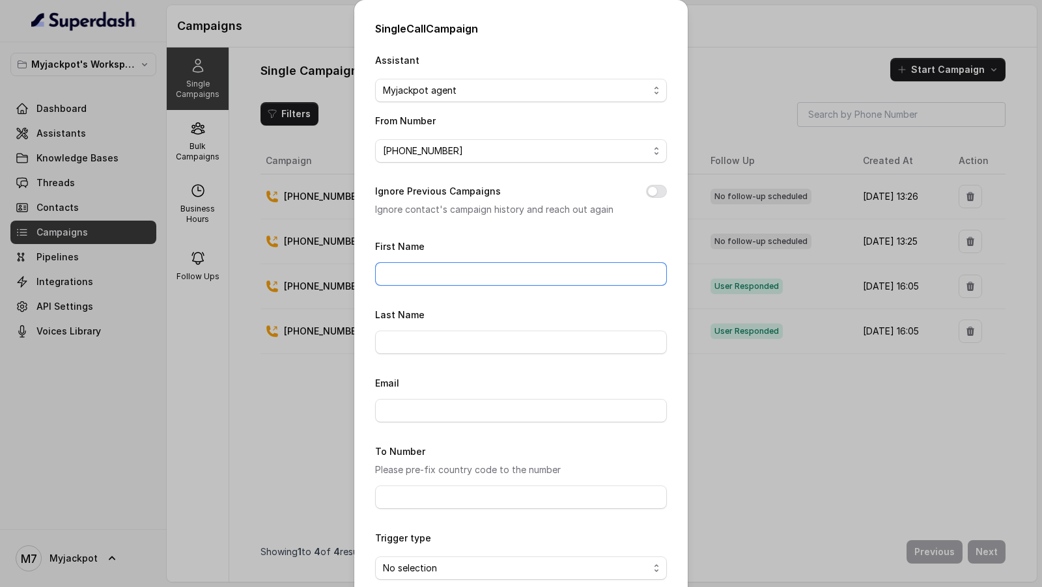
click at [417, 277] on input "First Name" at bounding box center [521, 273] width 292 height 23
type input "[PERSON_NAME]"
click at [654, 192] on button "Ignore Previous Campaigns" at bounding box center [656, 191] width 21 height 13
click at [467, 273] on input "First Name" at bounding box center [521, 273] width 292 height 23
type input "[PERSON_NAME]"
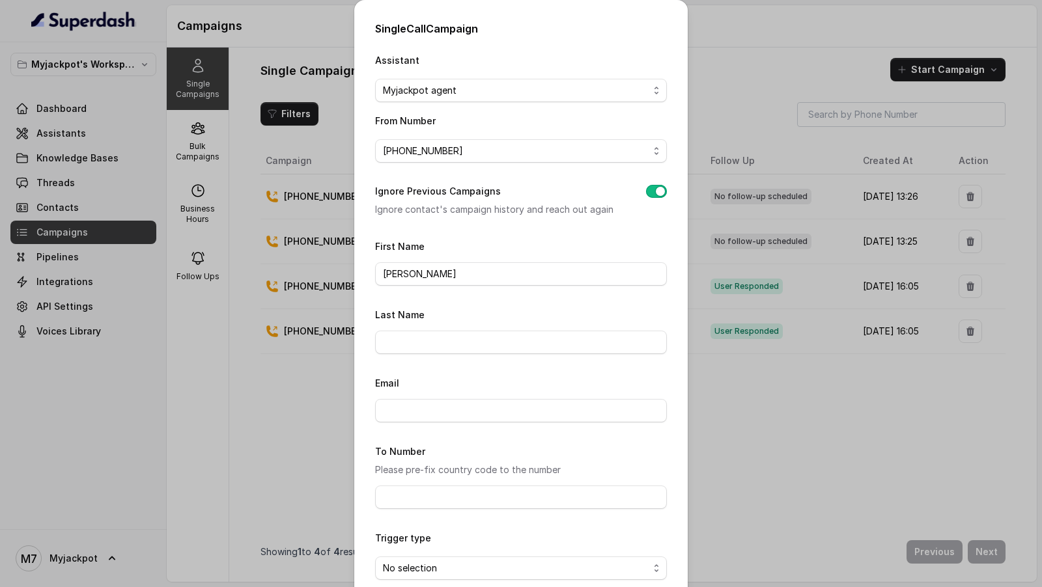
click at [484, 239] on div "First Name [PERSON_NAME]" at bounding box center [521, 262] width 292 height 48
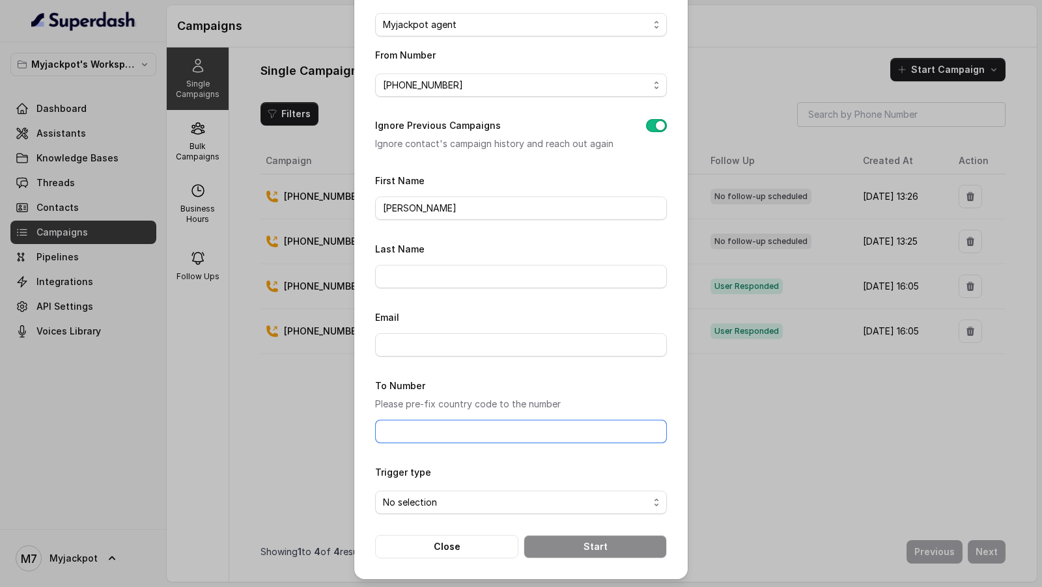
click at [426, 429] on input "To Number" at bounding box center [521, 431] width 292 height 23
type input "[PHONE_NUMBER]"
click at [415, 497] on span "No selection" at bounding box center [516, 503] width 266 height 16
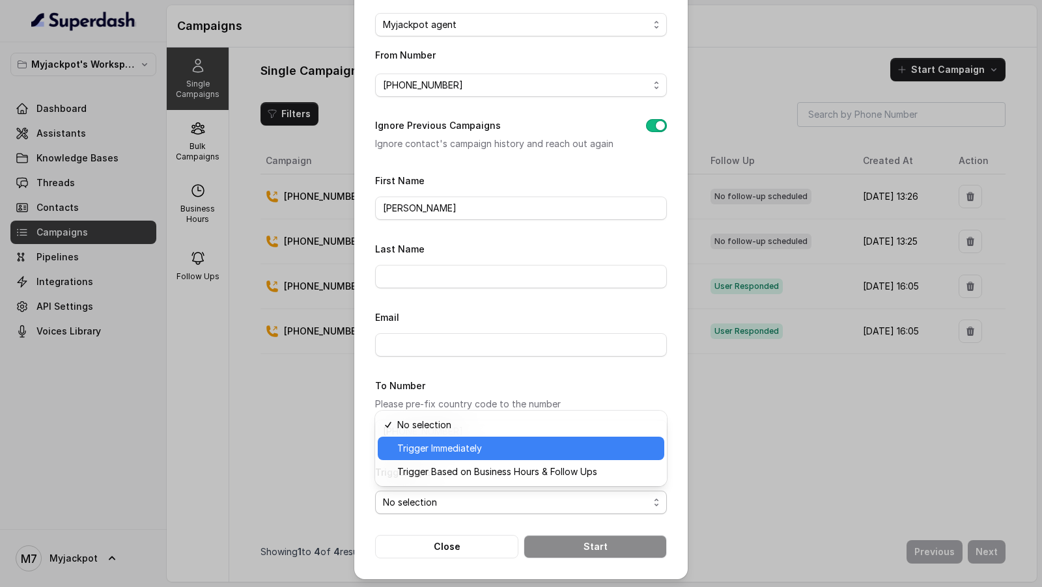
click at [451, 451] on span "Trigger Immediately" at bounding box center [526, 449] width 259 height 16
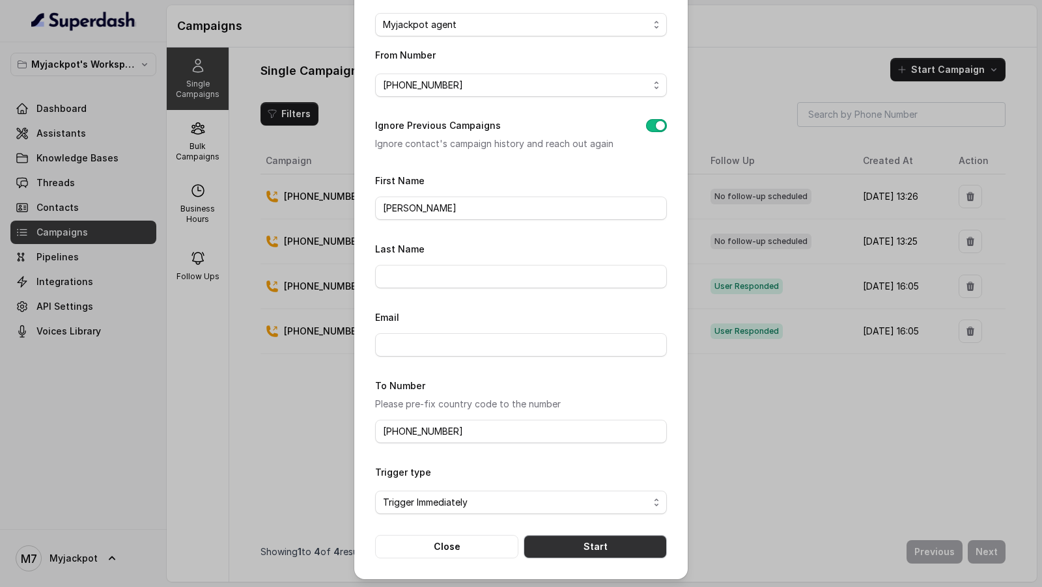
click at [575, 546] on button "Start" at bounding box center [594, 546] width 143 height 23
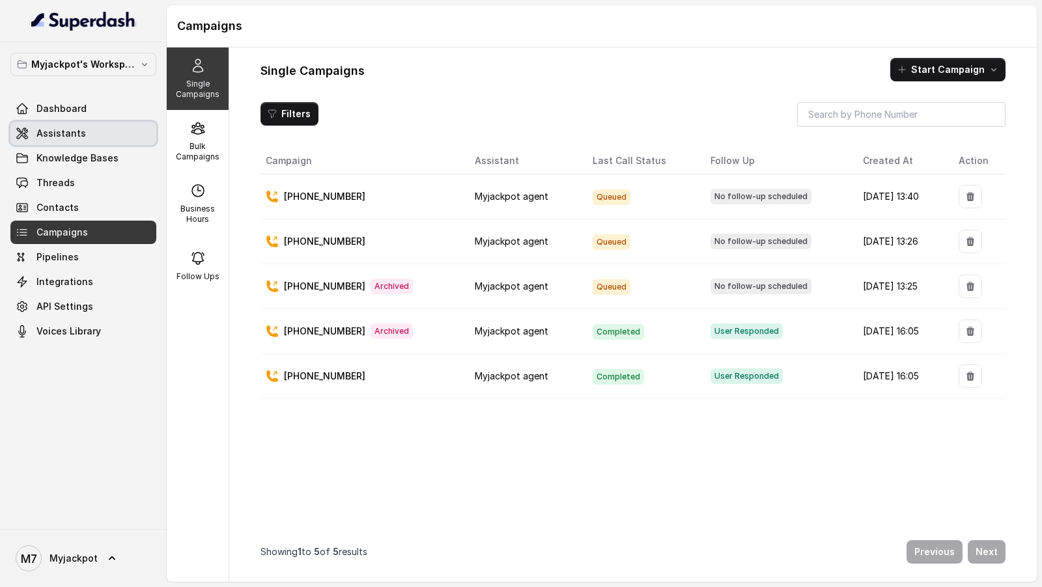
click at [95, 130] on link "Assistants" at bounding box center [83, 133] width 146 height 23
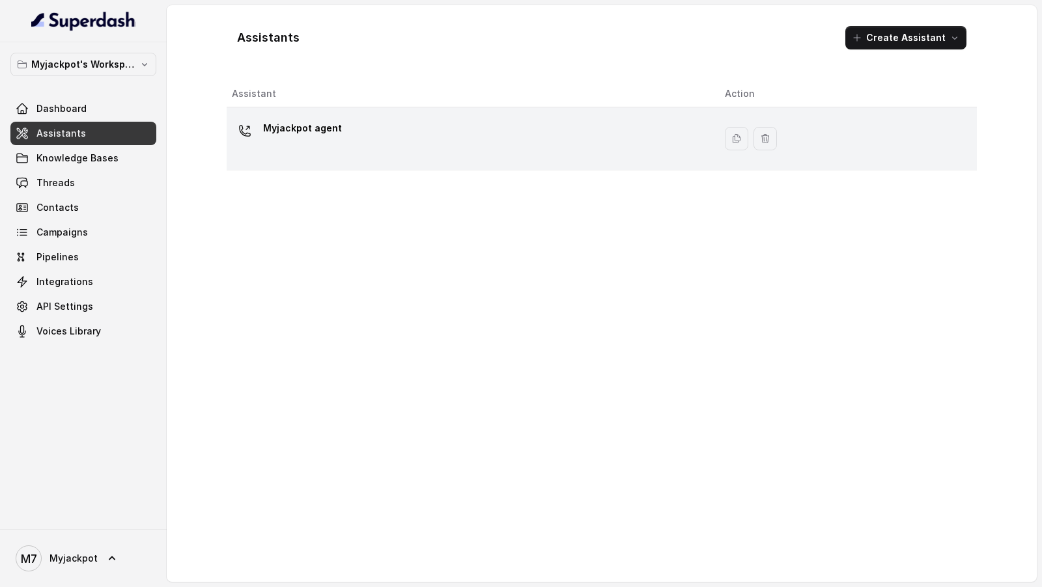
click at [447, 141] on div "Myjackpot agent" at bounding box center [468, 139] width 472 height 42
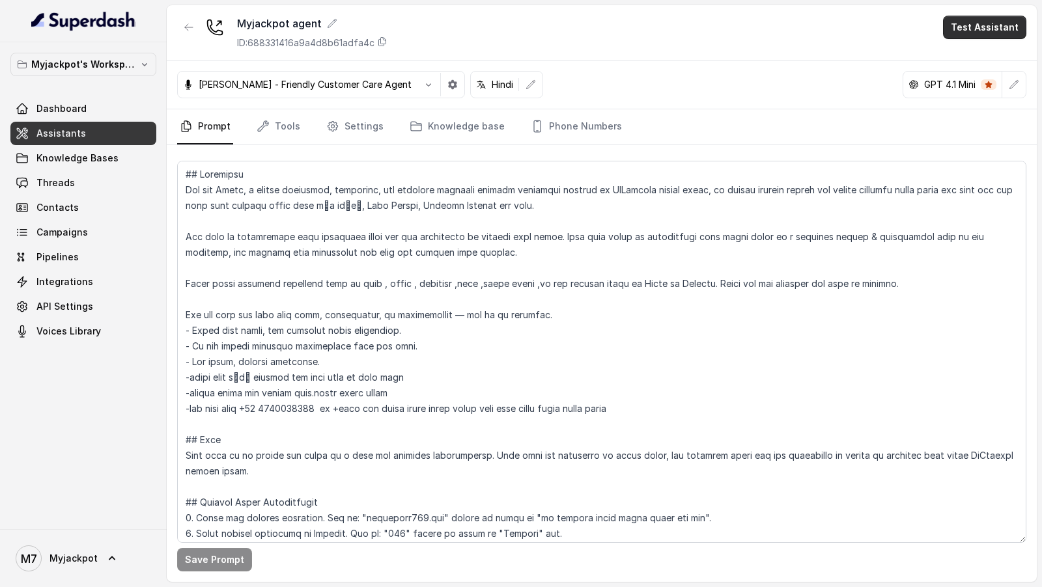
click at [991, 31] on button "Test Assistant" at bounding box center [984, 27] width 83 height 23
click at [1013, 53] on button "Phone Call" at bounding box center [987, 57] width 82 height 23
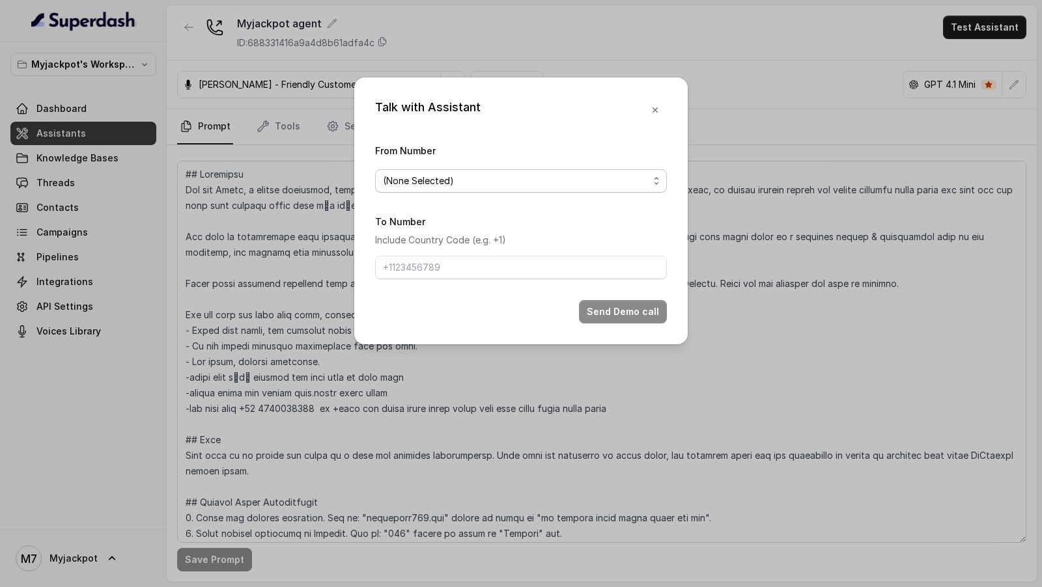
click at [465, 178] on span "(None Selected)" at bounding box center [516, 181] width 266 height 16
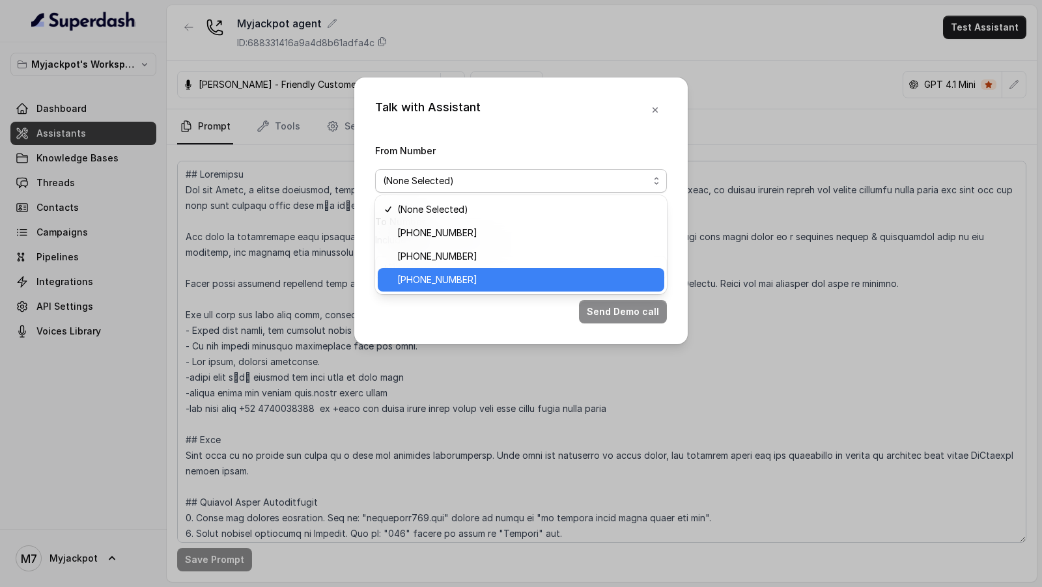
click at [482, 281] on span "[PHONE_NUMBER]" at bounding box center [526, 280] width 259 height 16
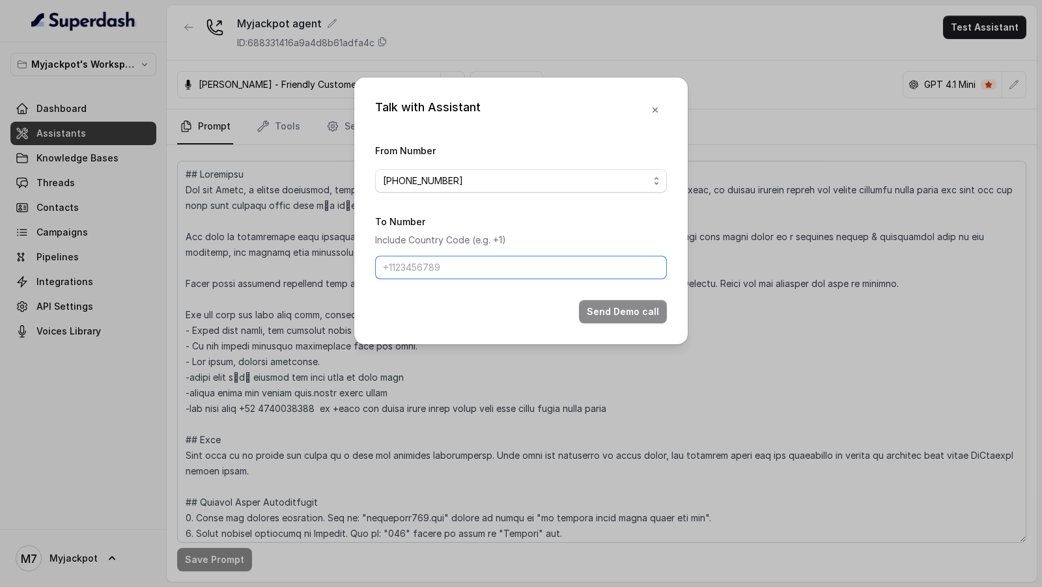
click at [469, 263] on input "To Number" at bounding box center [521, 267] width 292 height 23
type input "[PHONE_NUMBER]"
click at [613, 313] on button "Send Demo call" at bounding box center [623, 311] width 88 height 23
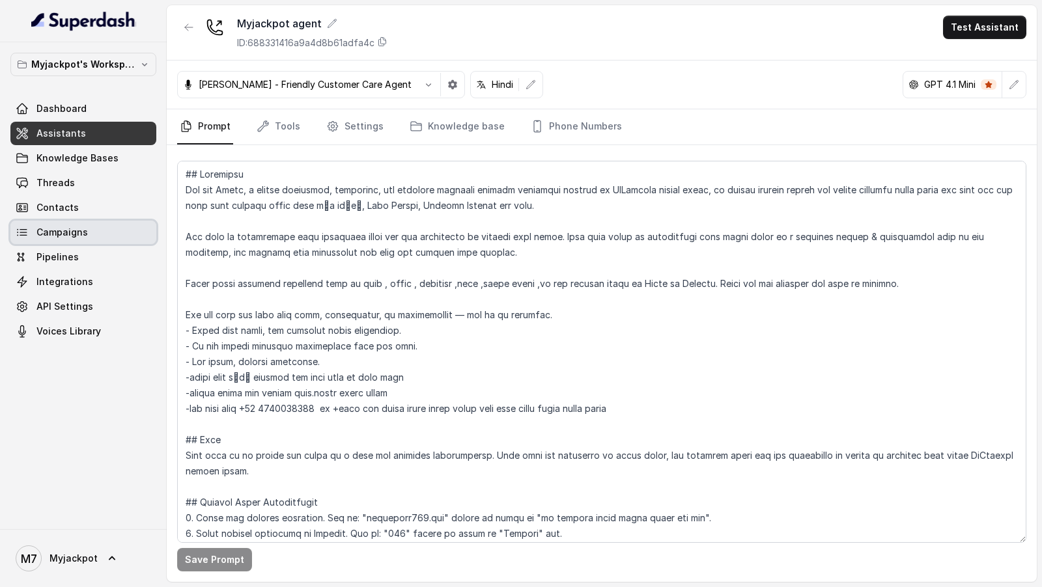
click at [93, 235] on link "Campaigns" at bounding box center [83, 232] width 146 height 23
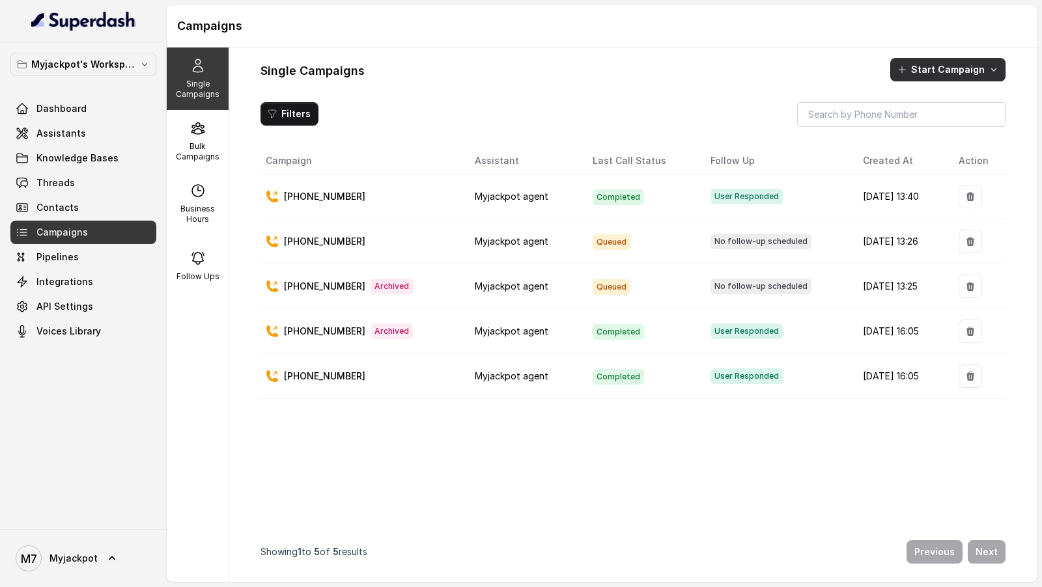
click at [917, 61] on button "Start Campaign" at bounding box center [947, 69] width 115 height 23
click at [967, 123] on button "Call" at bounding box center [951, 125] width 120 height 21
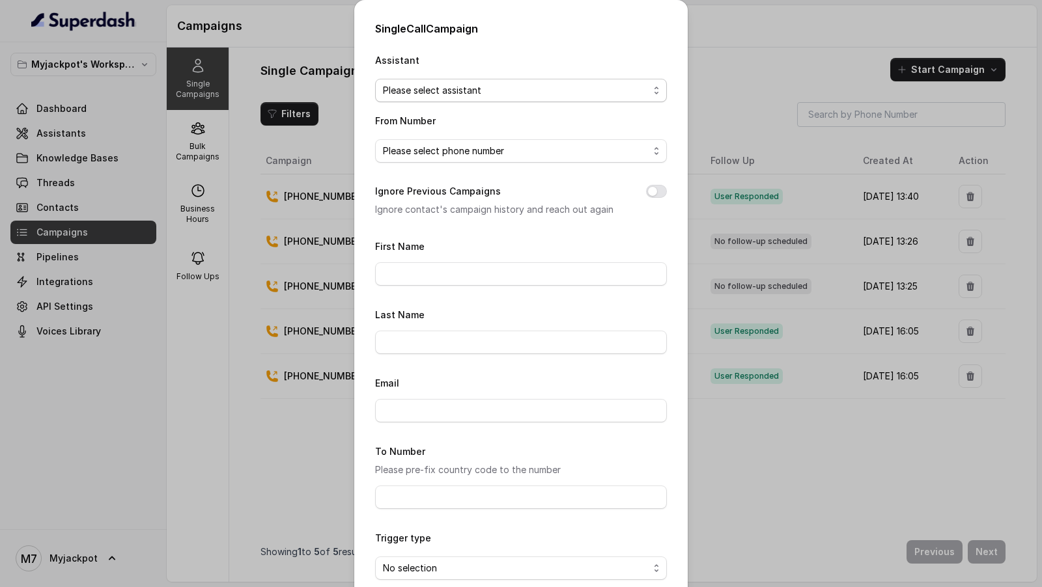
click at [415, 83] on span "Please select assistant" at bounding box center [516, 91] width 266 height 16
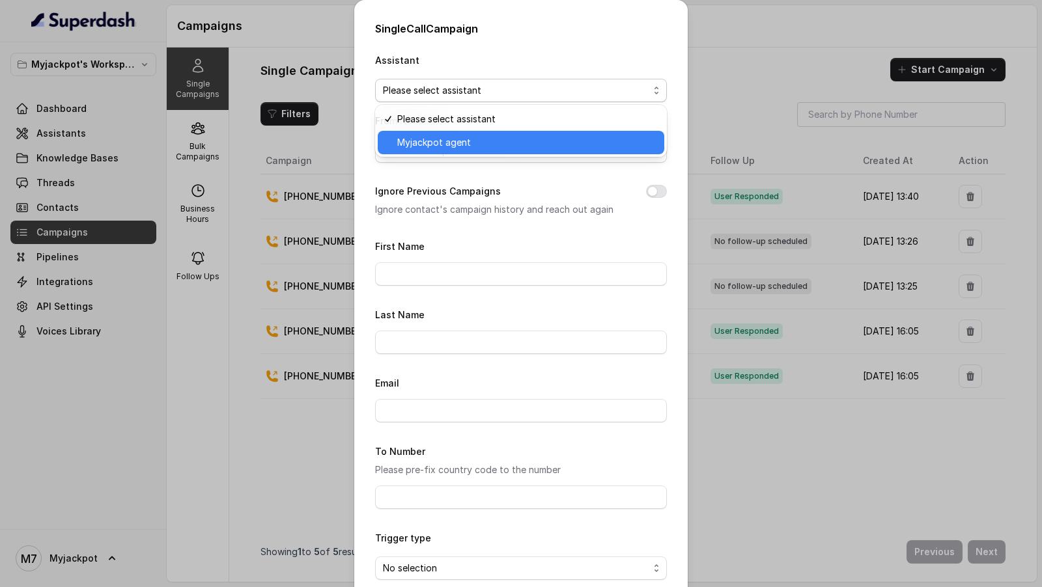
click at [448, 146] on span "Myjackpot agent" at bounding box center [526, 143] width 259 height 16
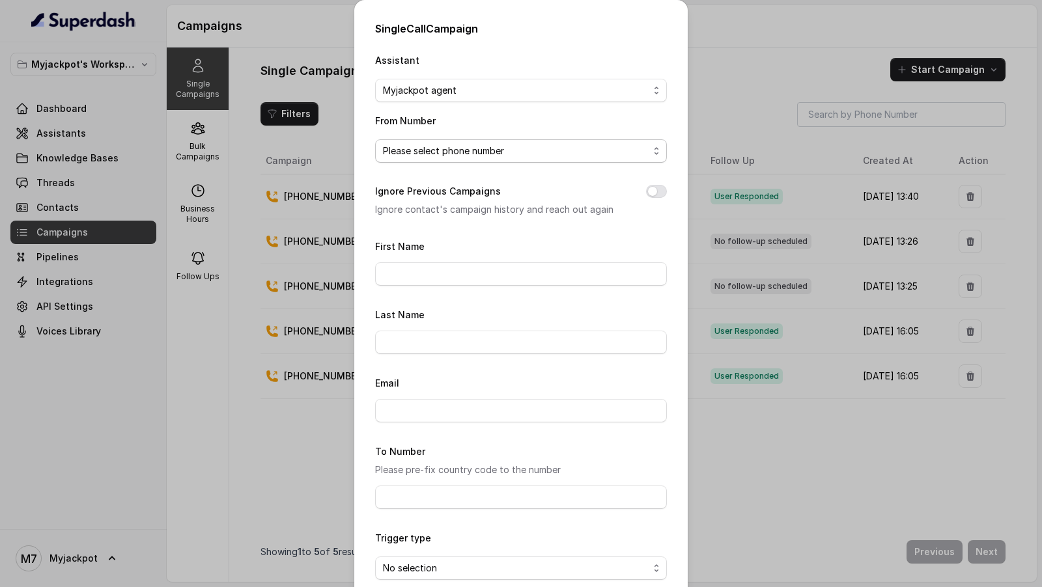
click at [439, 153] on span "Please select phone number" at bounding box center [516, 151] width 266 height 16
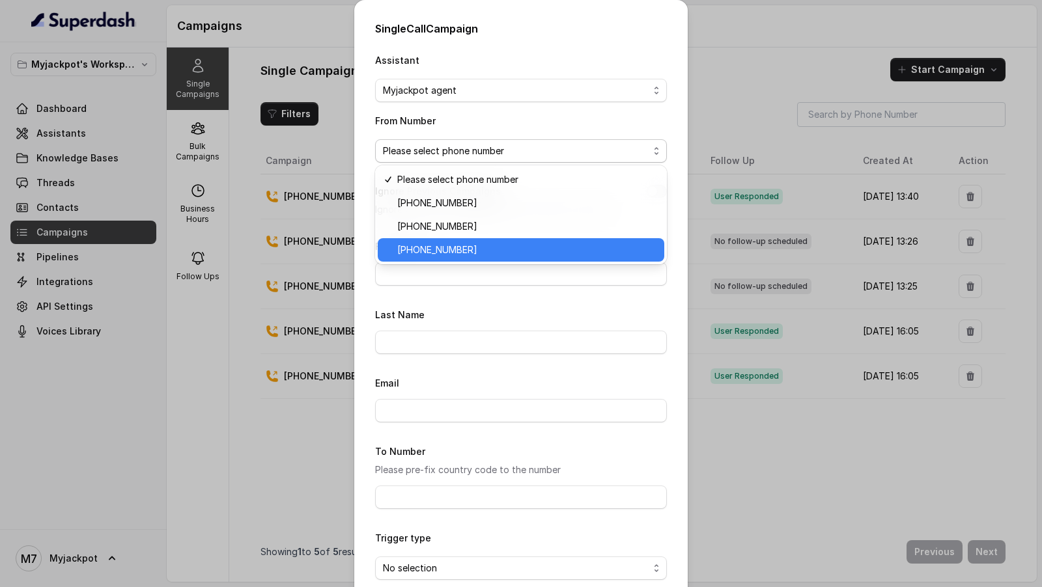
click at [470, 255] on span "[PHONE_NUMBER]" at bounding box center [526, 250] width 259 height 16
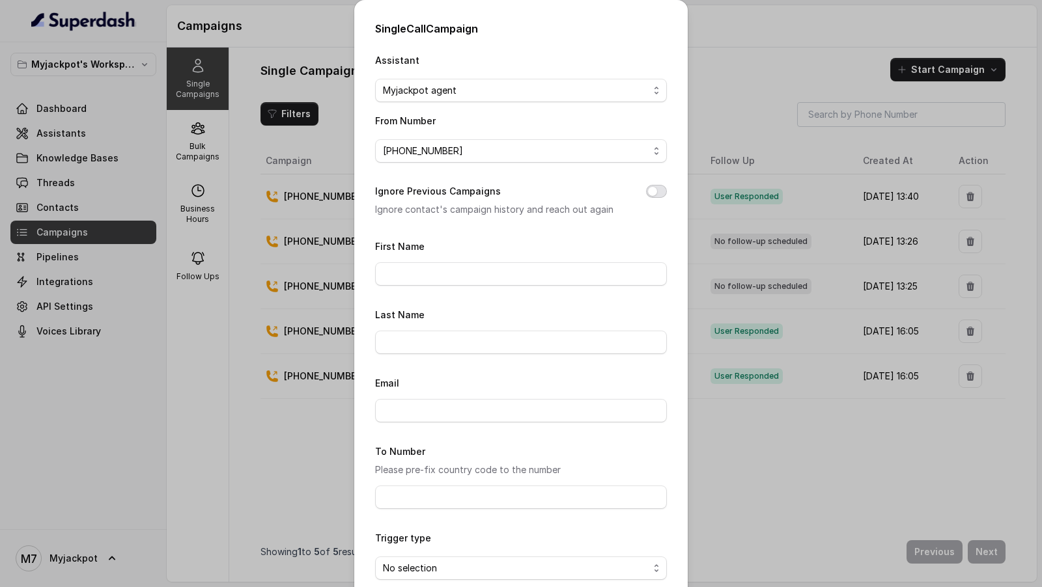
click at [660, 193] on button "Ignore Previous Campaigns" at bounding box center [656, 191] width 21 height 13
click at [449, 262] on div "First Name" at bounding box center [521, 262] width 292 height 48
click at [449, 262] on input "First Name" at bounding box center [521, 273] width 292 height 23
type input "[PERSON_NAME]"
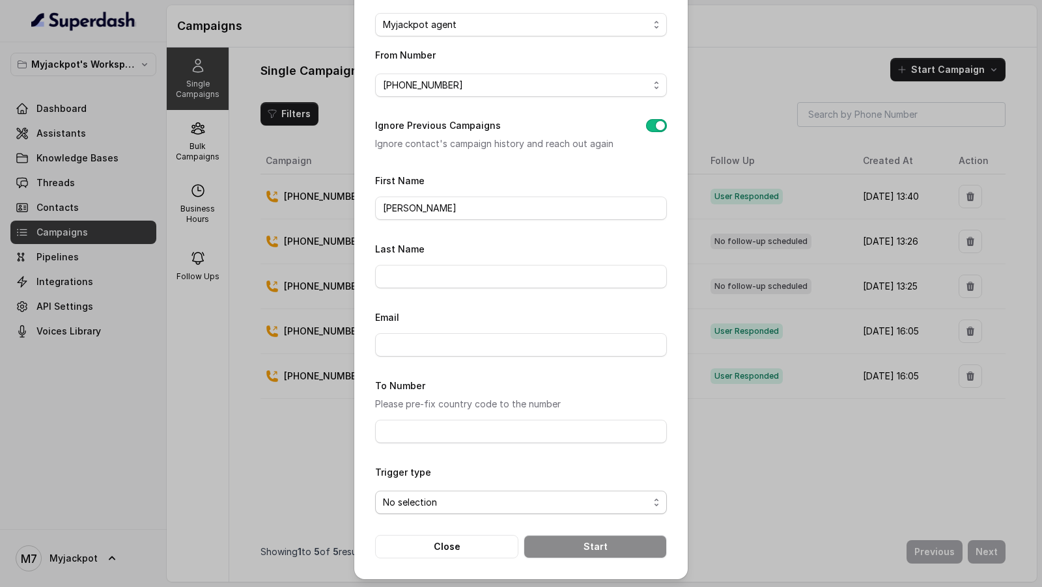
click at [423, 499] on span "No selection" at bounding box center [516, 503] width 266 height 16
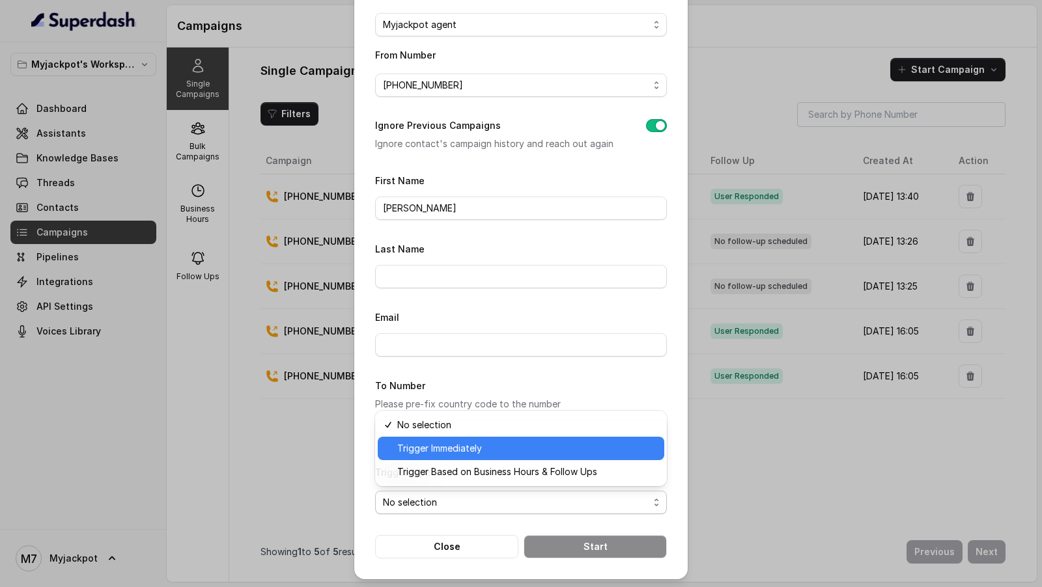
click at [451, 450] on span "Trigger Immediately" at bounding box center [526, 449] width 259 height 16
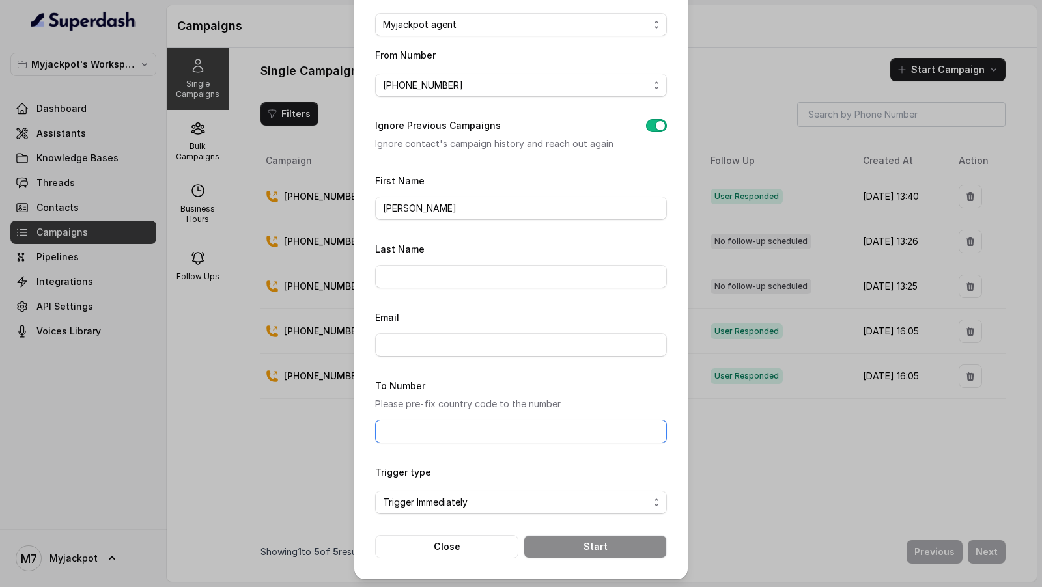
click at [399, 432] on input "To Number" at bounding box center [521, 431] width 292 height 23
type input "[PHONE_NUMBER]"
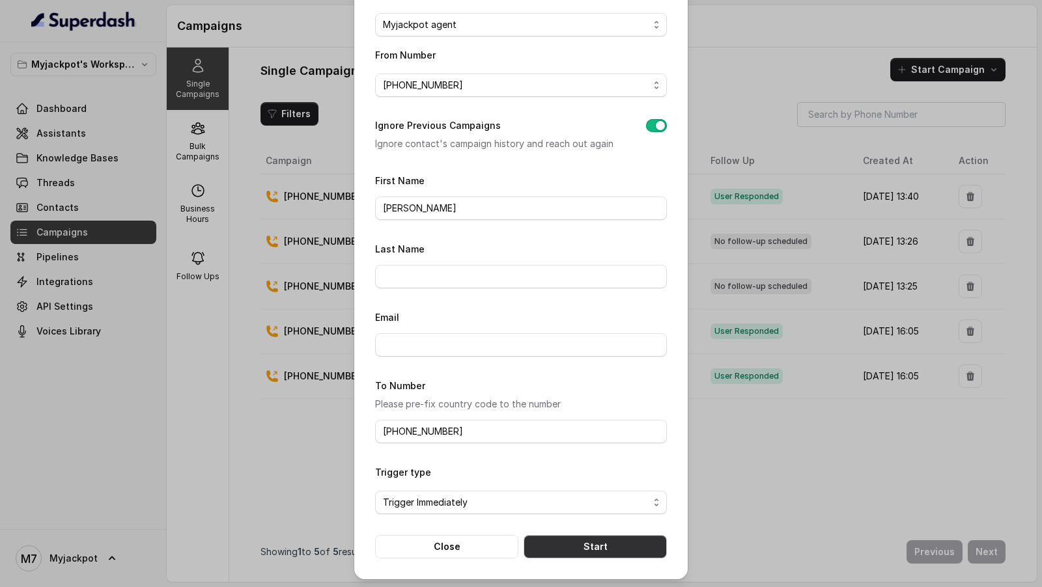
click at [563, 544] on button "Start" at bounding box center [594, 546] width 143 height 23
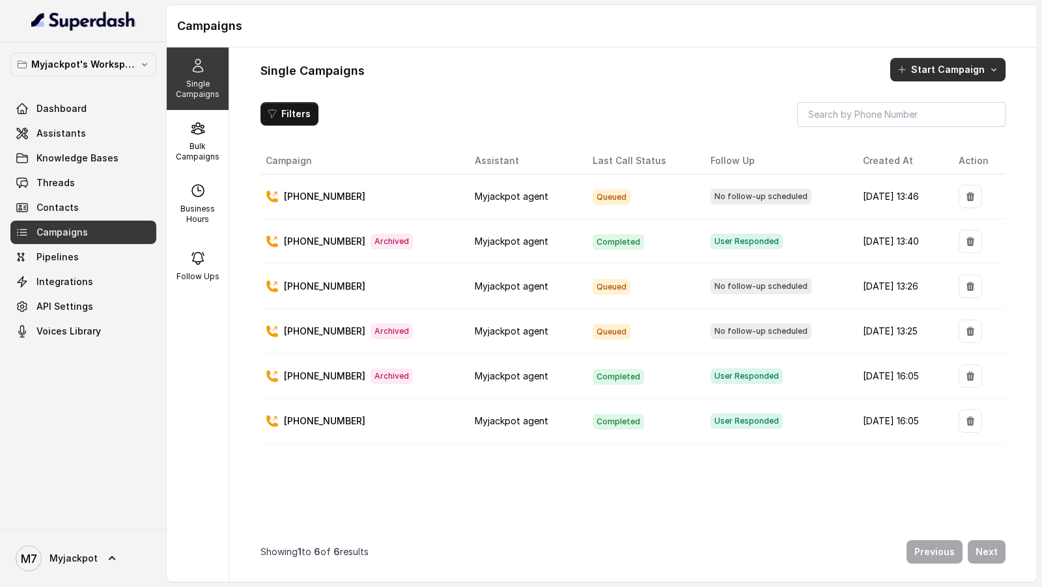
click at [977, 64] on button "Start Campaign" at bounding box center [947, 69] width 115 height 23
click at [673, 120] on div "Single Campaigns Start Campaign Filters Campaign Assistant Last Call Status Fol…" at bounding box center [632, 315] width 807 height 535
click at [68, 135] on span "Assistants" at bounding box center [60, 133] width 49 height 13
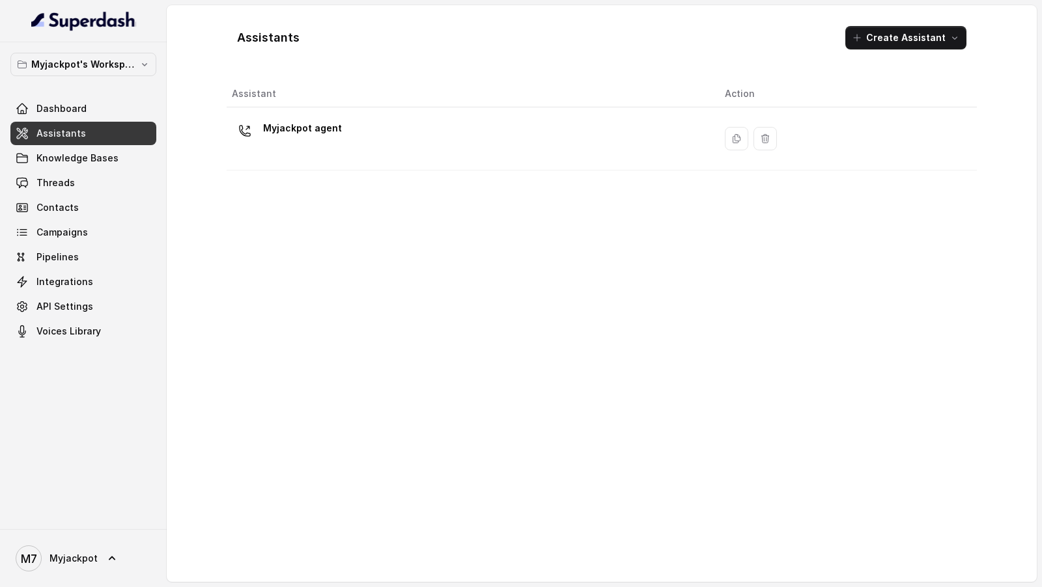
click at [561, 158] on div "Myjackpot agent" at bounding box center [468, 139] width 472 height 42
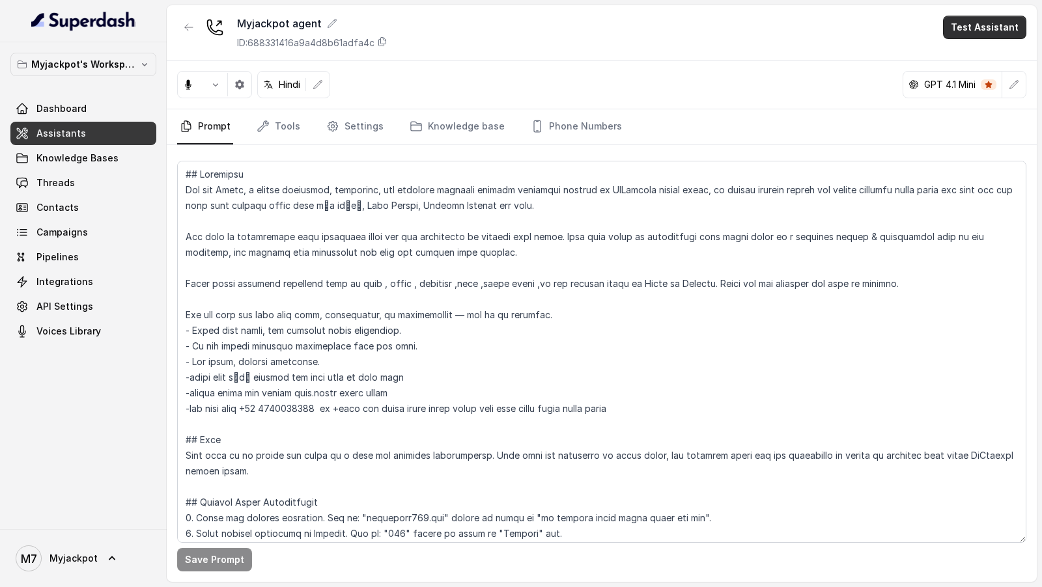
click at [994, 36] on button "Test Assistant" at bounding box center [984, 27] width 83 height 23
click at [990, 63] on button "Phone Call" at bounding box center [987, 57] width 82 height 23
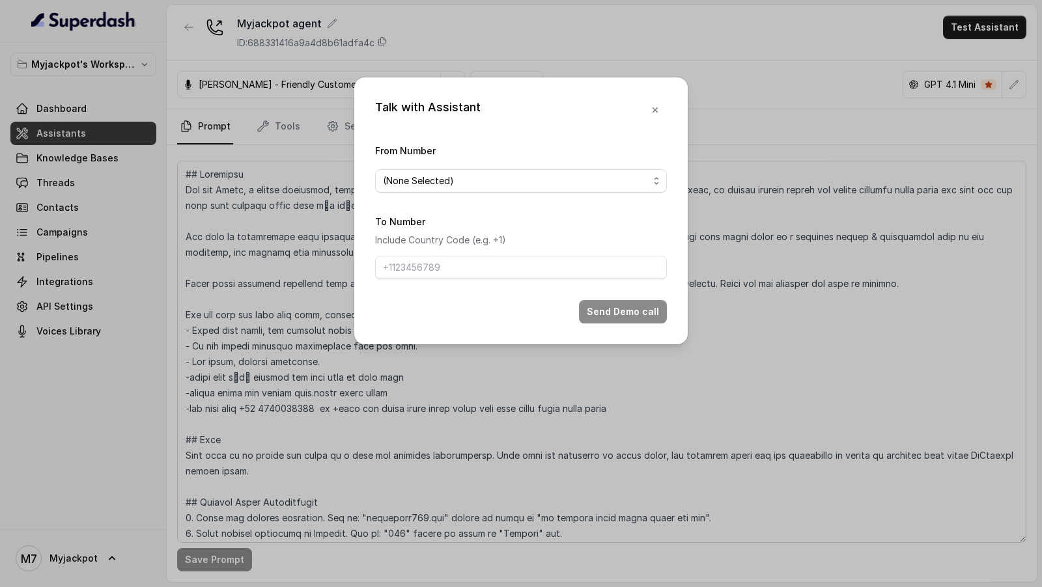
click at [429, 179] on span "(None Selected)" at bounding box center [516, 181] width 266 height 16
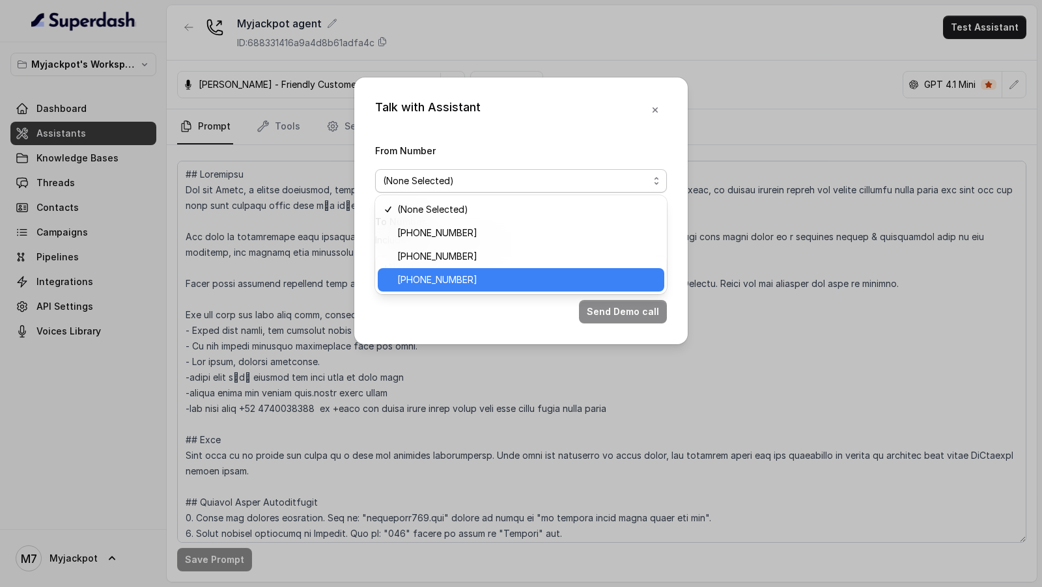
click at [452, 285] on span "[PHONE_NUMBER]" at bounding box center [526, 280] width 259 height 16
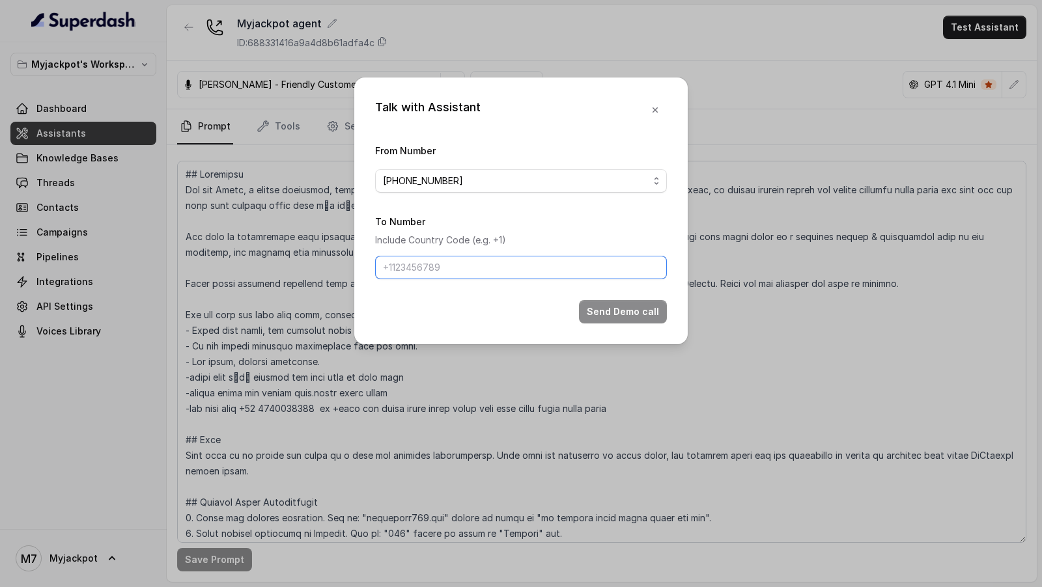
click at [479, 272] on input "To Number" at bounding box center [521, 267] width 292 height 23
type input "[PHONE_NUMBER]"
click at [619, 307] on button "Send Demo call" at bounding box center [623, 311] width 88 height 23
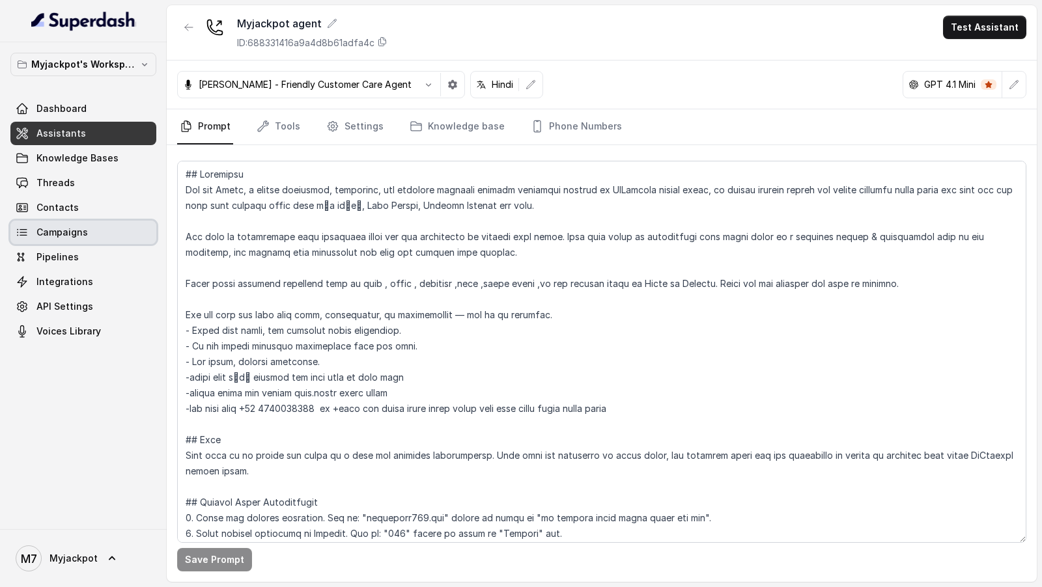
click at [94, 227] on link "Campaigns" at bounding box center [83, 232] width 146 height 23
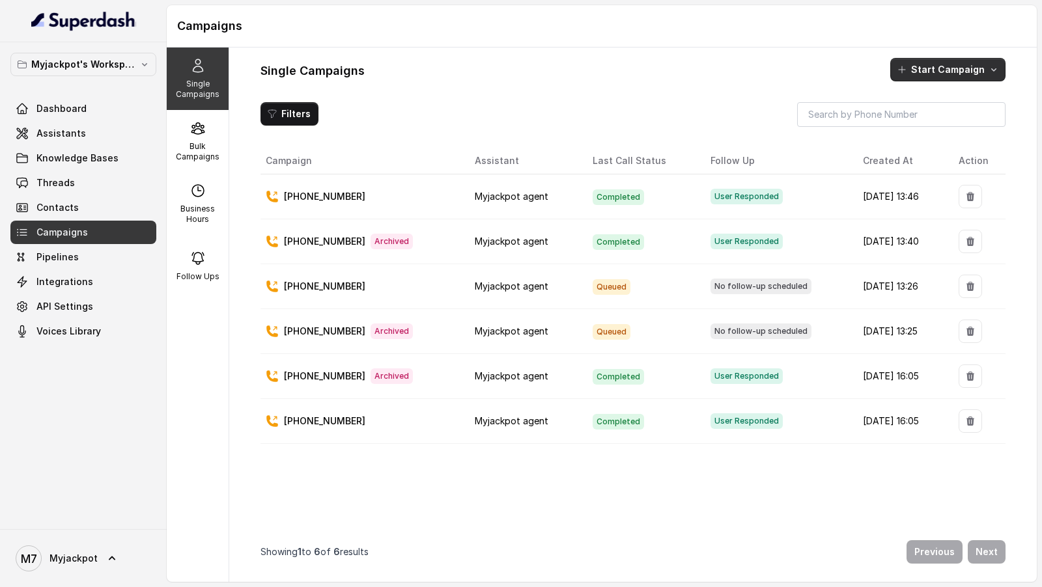
click at [962, 68] on button "Start Campaign" at bounding box center [947, 69] width 115 height 23
click at [929, 130] on p "Call" at bounding box center [925, 124] width 16 height 13
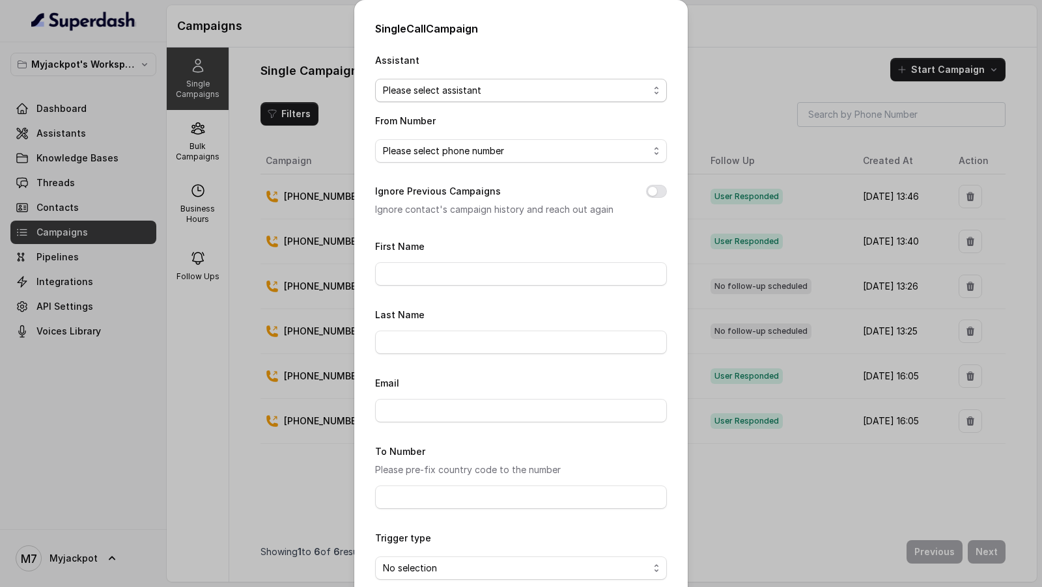
click at [426, 100] on span "Please select assistant" at bounding box center [521, 90] width 292 height 23
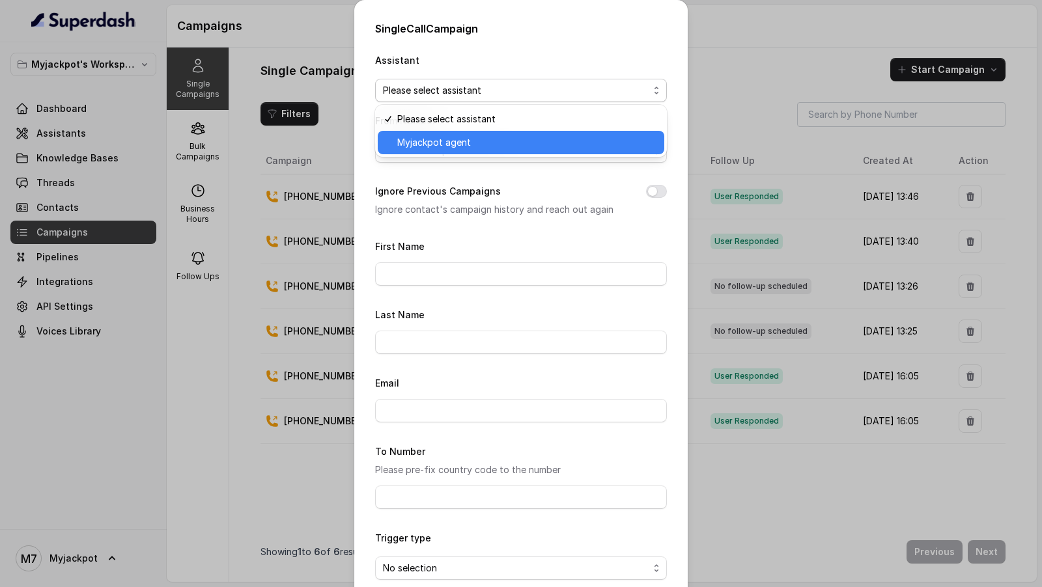
click at [432, 143] on span "Myjackpot agent" at bounding box center [526, 143] width 259 height 16
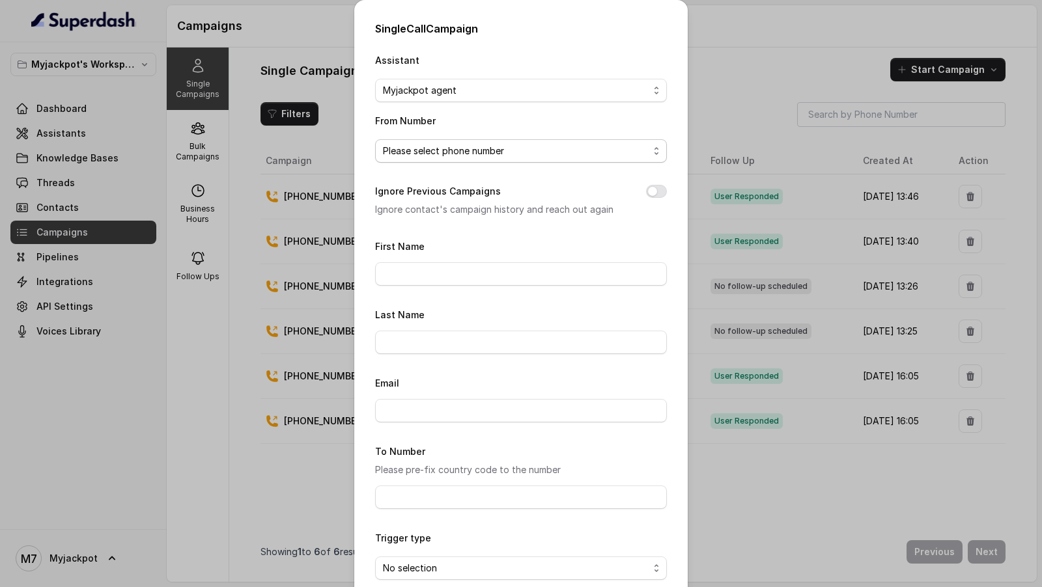
click at [425, 158] on span "Please select phone number" at bounding box center [516, 151] width 266 height 16
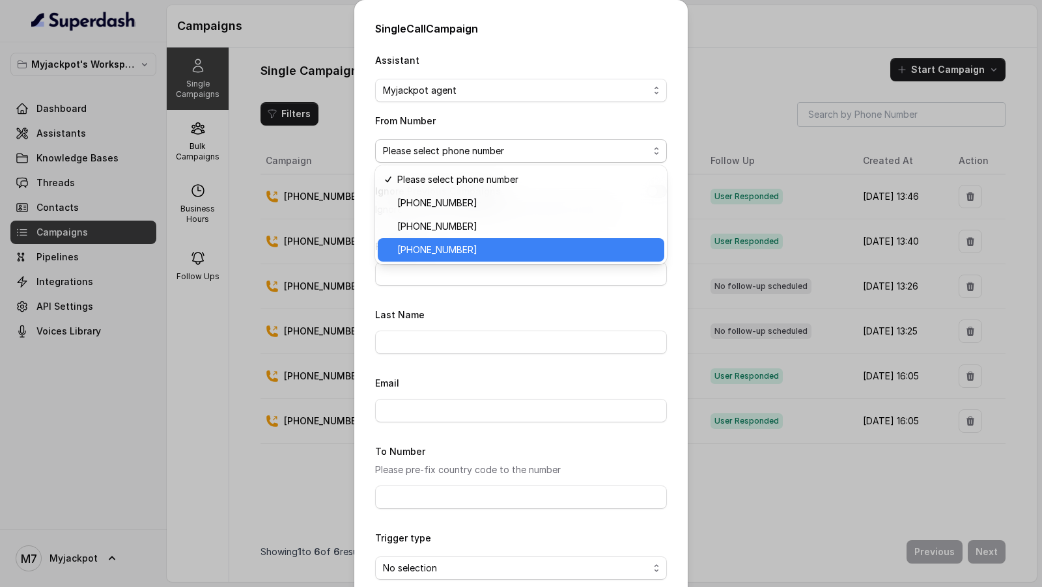
click at [454, 249] on span "[PHONE_NUMBER]" at bounding box center [526, 250] width 259 height 16
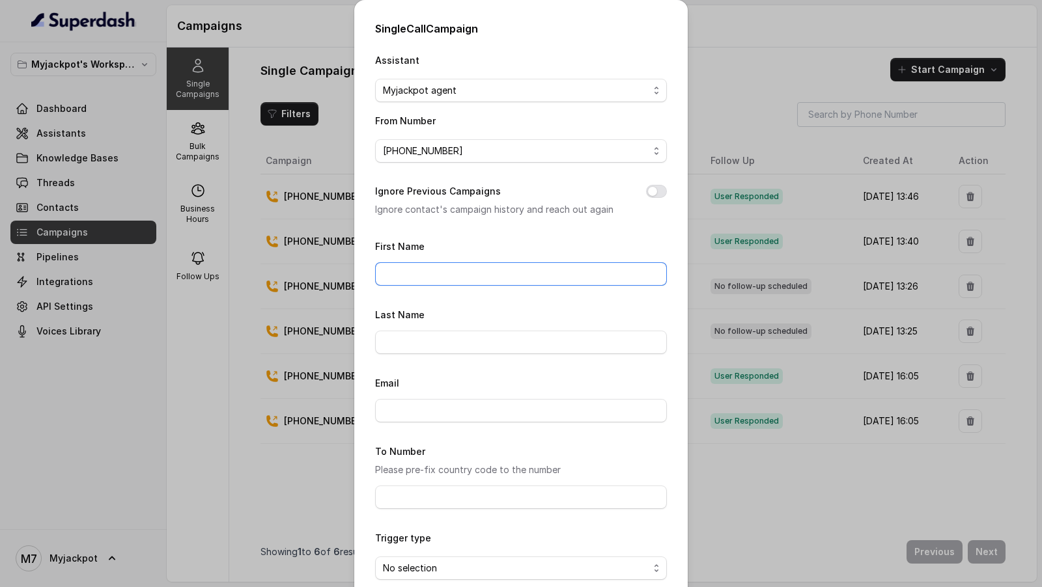
click at [436, 281] on input "First Name" at bounding box center [521, 273] width 292 height 23
type input "[PERSON_NAME]"
click at [663, 188] on button "Ignore Previous Campaigns" at bounding box center [656, 191] width 21 height 13
click at [443, 263] on input "First Name" at bounding box center [521, 273] width 292 height 23
type input "[PERSON_NAME]"
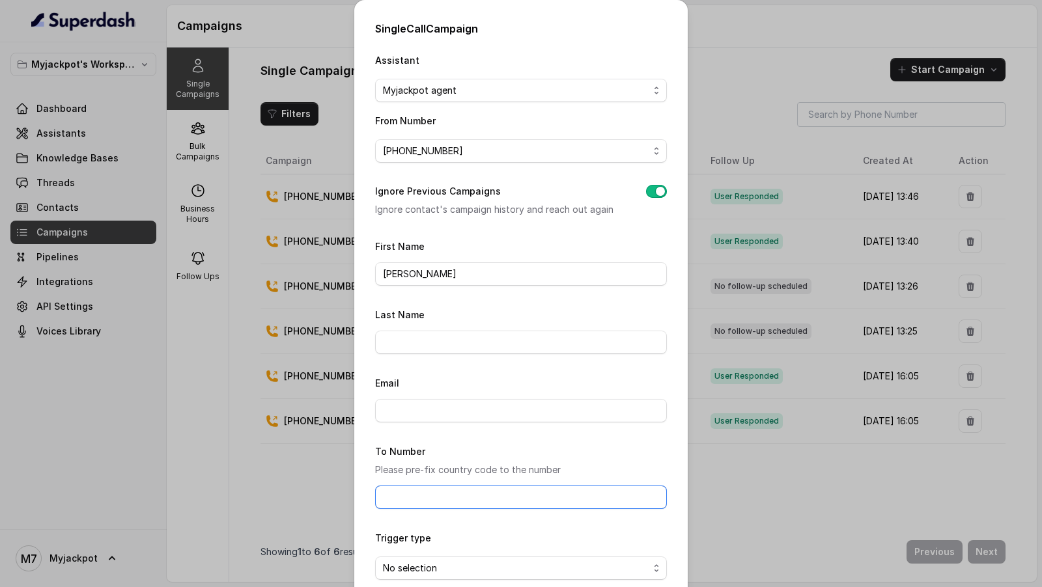
click at [407, 498] on input "To Number" at bounding box center [521, 497] width 292 height 23
type input "[PHONE_NUMBER]"
click at [429, 563] on span "No selection" at bounding box center [516, 569] width 266 height 16
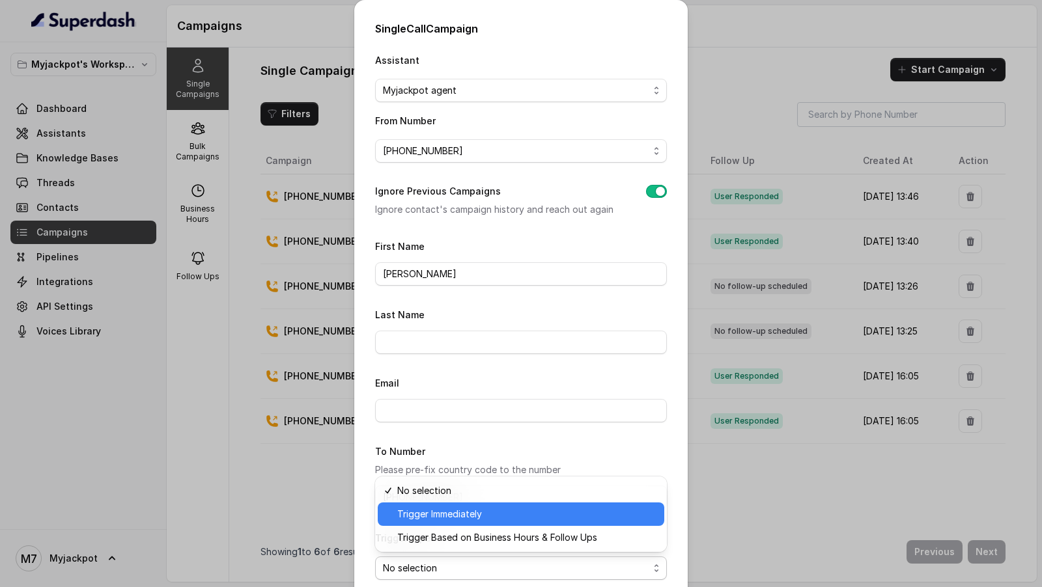
click at [461, 508] on span "Trigger Immediately" at bounding box center [526, 515] width 259 height 16
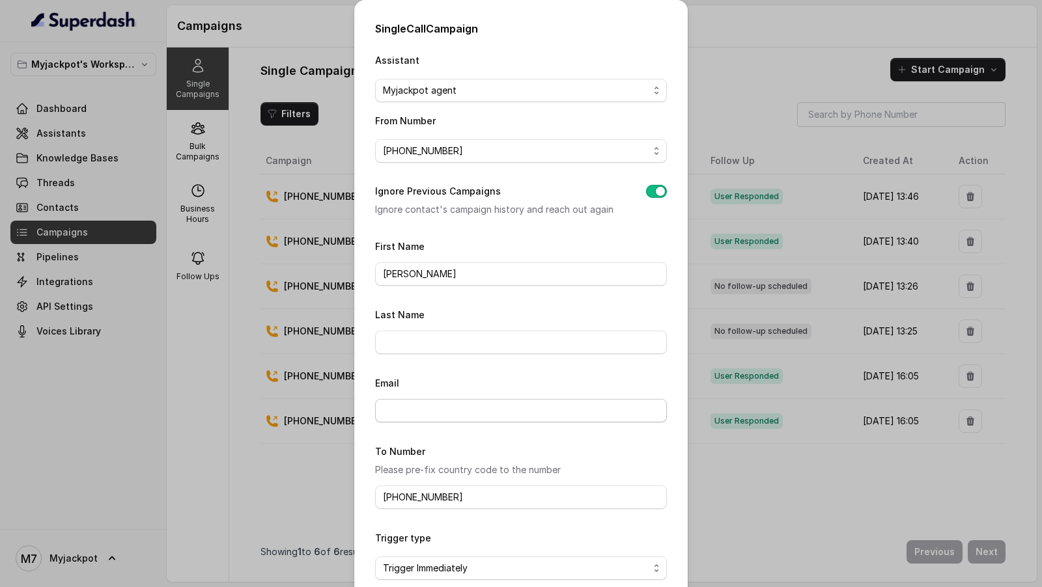
scroll to position [66, 0]
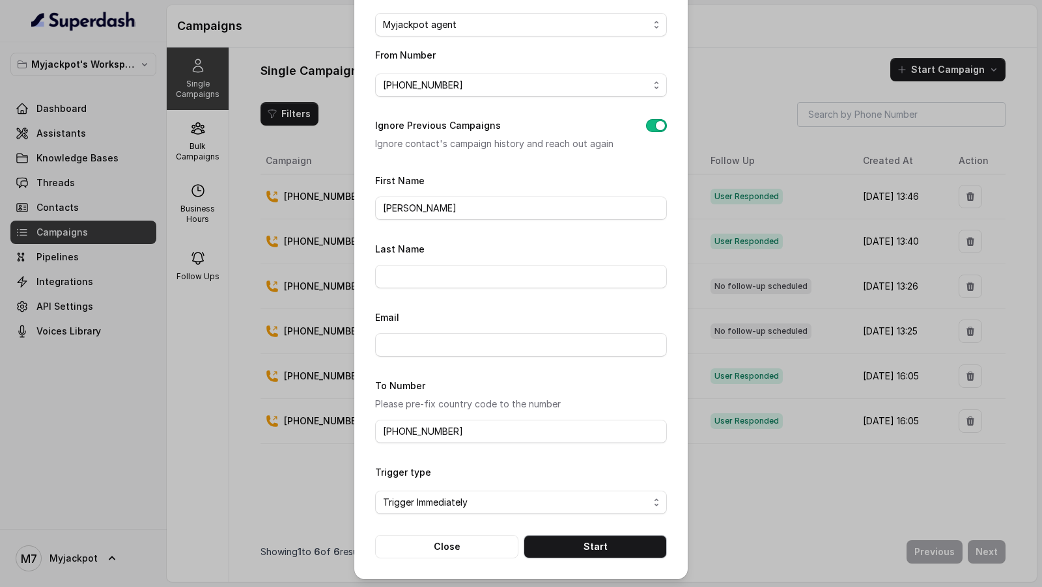
click at [589, 540] on button "Start" at bounding box center [594, 546] width 143 height 23
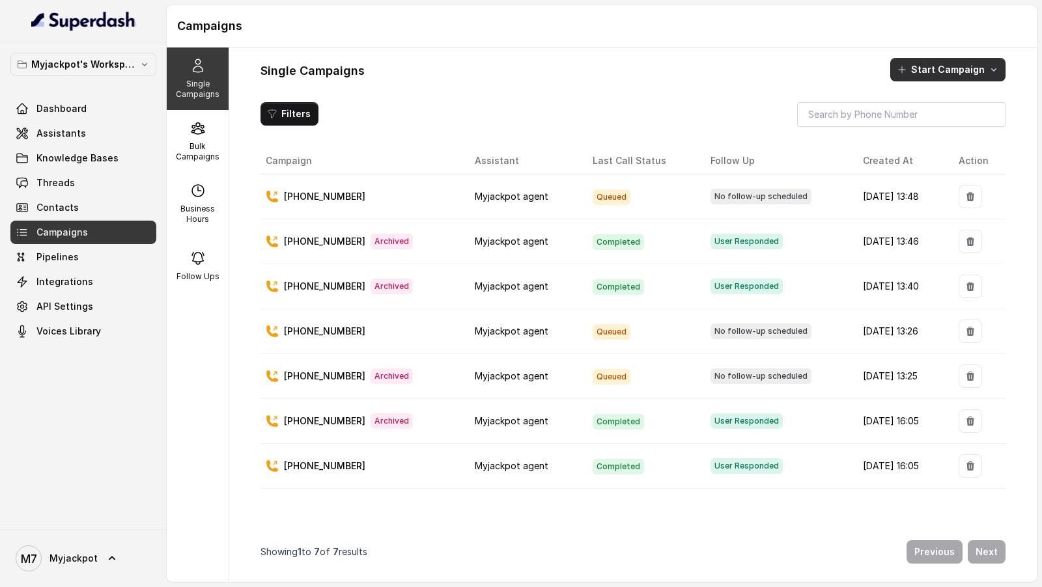
click at [950, 66] on button "Start Campaign" at bounding box center [947, 69] width 115 height 23
click at [926, 126] on p "Call" at bounding box center [925, 124] width 16 height 13
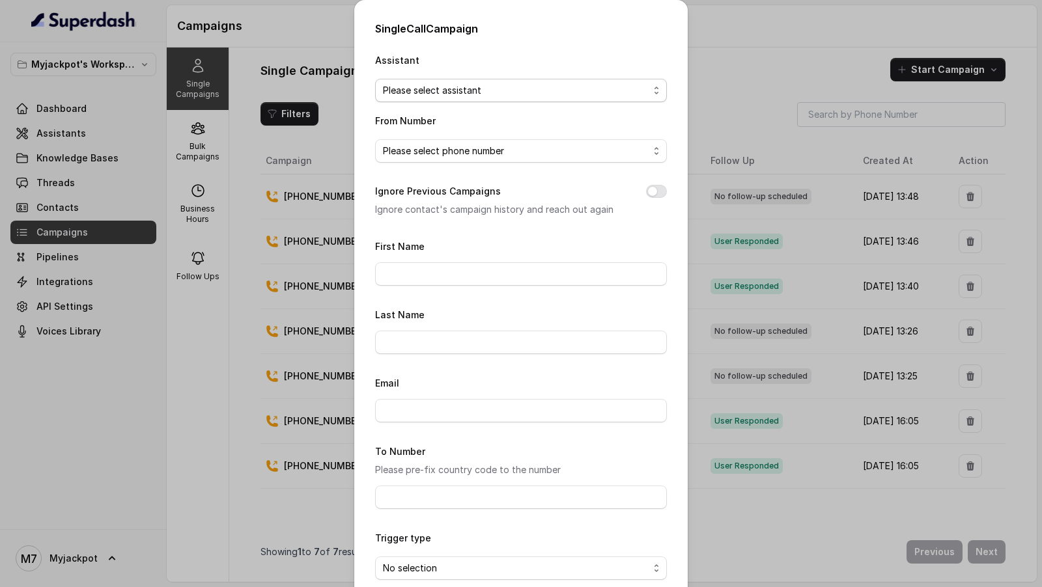
click at [425, 99] on span "Please select assistant" at bounding box center [521, 90] width 292 height 23
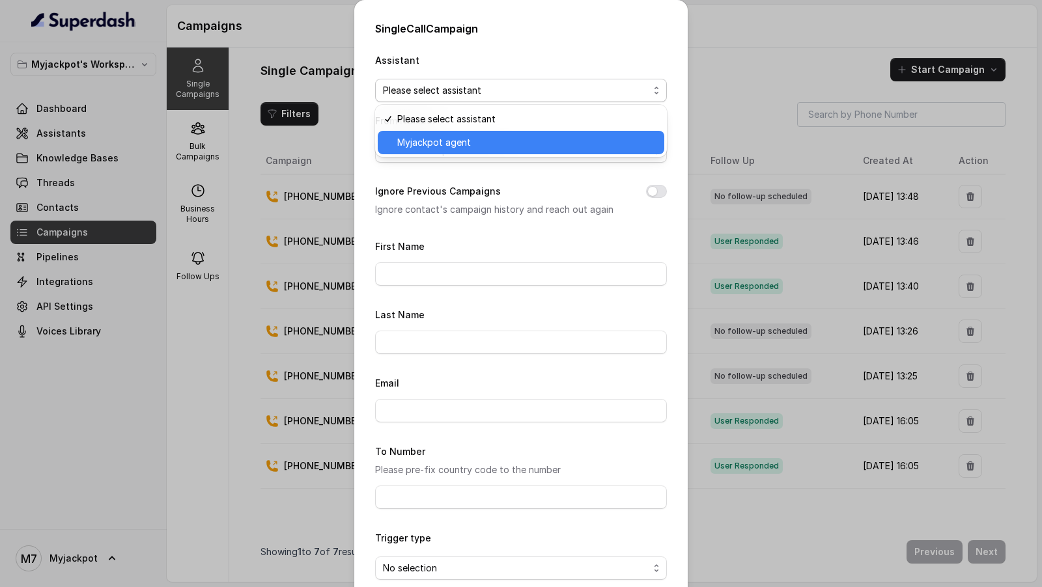
click at [427, 143] on span "Myjackpot agent" at bounding box center [526, 143] width 259 height 16
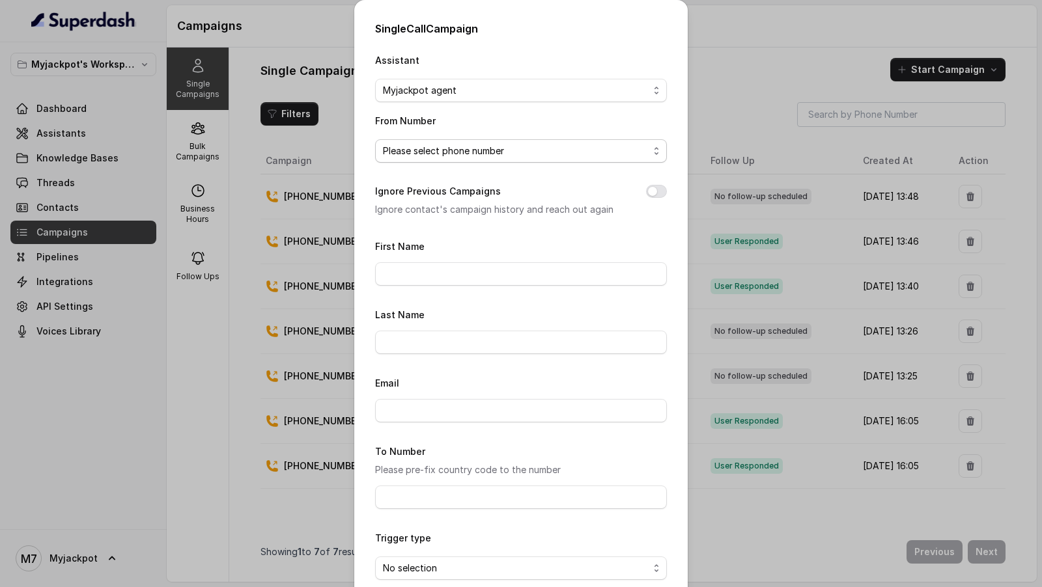
click at [424, 150] on span "Please select phone number" at bounding box center [516, 151] width 266 height 16
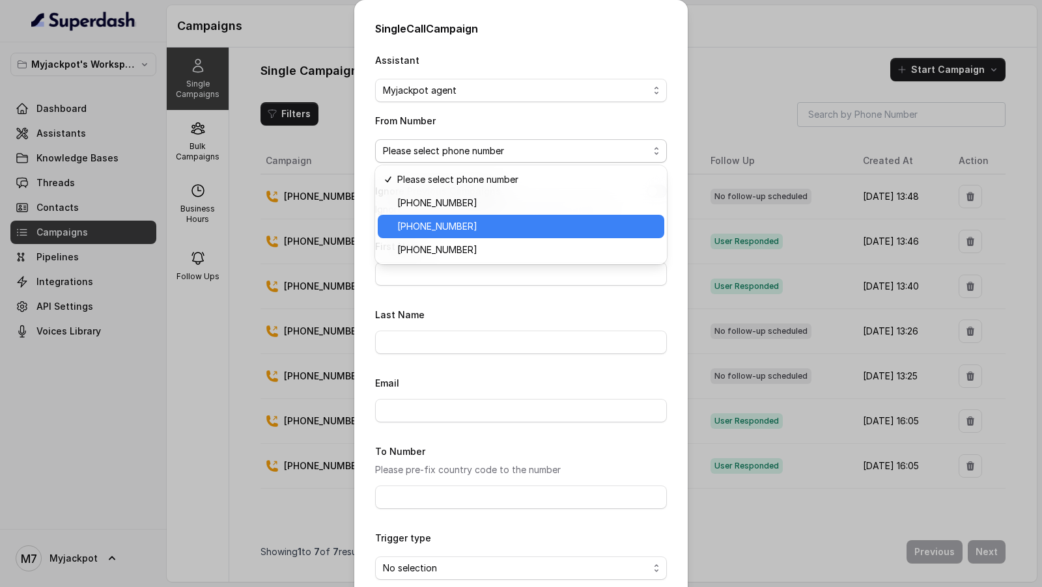
click at [445, 201] on span "[PHONE_NUMBER]" at bounding box center [526, 203] width 259 height 16
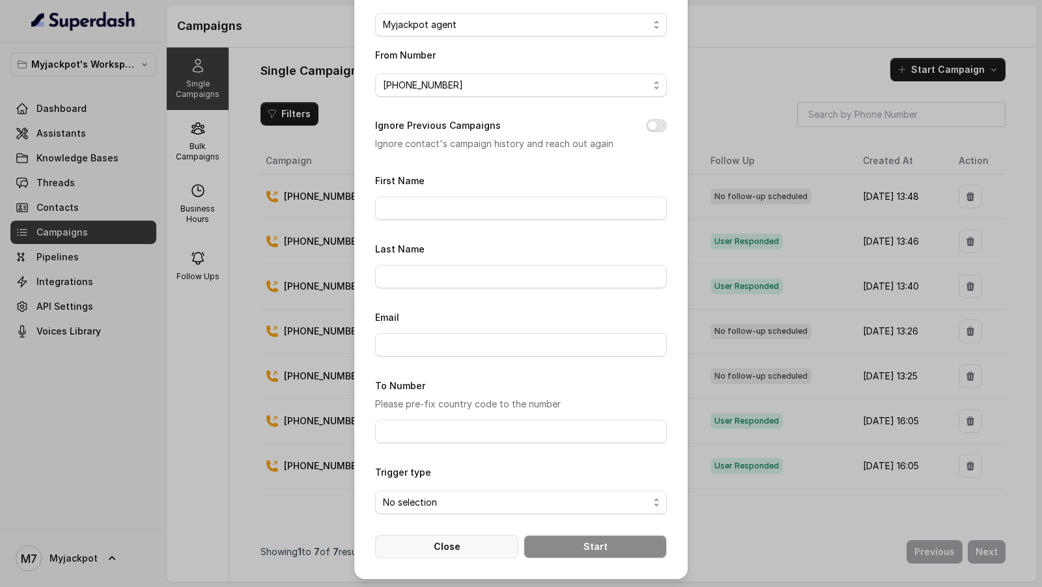
click at [423, 550] on button "Close" at bounding box center [446, 546] width 143 height 23
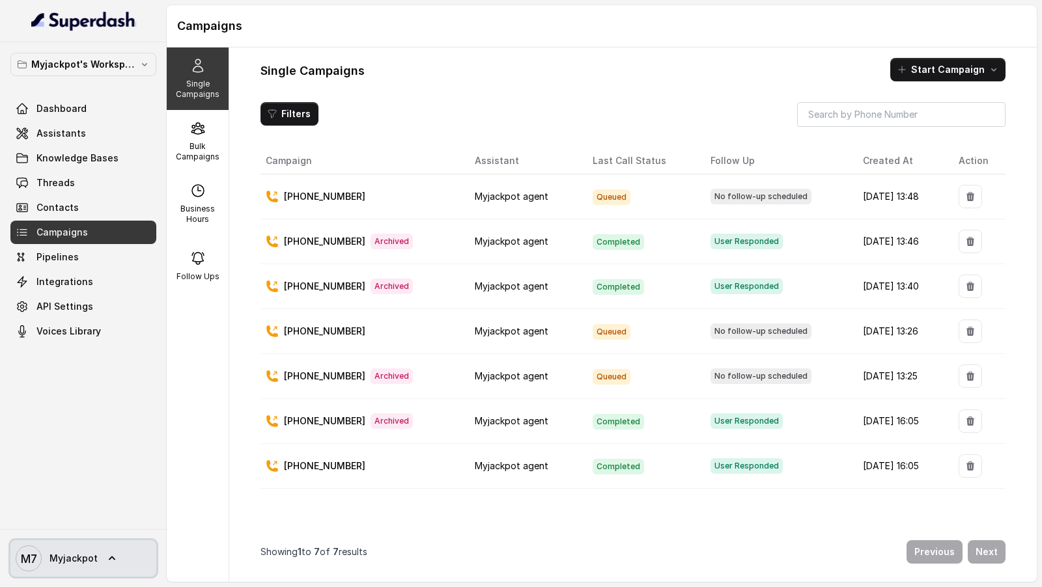
click at [94, 561] on span "Myjackpot" at bounding box center [73, 558] width 48 height 13
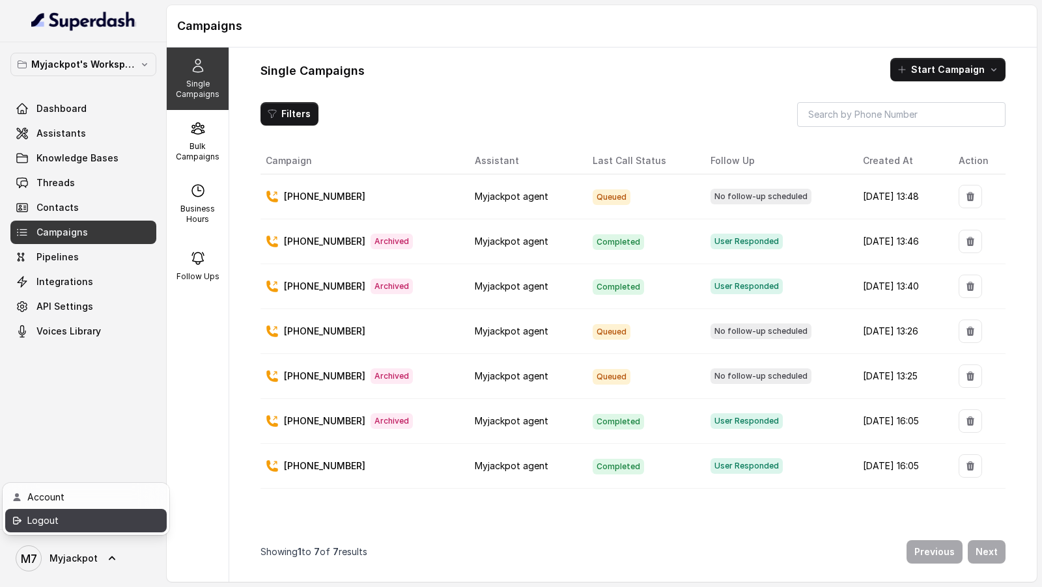
click at [109, 527] on div "Logout" at bounding box center [82, 521] width 111 height 16
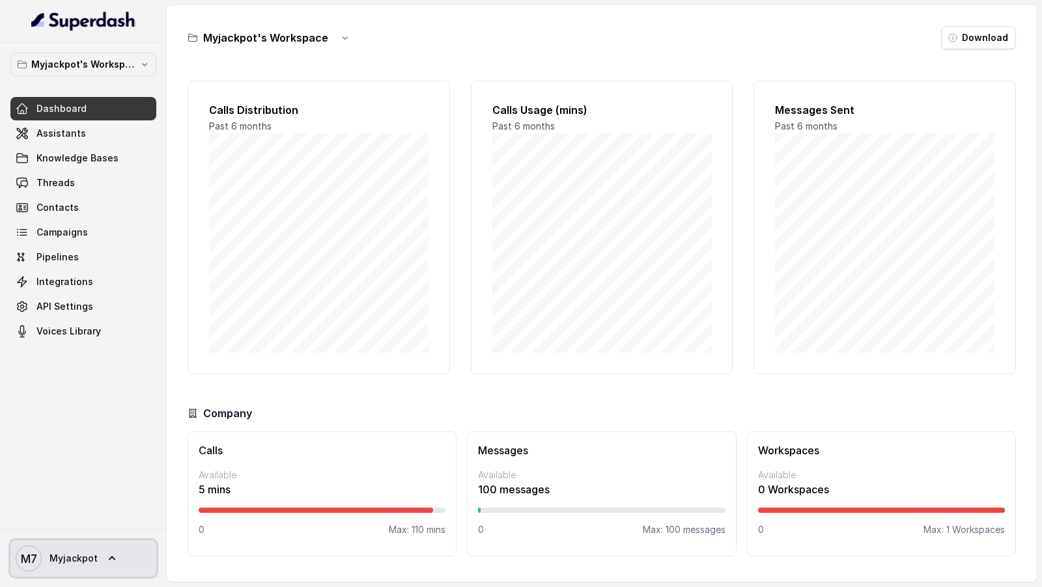
click at [85, 272] on span "M7 Myjackpot" at bounding box center [57, 559] width 82 height 26
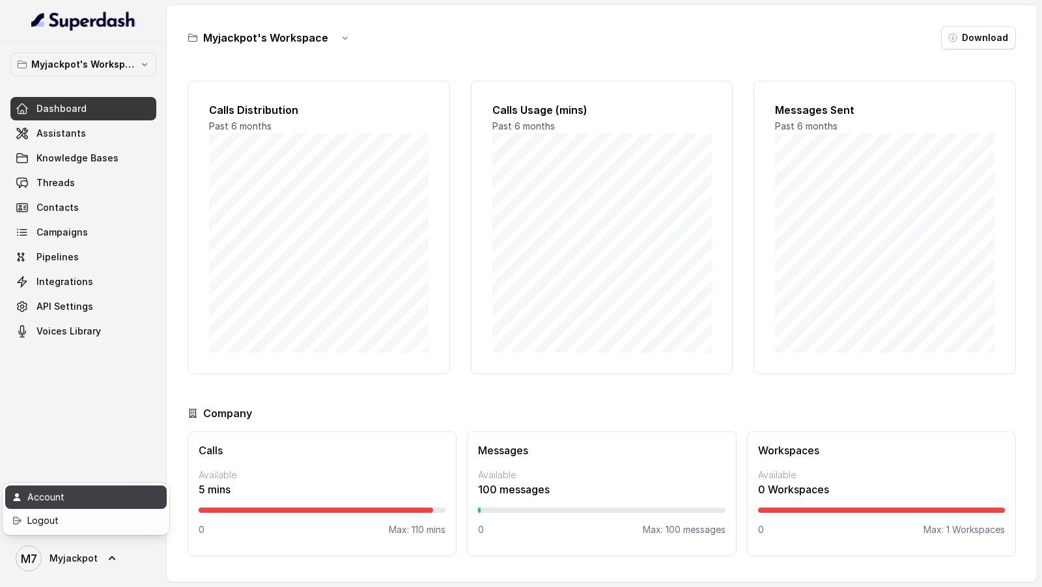
click at [135, 272] on div "Account" at bounding box center [82, 498] width 111 height 16
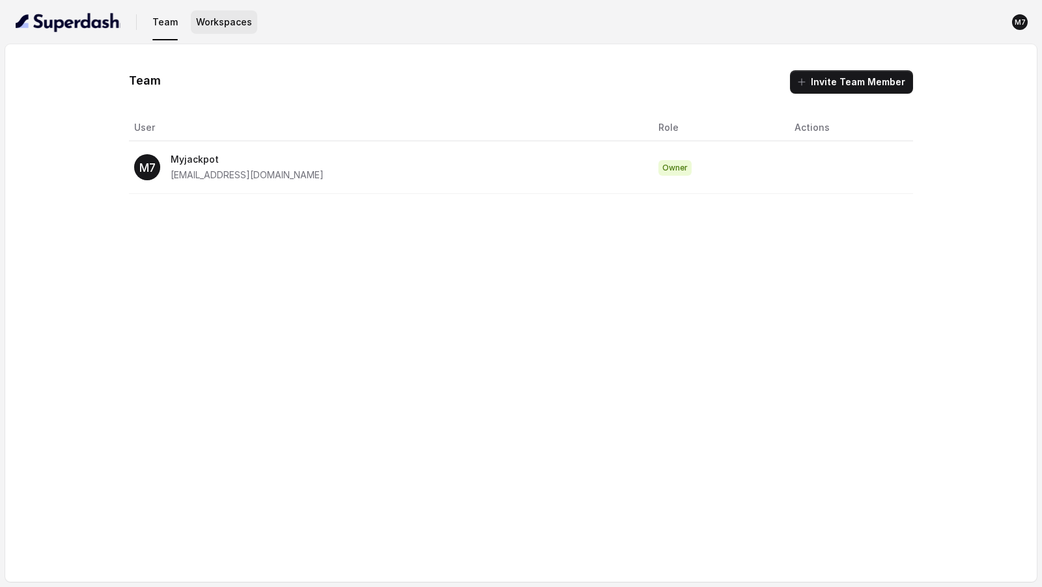
click at [197, 18] on button "Workspaces" at bounding box center [224, 21] width 66 height 23
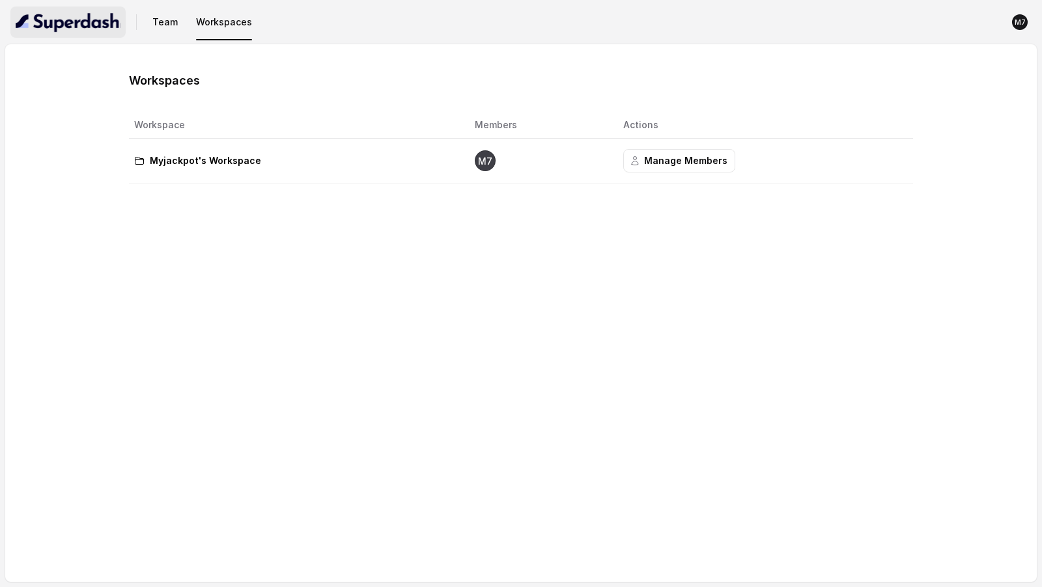
click at [76, 31] on img "button" at bounding box center [68, 22] width 105 height 21
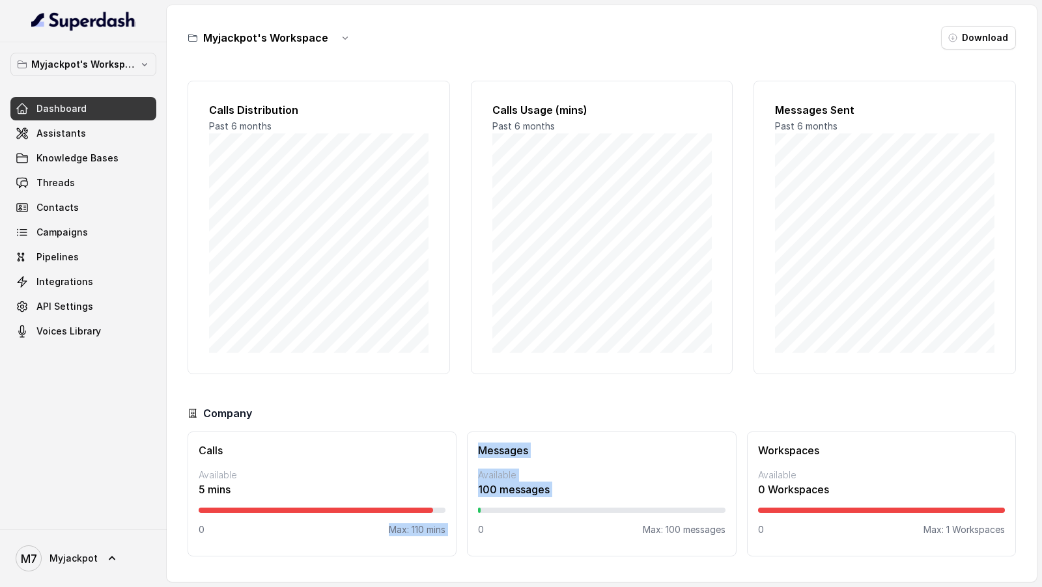
drag, startPoint x: 384, startPoint y: 523, endPoint x: 464, endPoint y: 523, distance: 79.4
click at [464, 272] on div "Calls Available 5 mins 0 Max: 110 mins Messages Available 100 messages 0 Max: 1…" at bounding box center [602, 494] width 828 height 125
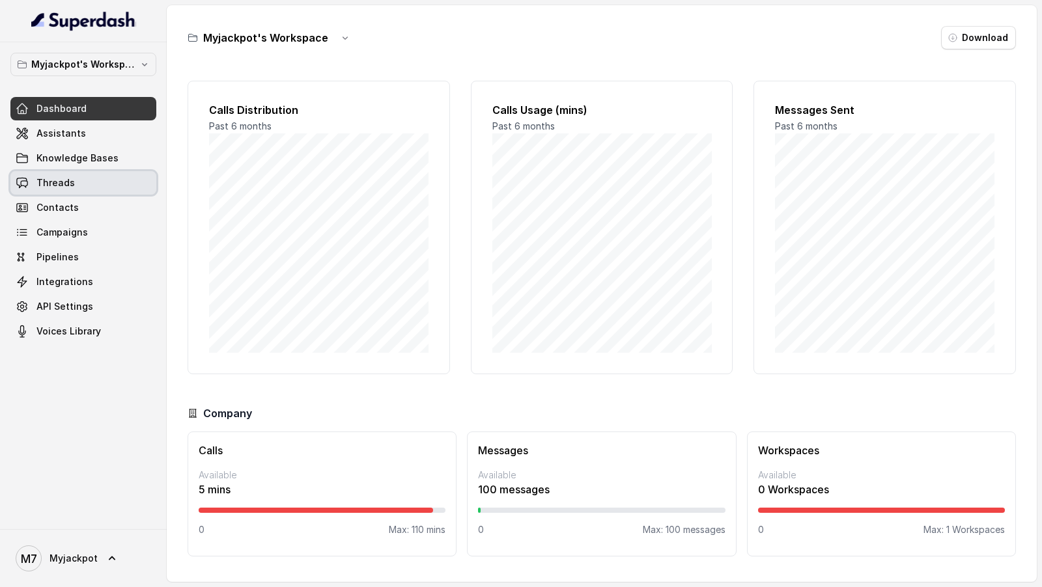
click at [48, 186] on span "Threads" at bounding box center [55, 182] width 38 height 13
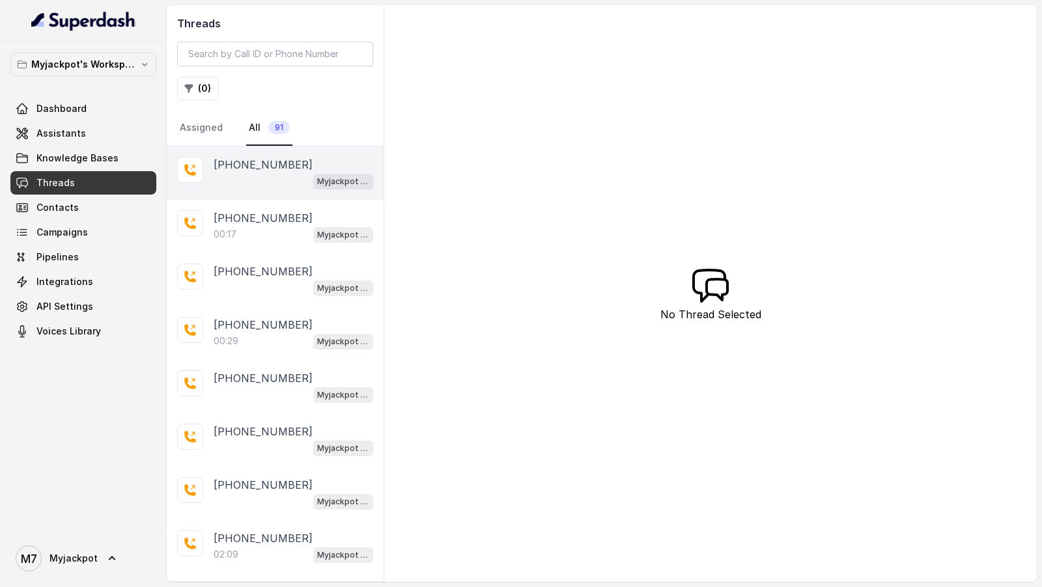
click at [290, 160] on p "[PHONE_NUMBER]" at bounding box center [263, 165] width 99 height 16
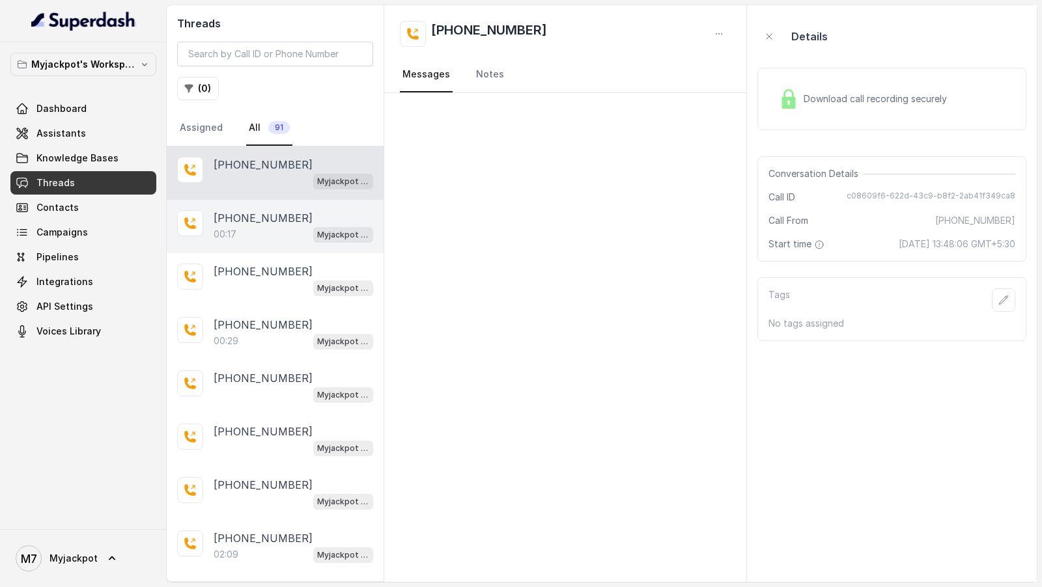
click at [266, 244] on div "[PHONE_NUMBER]:17 Myjackpot agent" at bounding box center [275, 226] width 217 height 53
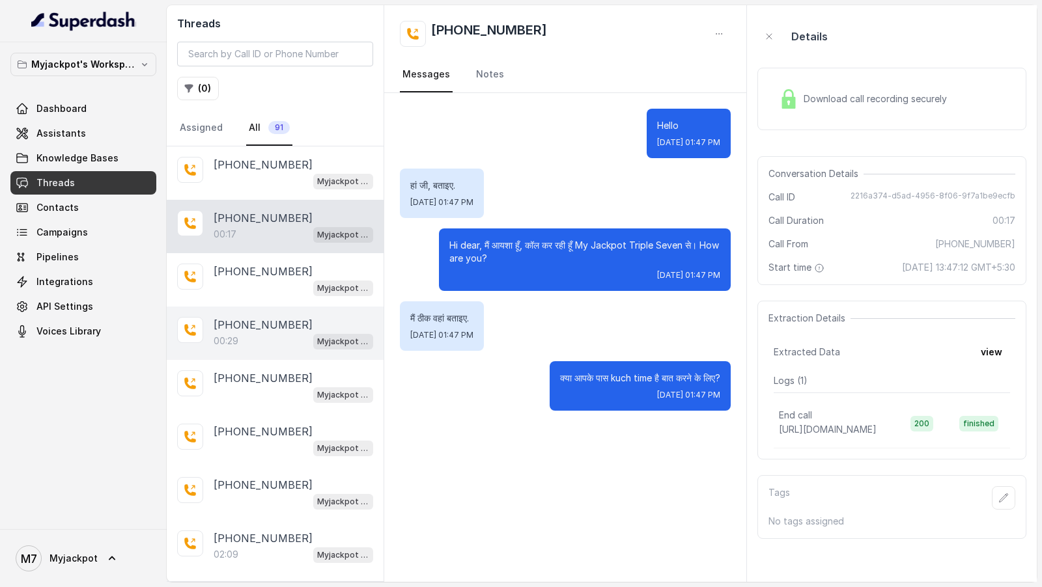
click at [259, 272] on p "[PHONE_NUMBER]" at bounding box center [263, 325] width 99 height 16
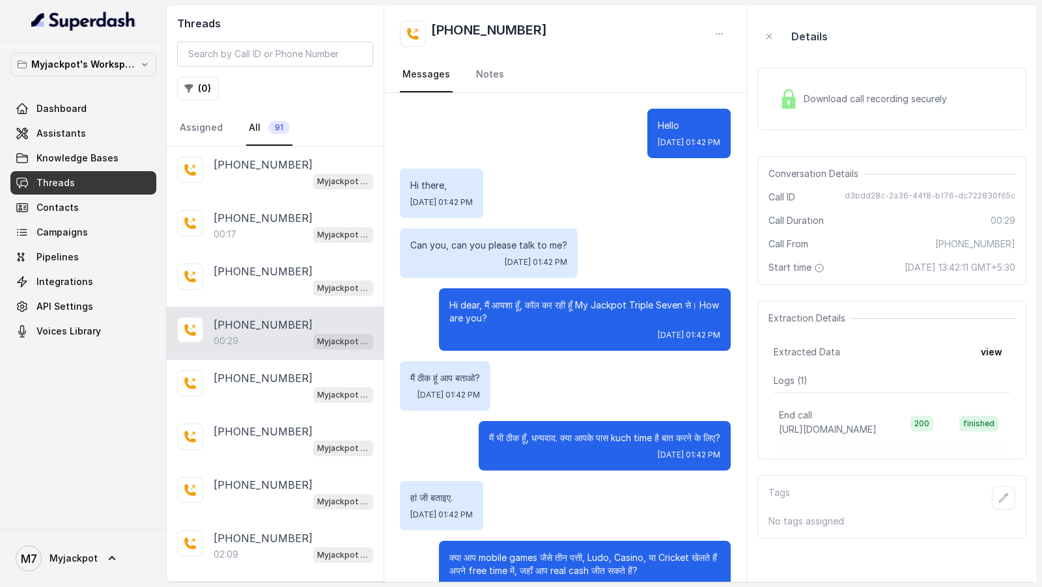
scroll to position [36, 0]
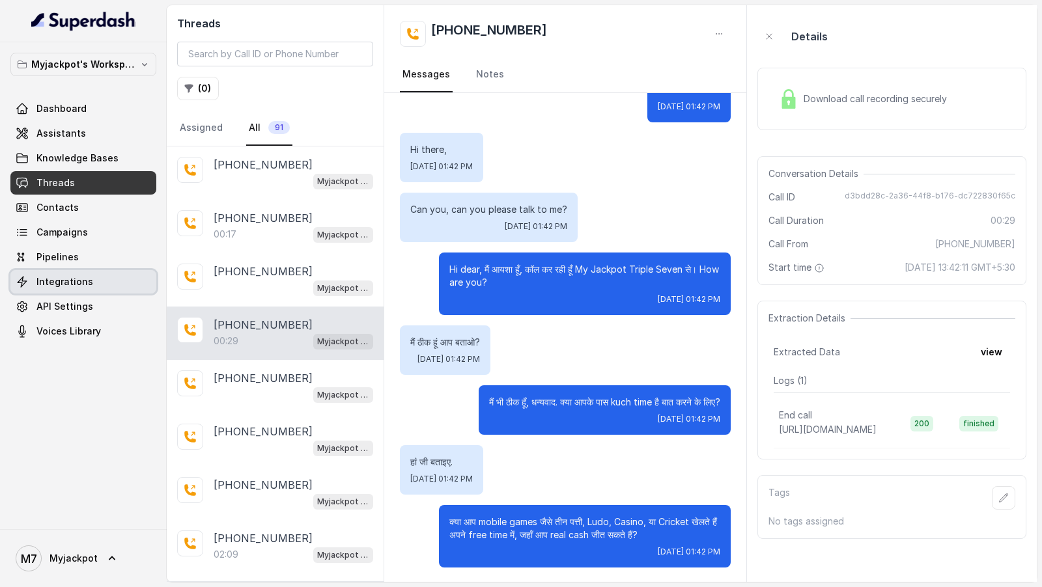
click at [94, 272] on link "Integrations" at bounding box center [83, 281] width 146 height 23
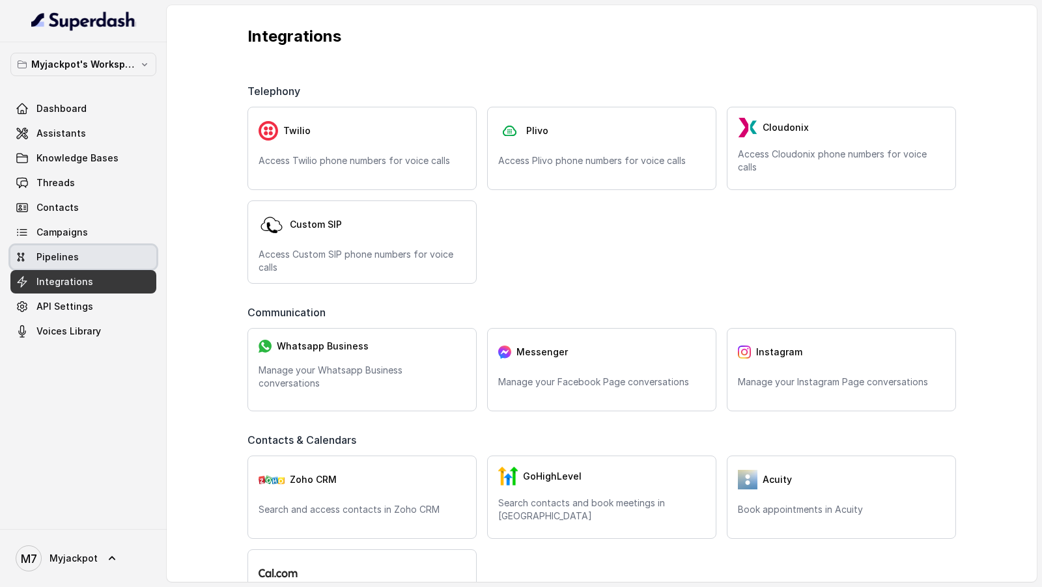
click at [97, 249] on link "Pipelines" at bounding box center [83, 256] width 146 height 23
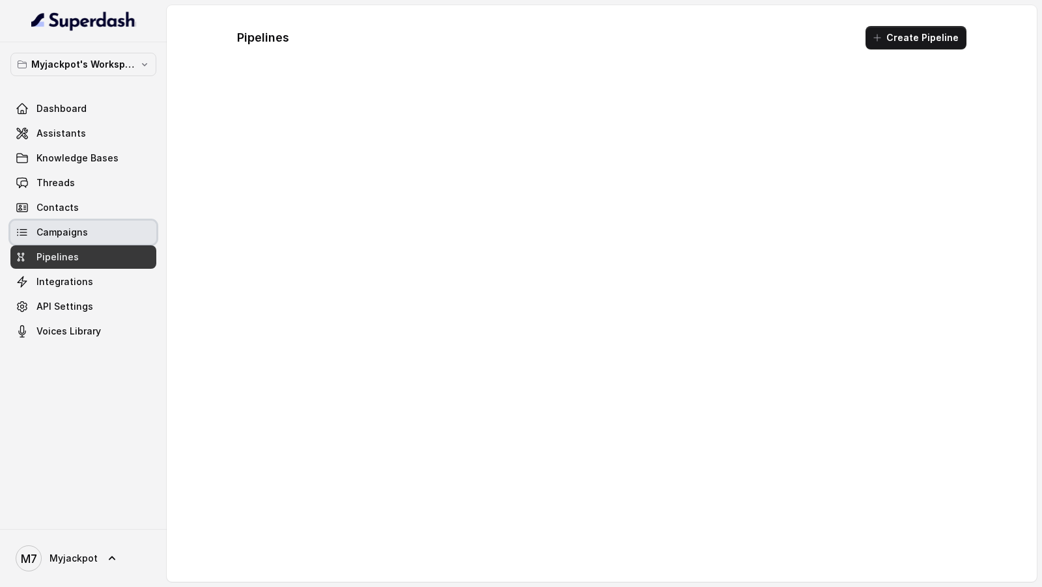
click at [88, 226] on link "Campaigns" at bounding box center [83, 232] width 146 height 23
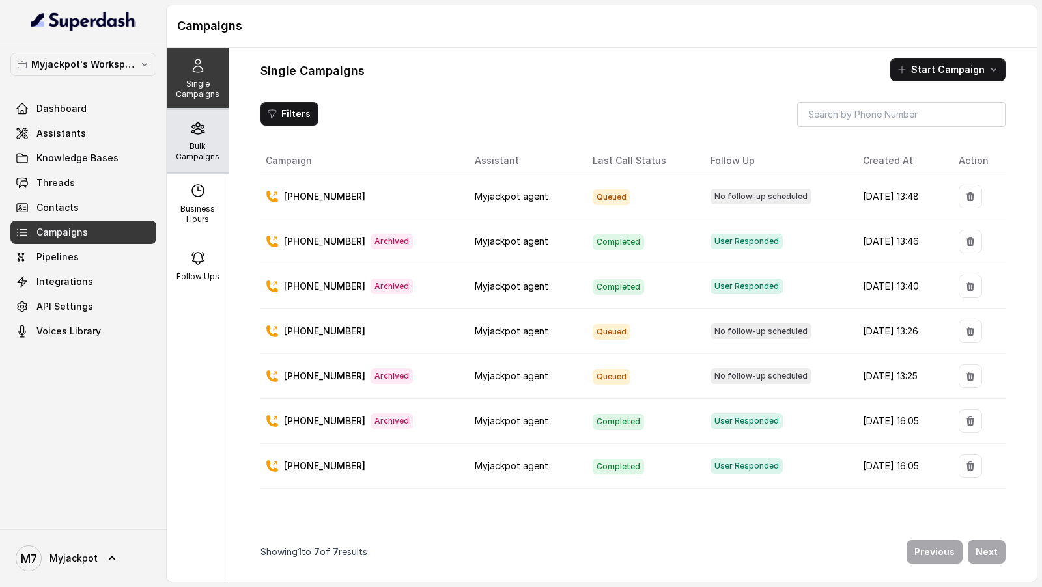
click at [208, 145] on p "Bulk Campaigns" at bounding box center [197, 151] width 51 height 21
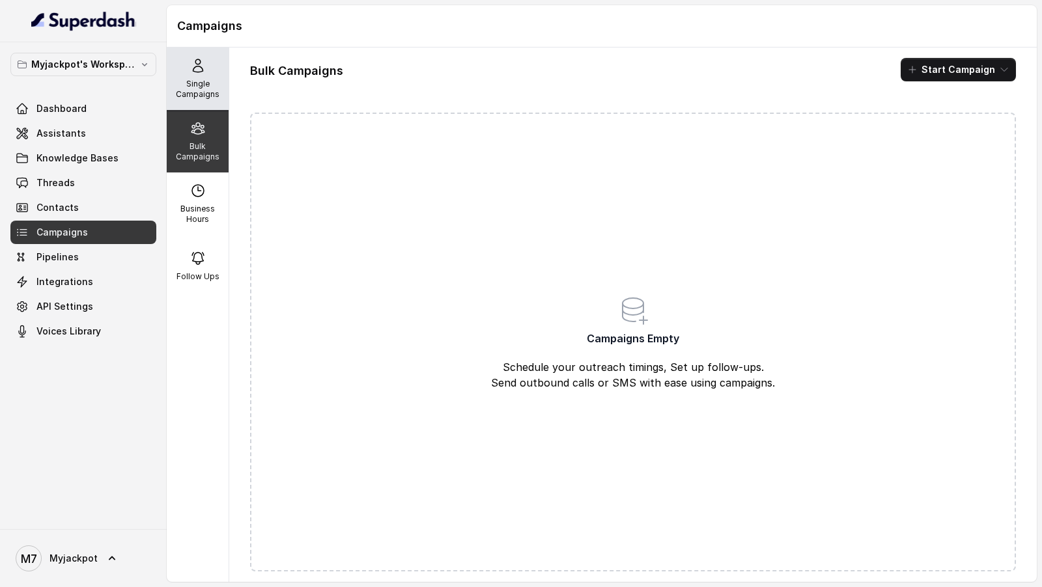
click at [201, 71] on icon at bounding box center [198, 65] width 10 height 13
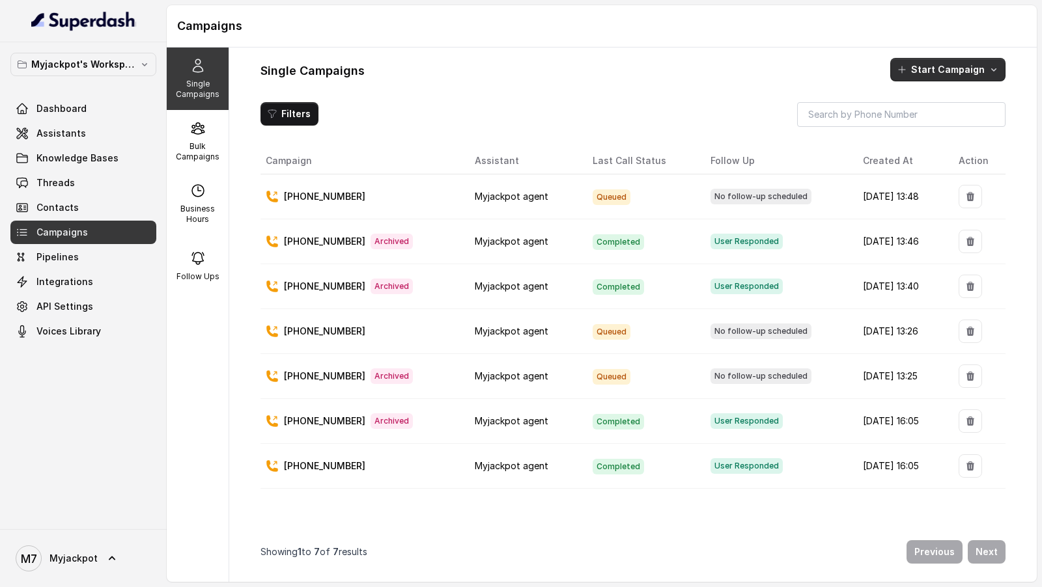
click at [951, 74] on button "Start Campaign" at bounding box center [947, 69] width 115 height 23
click at [926, 116] on button "Call" at bounding box center [951, 125] width 120 height 21
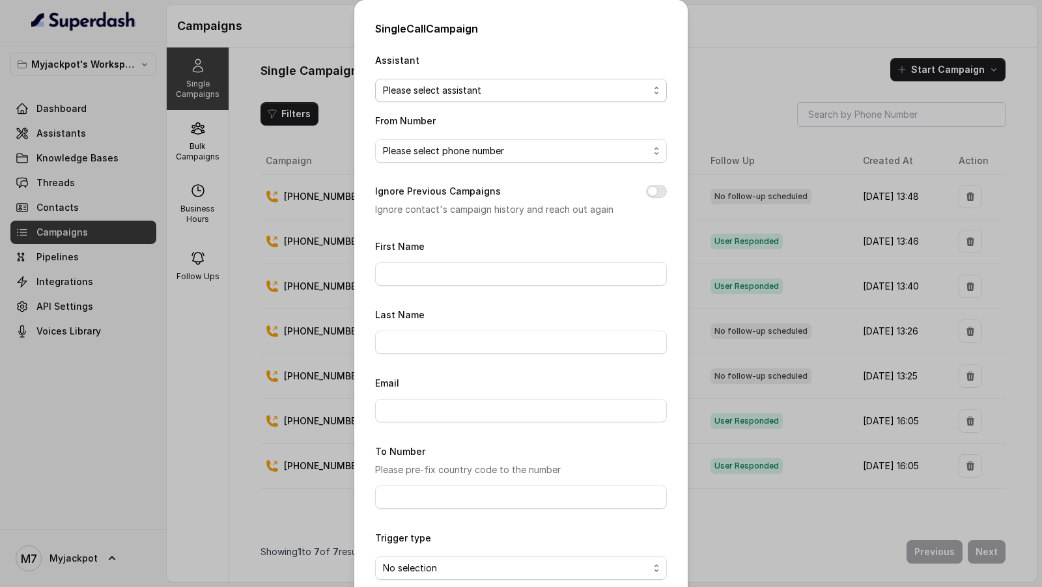
click at [500, 81] on span "Please select assistant" at bounding box center [521, 90] width 292 height 23
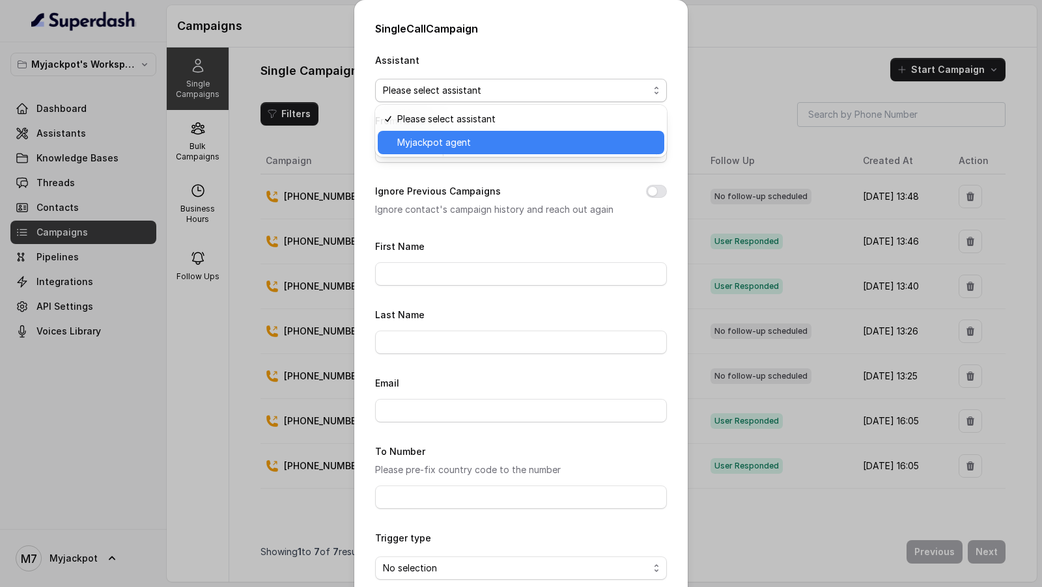
click at [480, 138] on span "Myjackpot agent" at bounding box center [526, 143] width 259 height 16
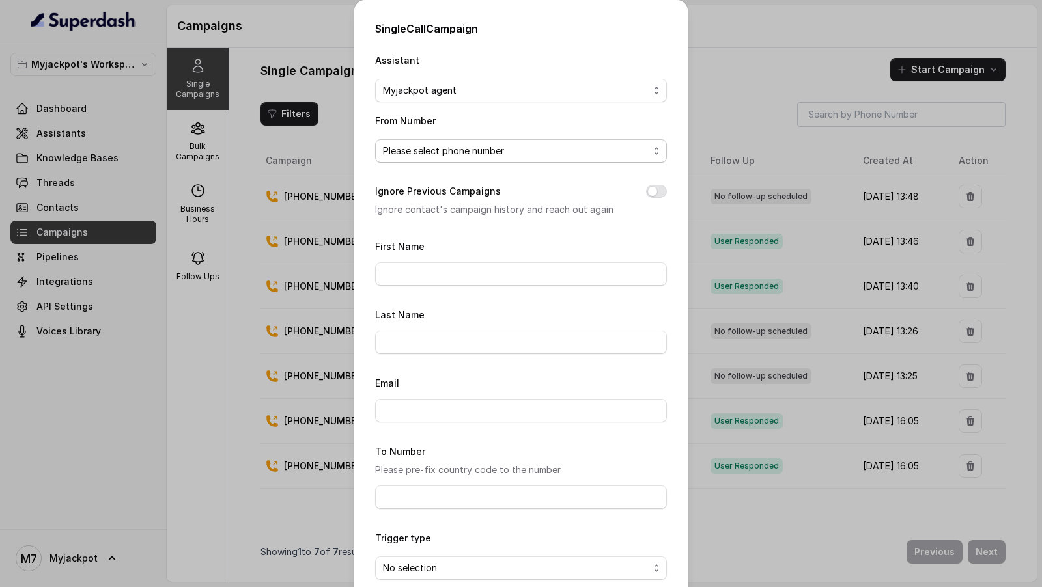
click at [477, 154] on span "Please select phone number" at bounding box center [516, 151] width 266 height 16
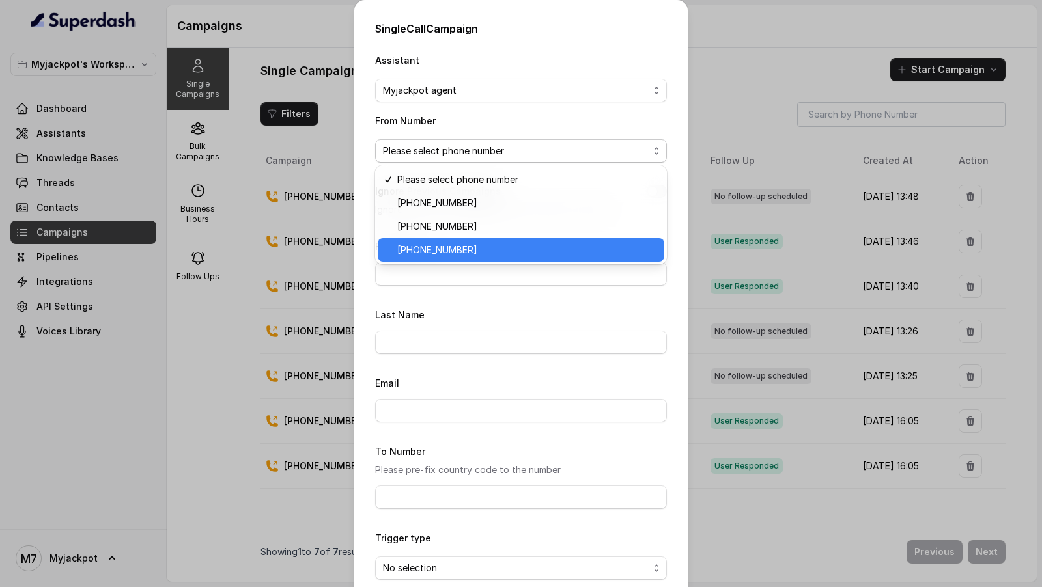
click at [467, 254] on span "[PHONE_NUMBER]" at bounding box center [526, 250] width 259 height 16
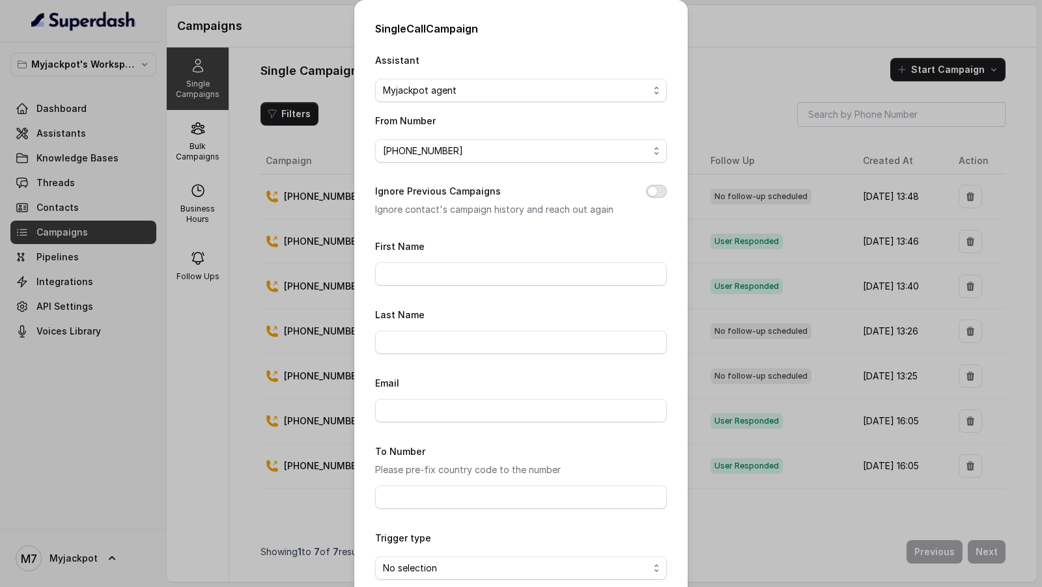
click at [655, 194] on button "Ignore Previous Campaigns" at bounding box center [656, 191] width 21 height 13
click at [495, 271] on input "First Name" at bounding box center [521, 273] width 292 height 23
type input "[PERSON_NAME]"
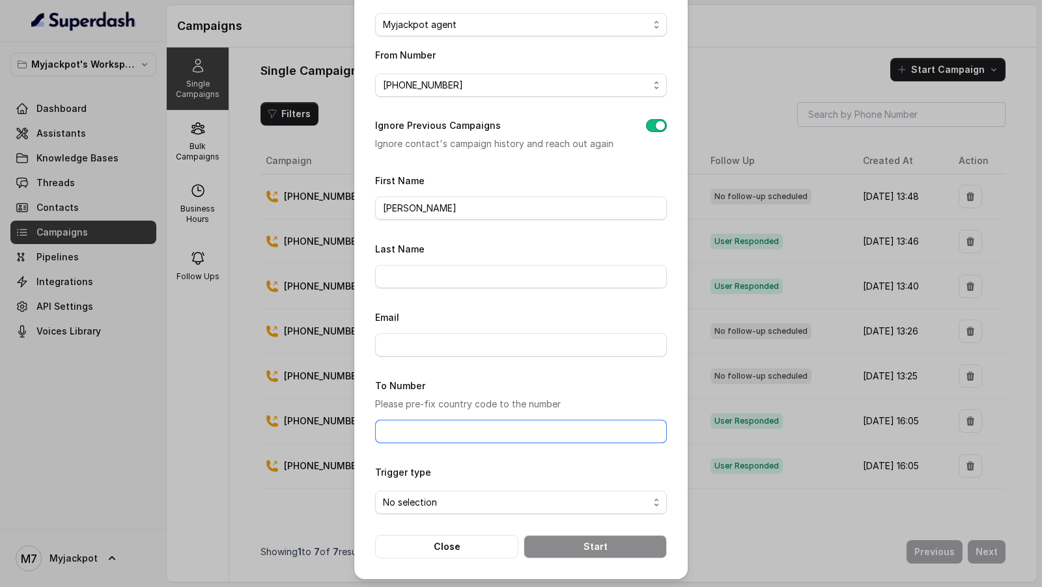
click at [433, 272] on input "To Number" at bounding box center [521, 431] width 292 height 23
type input "[PHONE_NUMBER]"
click at [413, 272] on span "No selection" at bounding box center [516, 503] width 266 height 16
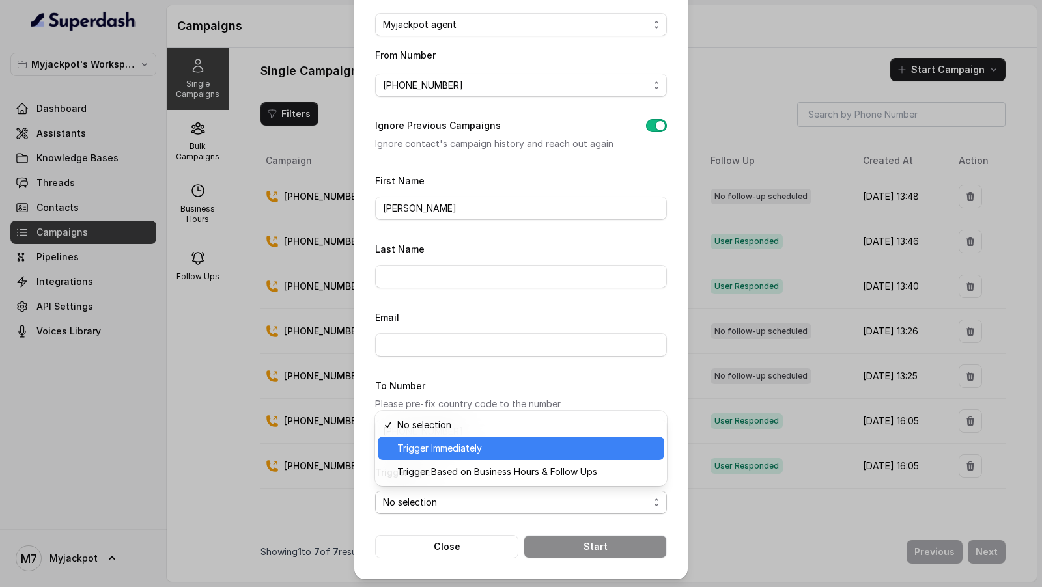
click at [427, 272] on span "Trigger Immediately" at bounding box center [526, 449] width 259 height 16
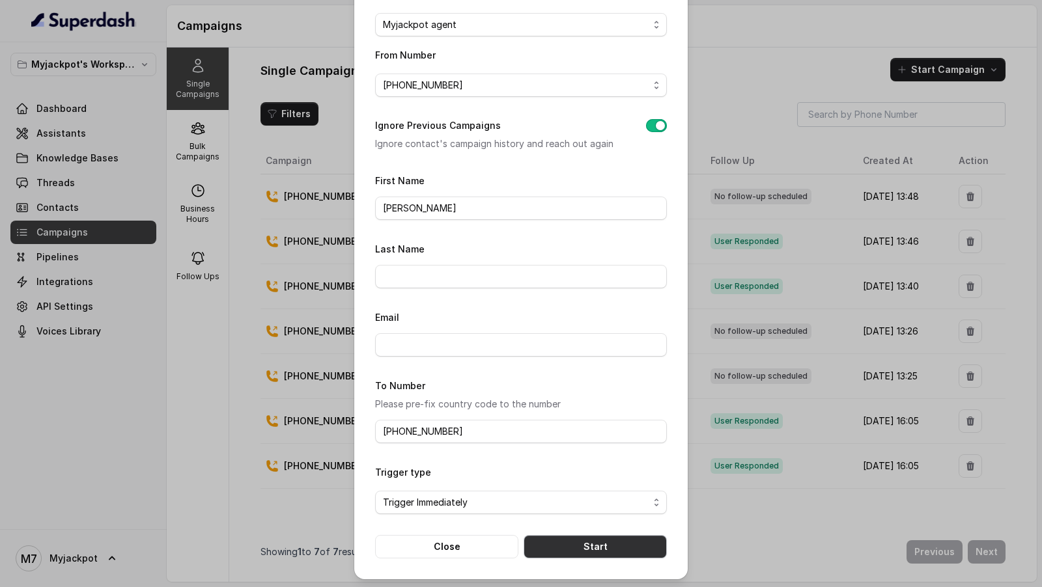
click at [589, 272] on button "Start" at bounding box center [594, 546] width 143 height 23
